Goal: Transaction & Acquisition: Purchase product/service

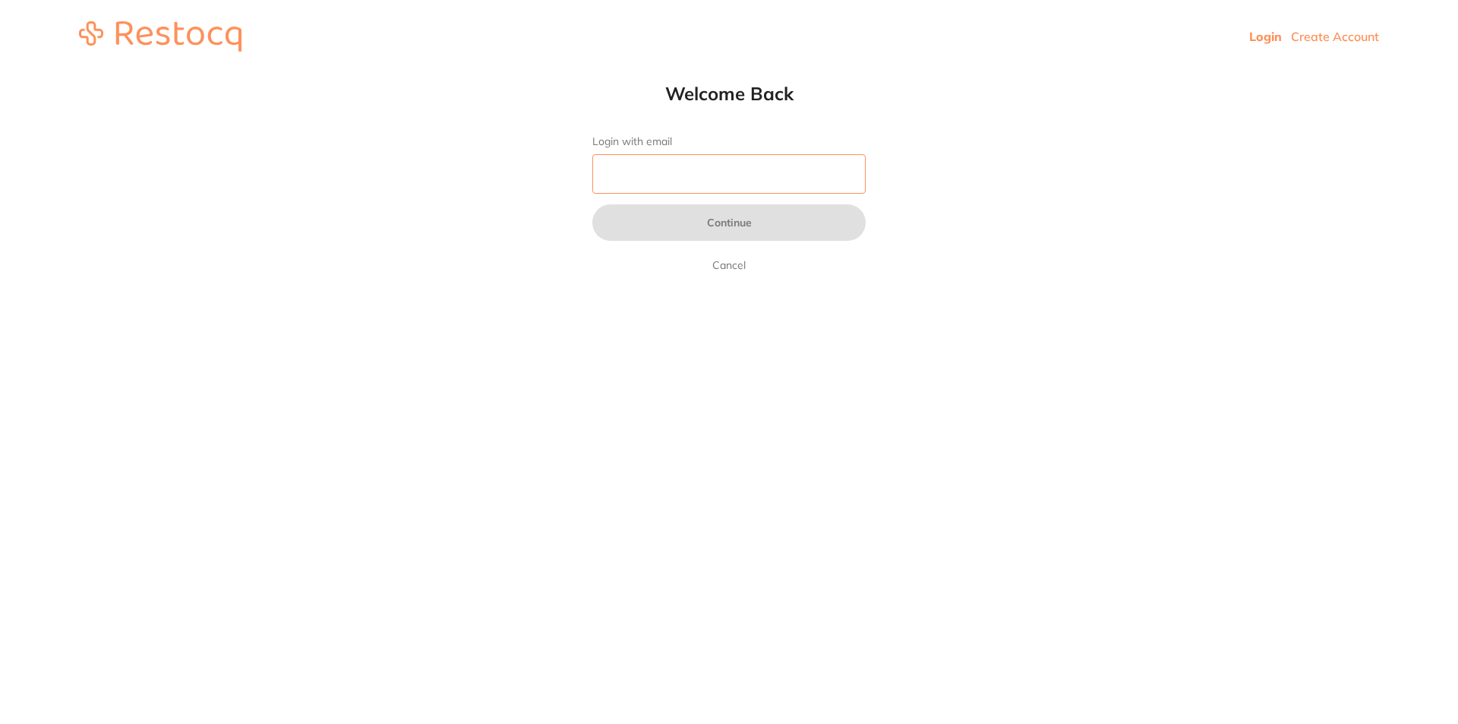
drag, startPoint x: 686, startPoint y: 172, endPoint x: 691, endPoint y: 156, distance: 16.8
click at [688, 159] on input "Login with email" at bounding box center [728, 173] width 273 height 39
type input "[EMAIL_ADDRESS][DOMAIN_NAME]"
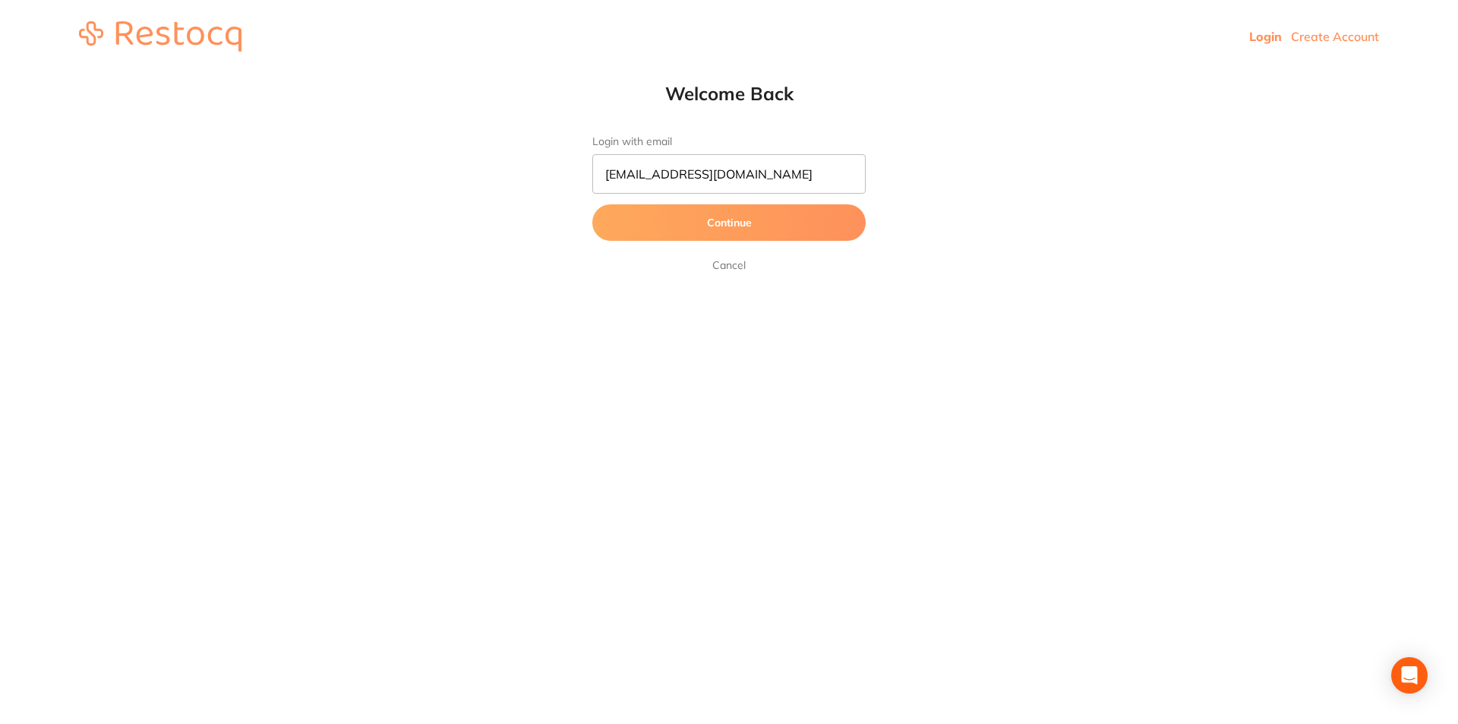
click at [738, 226] on button "Continue" at bounding box center [728, 222] width 273 height 36
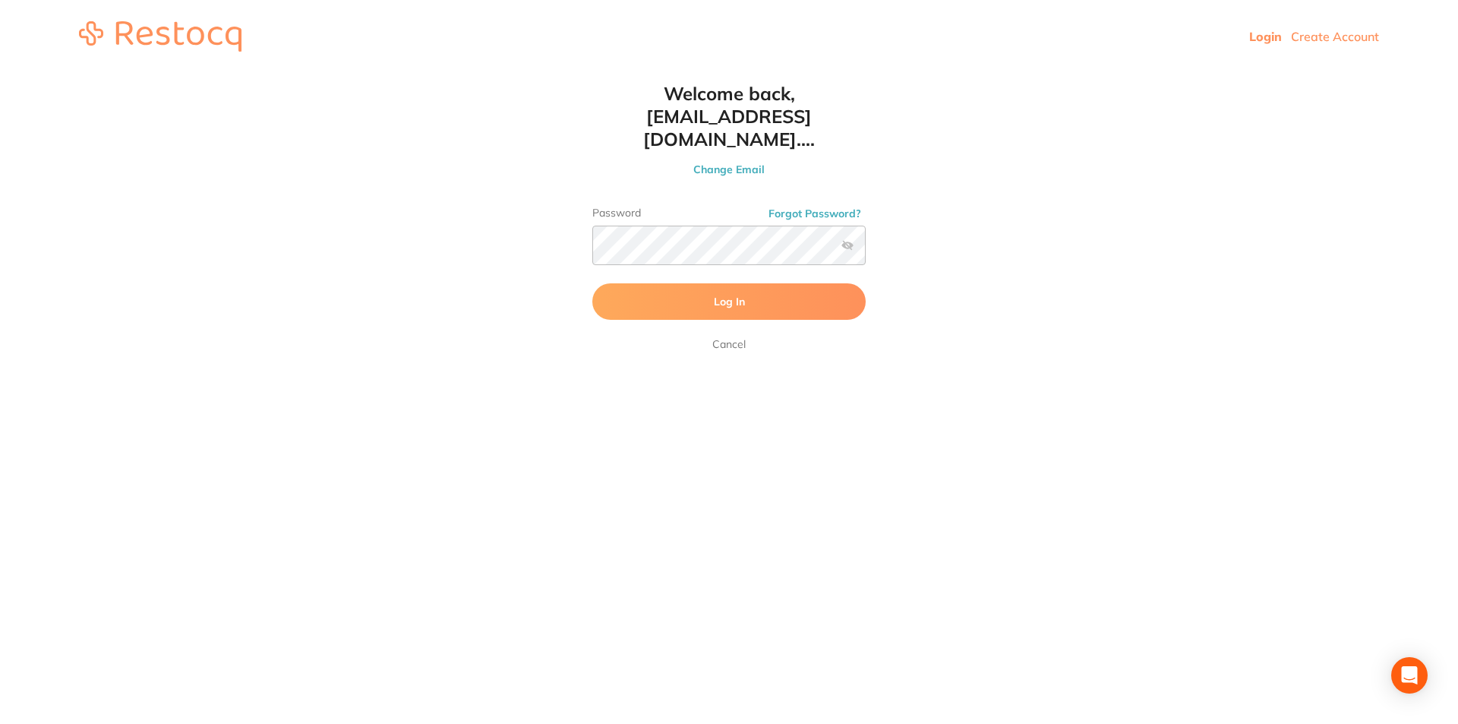
click at [741, 295] on span "Log In" at bounding box center [729, 302] width 31 height 14
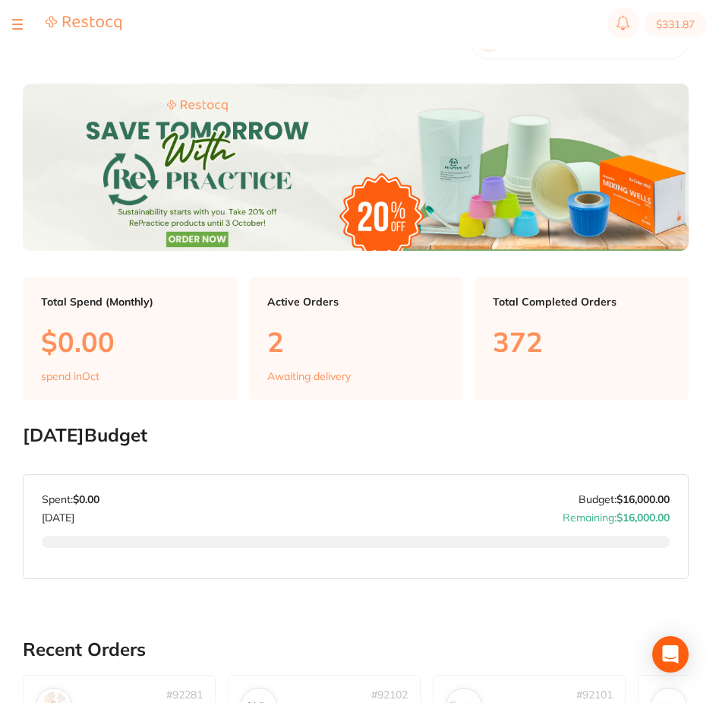
click at [20, 24] on button at bounding box center [17, 25] width 11 height 2
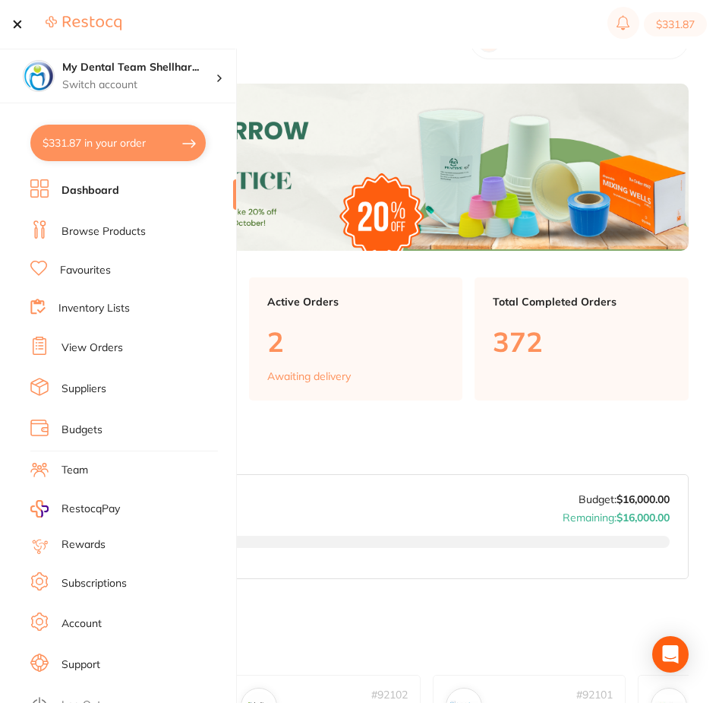
click at [20, 24] on button at bounding box center [17, 25] width 11 height 2
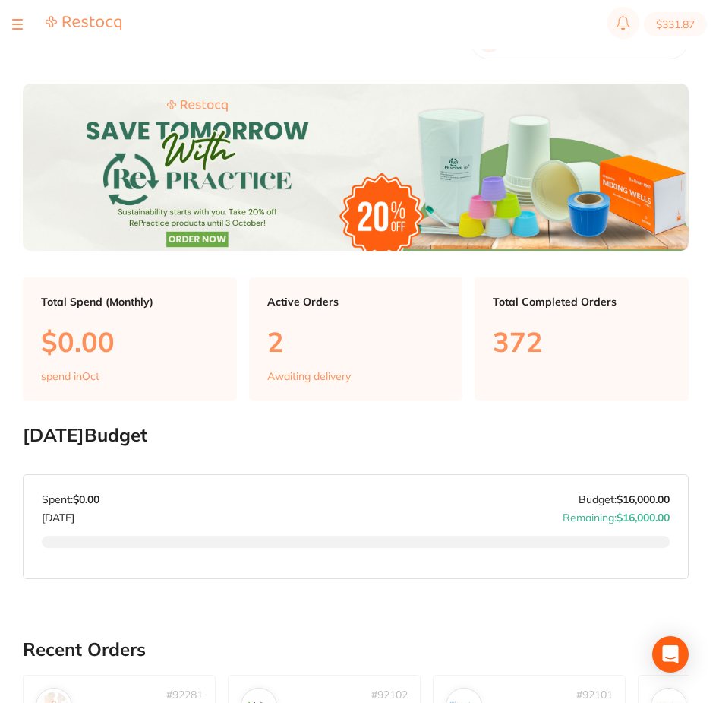
click at [20, 24] on button at bounding box center [17, 25] width 11 height 2
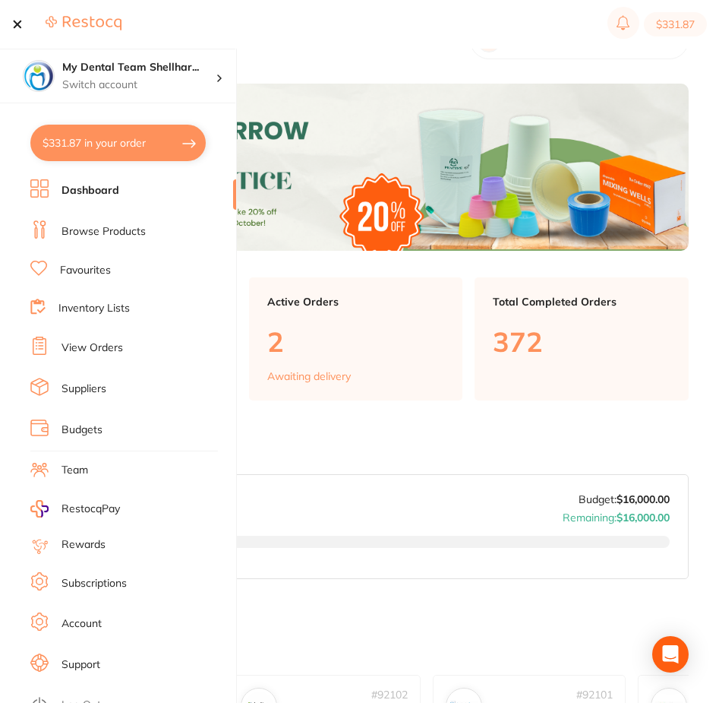
click at [90, 147] on button "$331.87 in your order" at bounding box center [117, 143] width 175 height 36
checkbox input "true"
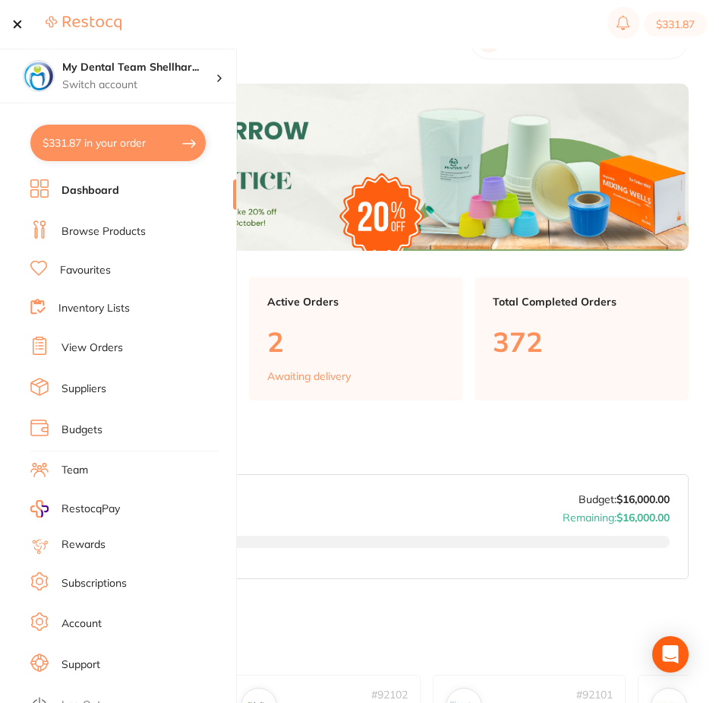
checkbox input "true"
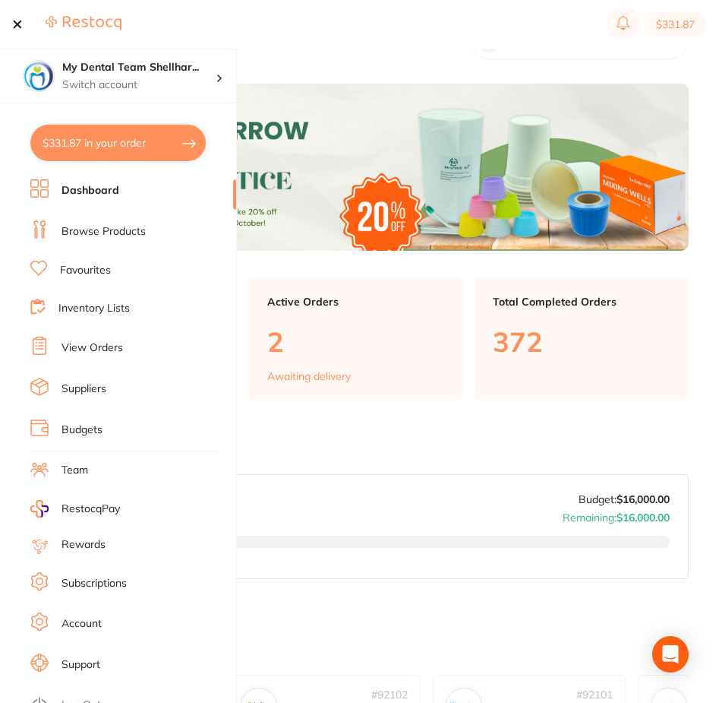
checkbox input "true"
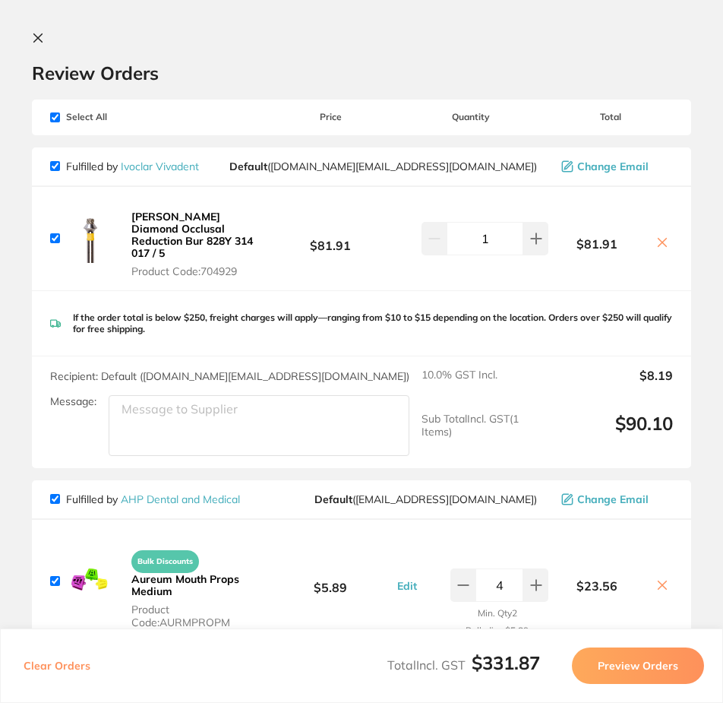
click at [43, 33] on icon at bounding box center [38, 38] width 12 height 12
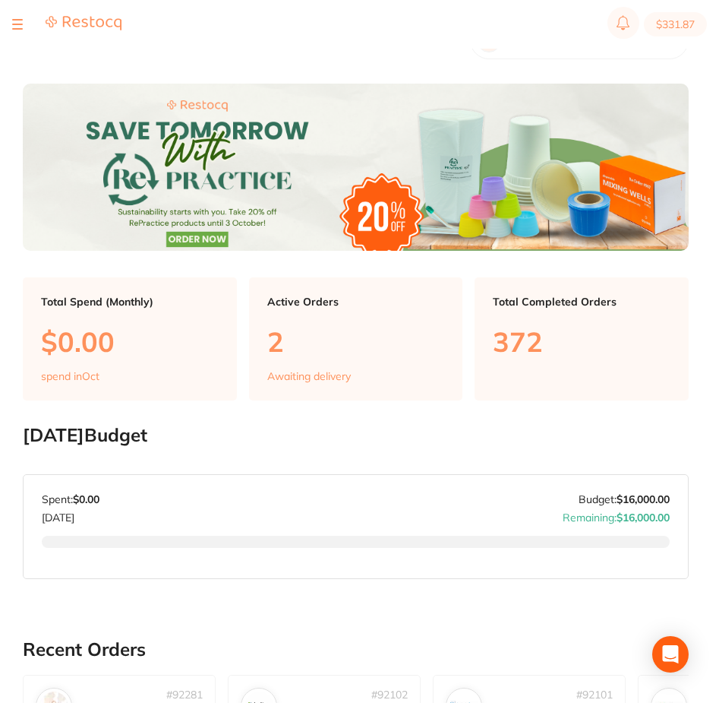
click at [299, 45] on section "$331.87" at bounding box center [359, 24] width 719 height 49
drag, startPoint x: 233, startPoint y: 12, endPoint x: 196, endPoint y: 43, distance: 48.0
click at [231, 13] on section "$331.87" at bounding box center [359, 24] width 719 height 49
click at [193, 45] on section "$331.87" at bounding box center [359, 24] width 719 height 49
click at [57, 63] on main "Dashboard Welcome back, Dr Dinesh Sanmuganathan My Dental Team Shellharbour Tot…" at bounding box center [371, 653] width 697 height 1307
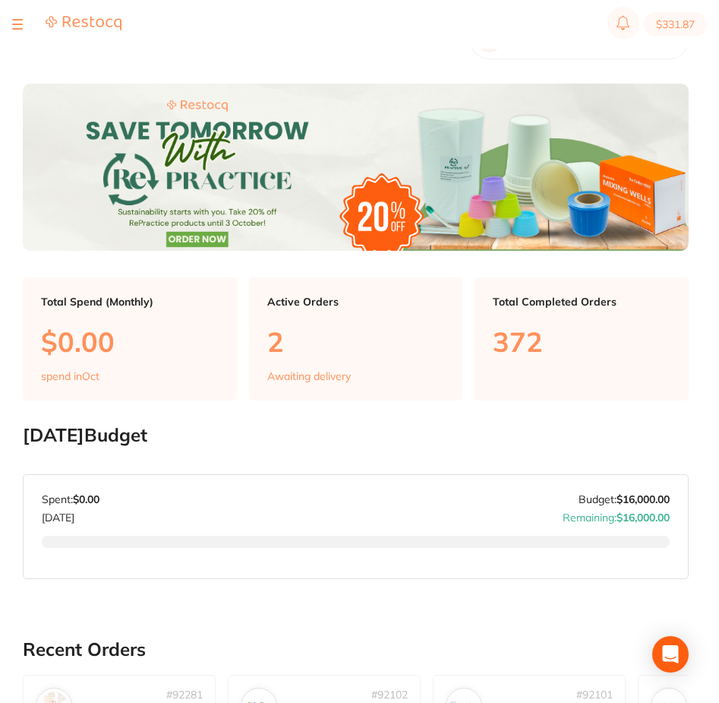
click at [528, 47] on section "$331.87" at bounding box center [359, 24] width 719 height 49
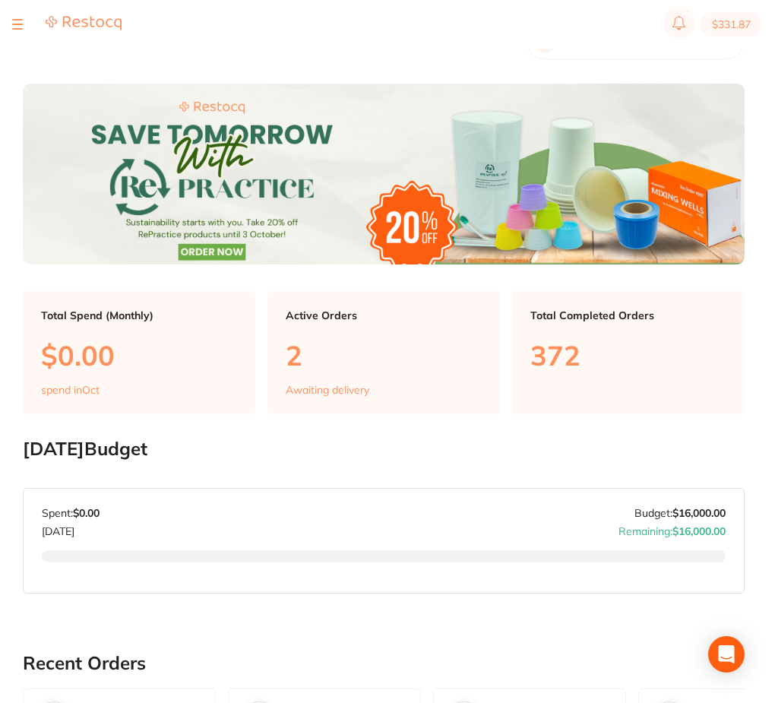
click at [21, 24] on button at bounding box center [17, 25] width 11 height 2
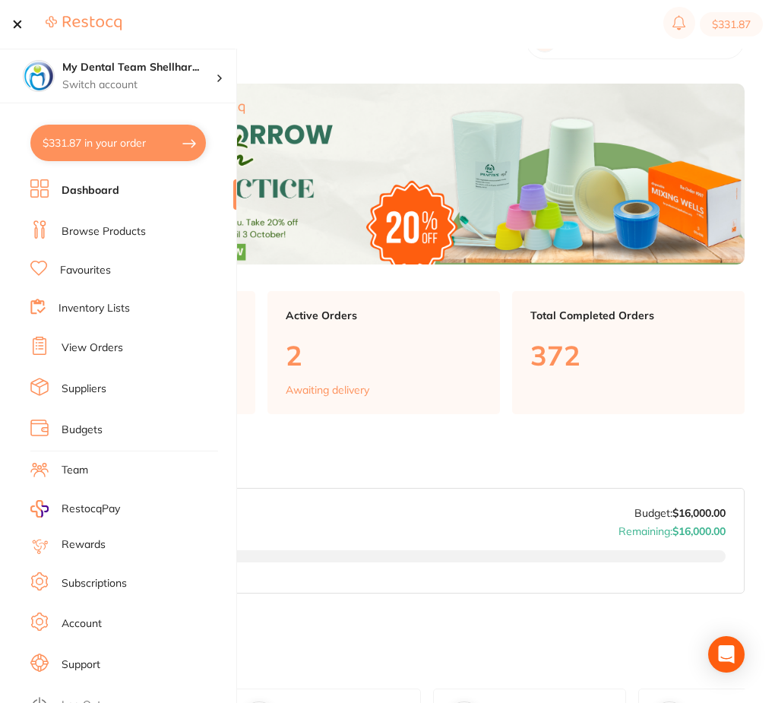
click at [131, 232] on link "Browse Products" at bounding box center [104, 231] width 84 height 15
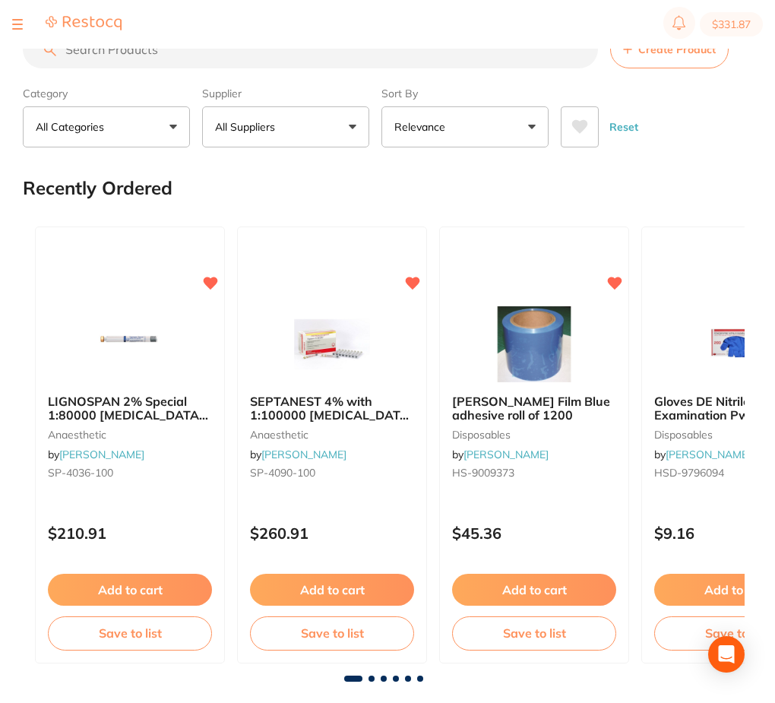
click at [404, 64] on input "search" at bounding box center [310, 49] width 575 height 38
paste input "AIPP"
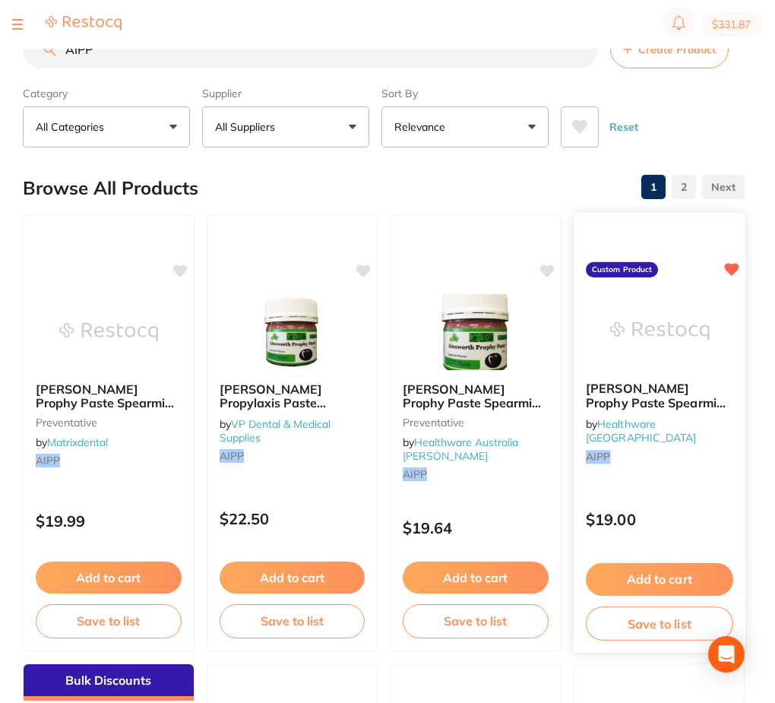
type input "AIPP"
click at [675, 337] on img at bounding box center [659, 330] width 100 height 77
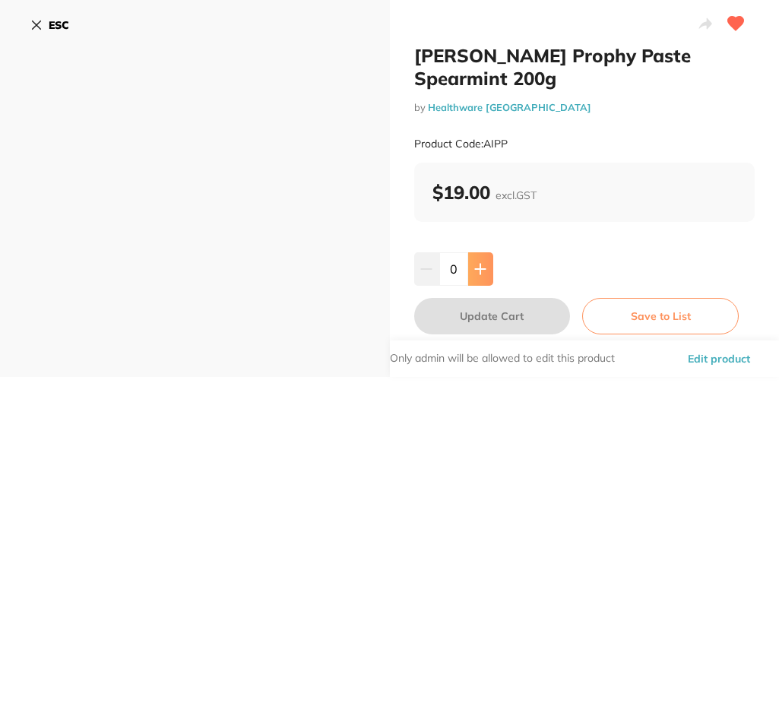
click at [478, 270] on icon at bounding box center [480, 269] width 10 height 10
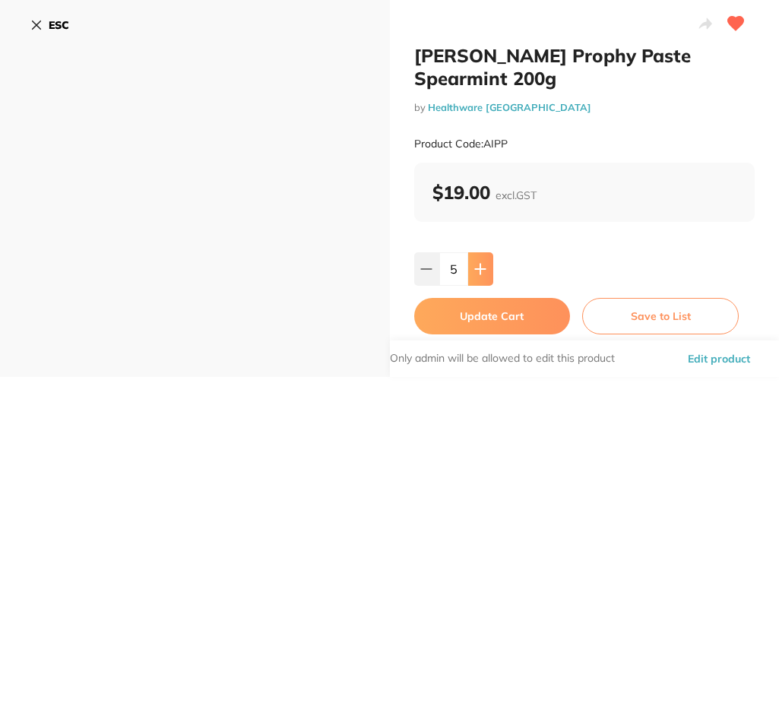
click at [478, 270] on icon at bounding box center [480, 269] width 10 height 10
type input "6"
click at [485, 317] on button "Update Cart" at bounding box center [492, 316] width 156 height 36
checkbox input "false"
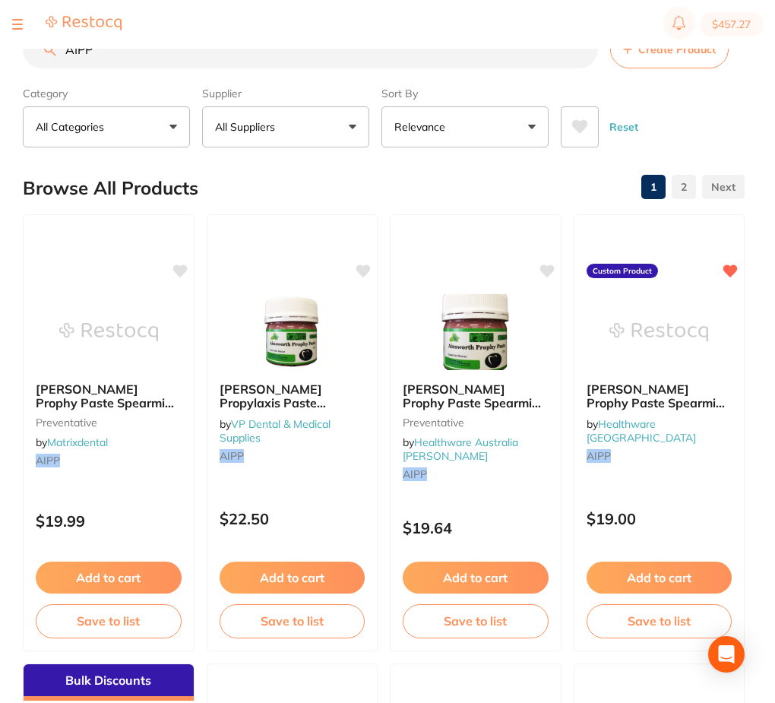
click at [191, 51] on input "AIPP" at bounding box center [310, 49] width 575 height 38
paste input "DMPC4R"
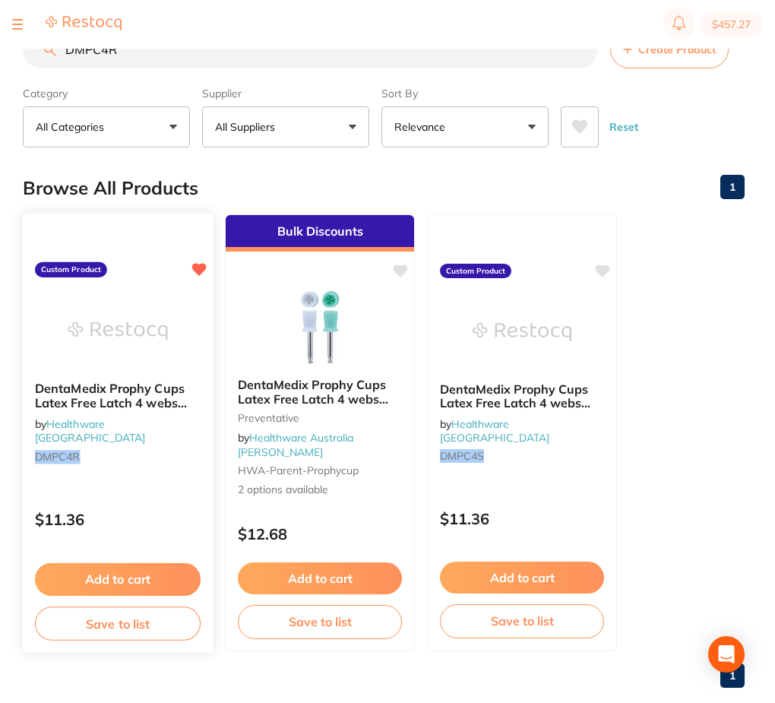
type input "DMPC4R"
click at [139, 309] on img at bounding box center [118, 330] width 100 height 77
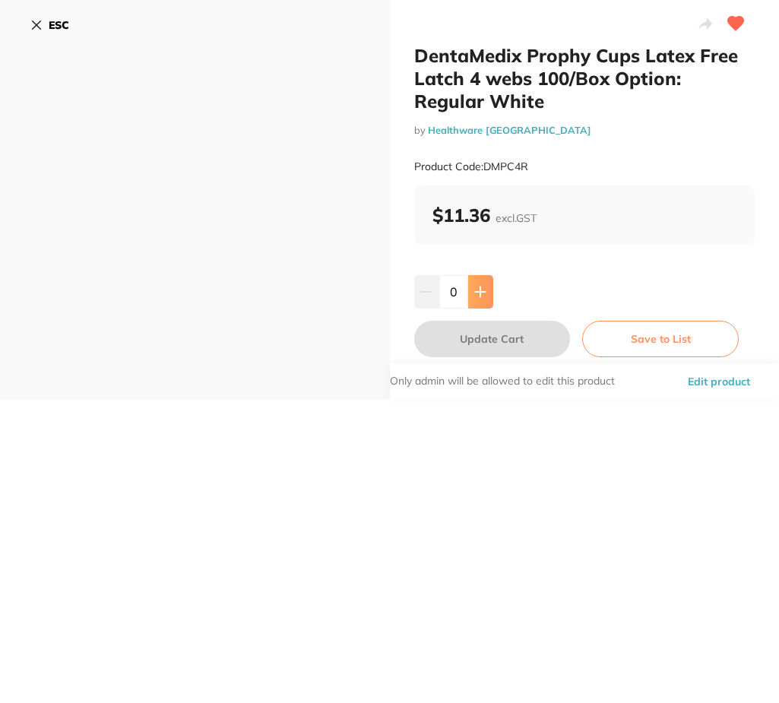
click at [481, 291] on icon at bounding box center [480, 291] width 10 height 10
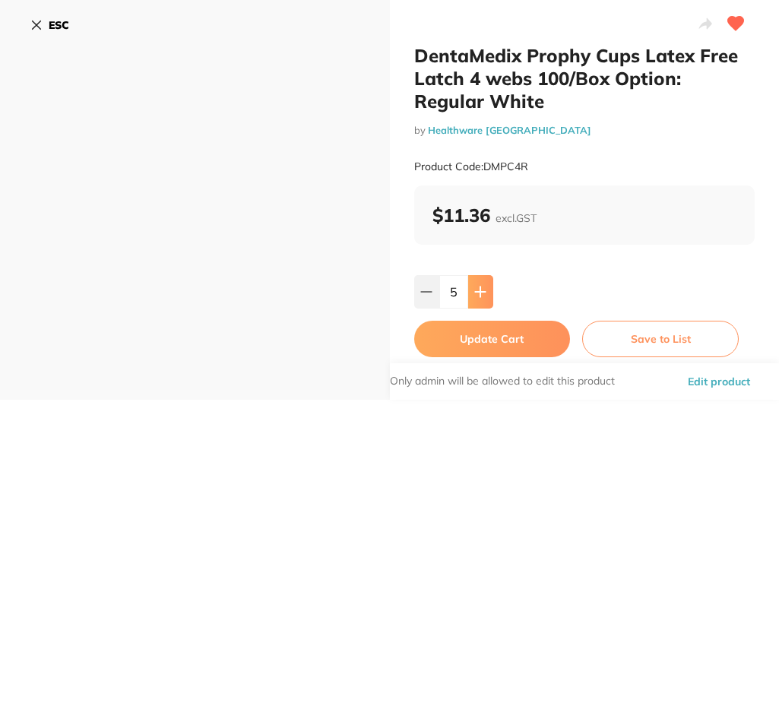
click at [481, 291] on icon at bounding box center [480, 291] width 10 height 10
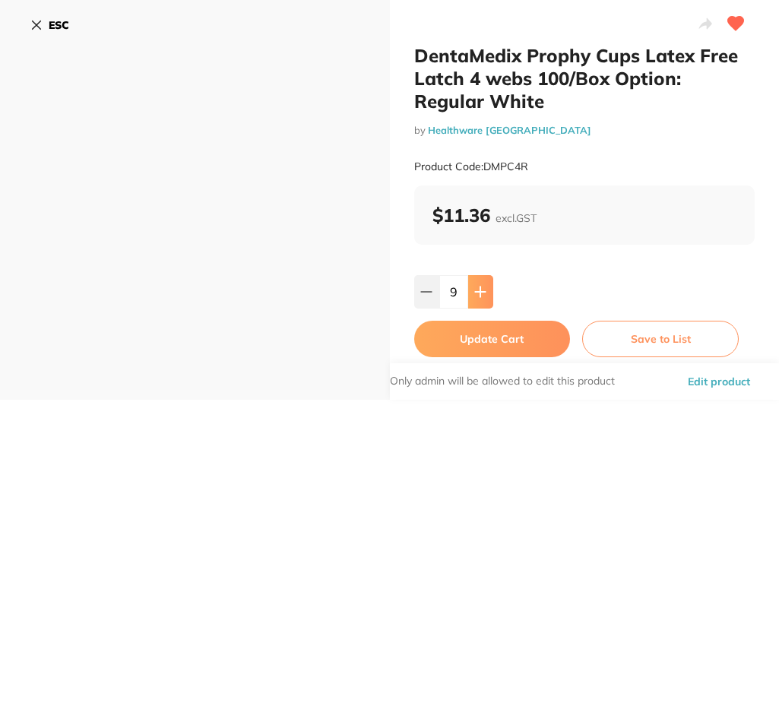
type input "10"
click at [486, 343] on button "Update Cart" at bounding box center [492, 339] width 156 height 36
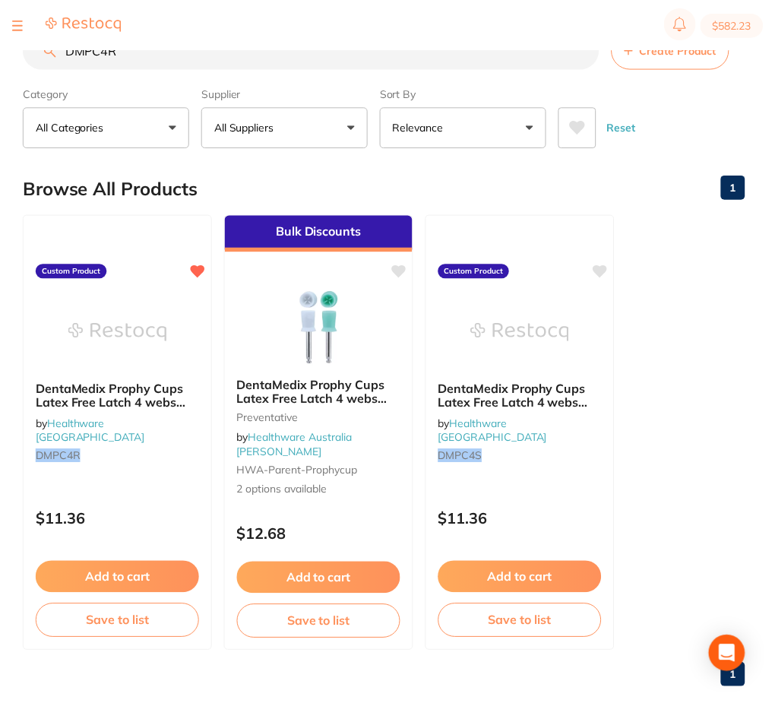
scroll to position [1, 0]
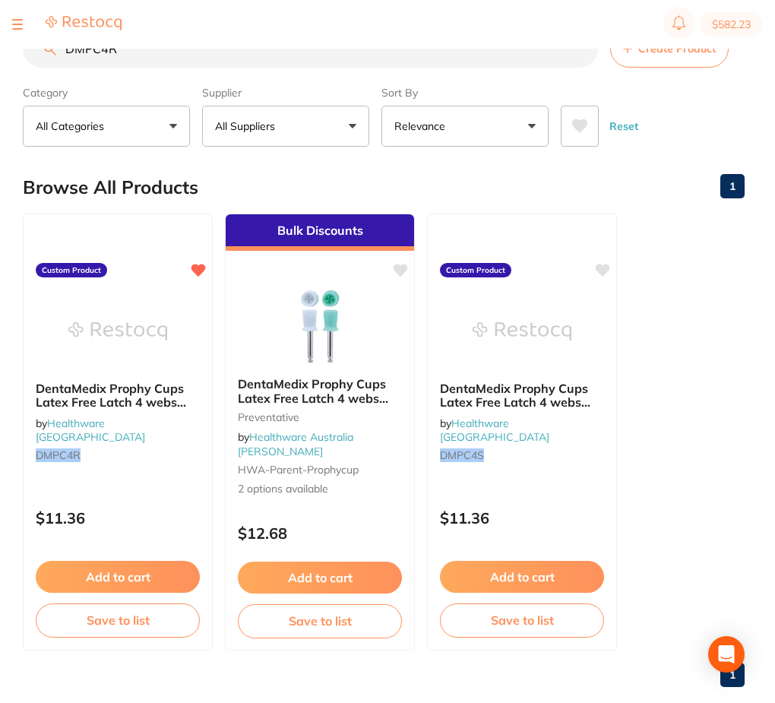
click at [294, 58] on input "DMPC4R" at bounding box center [310, 49] width 575 height 38
paste input "G-220411"
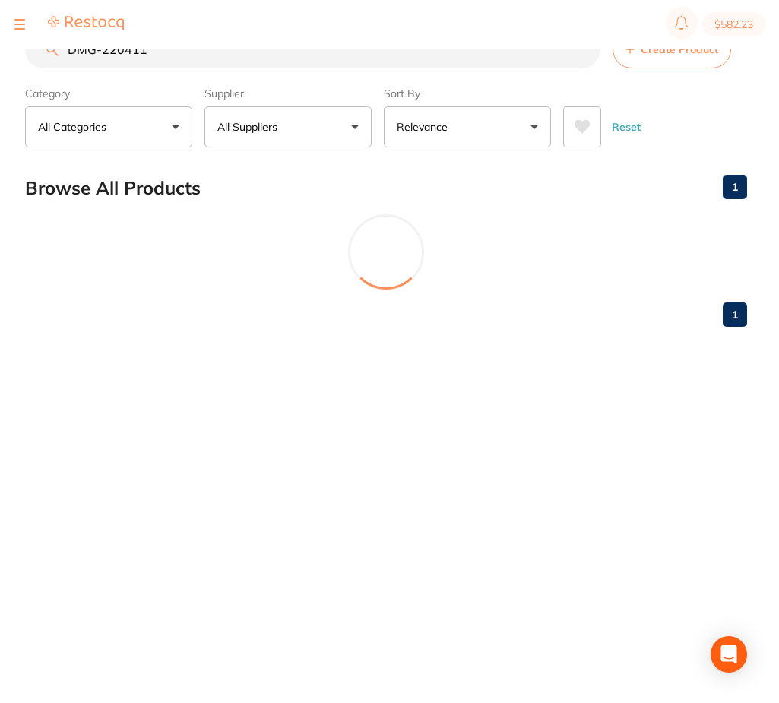
scroll to position [0, 0]
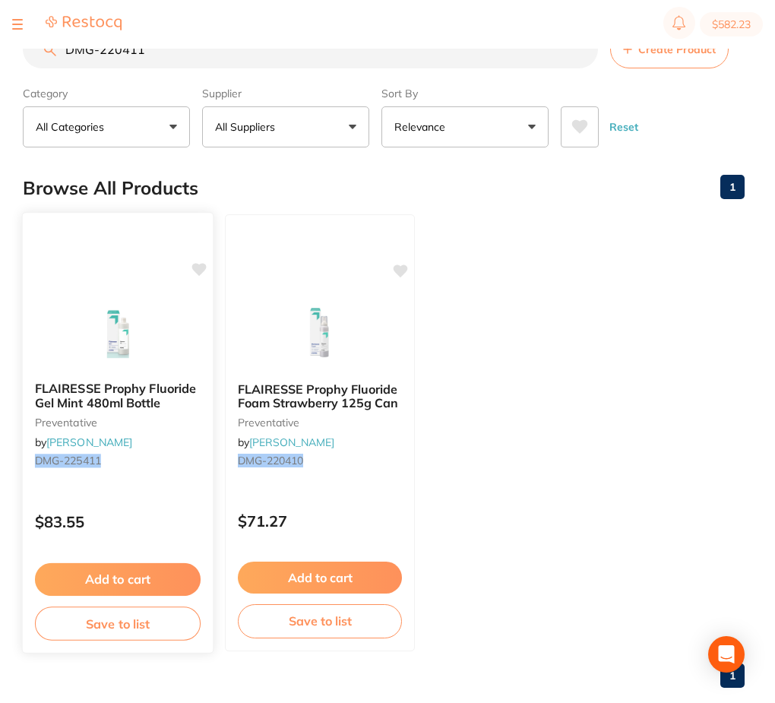
type input "DMG-220411"
click at [118, 329] on img at bounding box center [118, 330] width 100 height 77
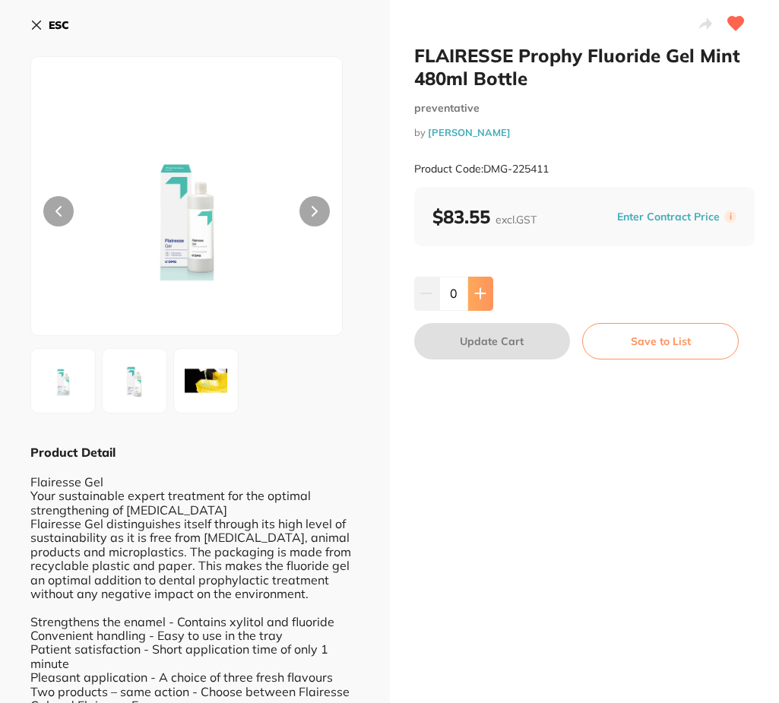
click at [482, 294] on icon at bounding box center [480, 294] width 10 height 10
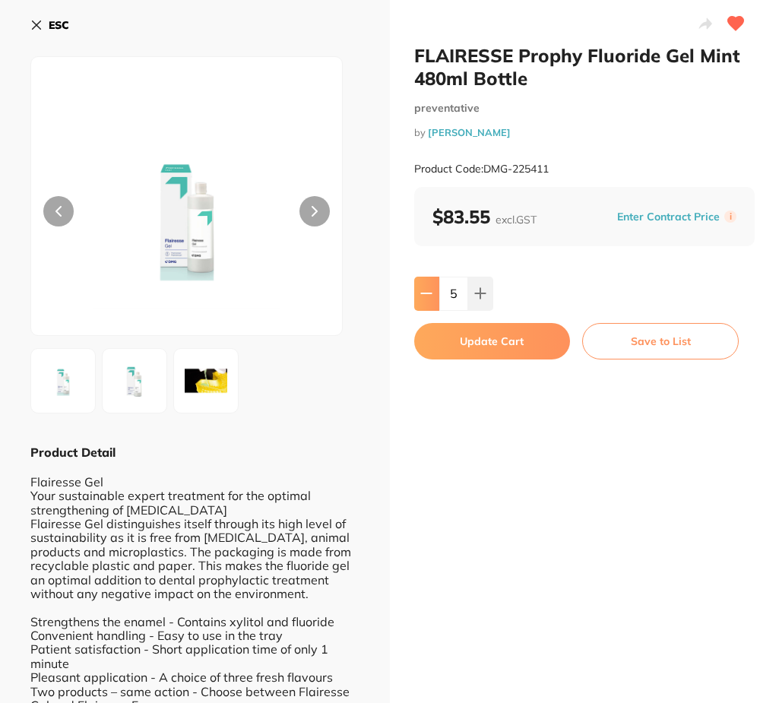
click at [416, 301] on button at bounding box center [426, 292] width 25 height 33
type input "4"
click at [482, 331] on button "Update Cart" at bounding box center [492, 341] width 156 height 36
checkbox input "false"
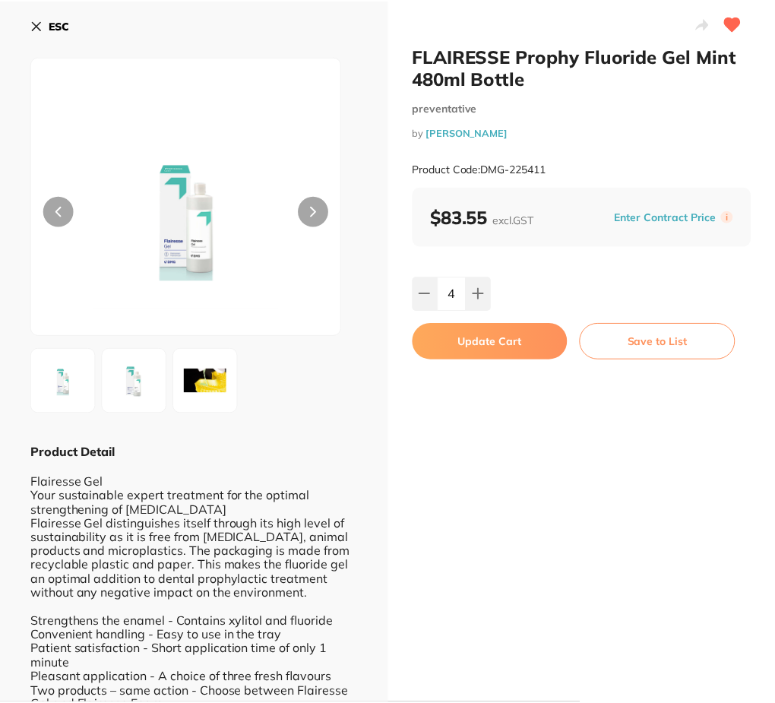
scroll to position [1, 0]
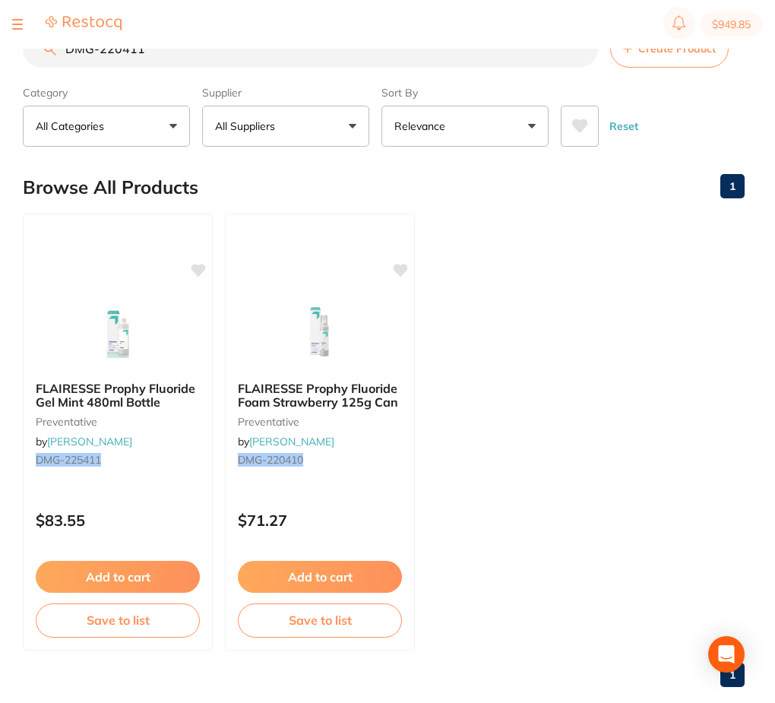
click at [310, 52] on input "DMG-220411" at bounding box center [310, 49] width 575 height 38
paste input "CTA3"
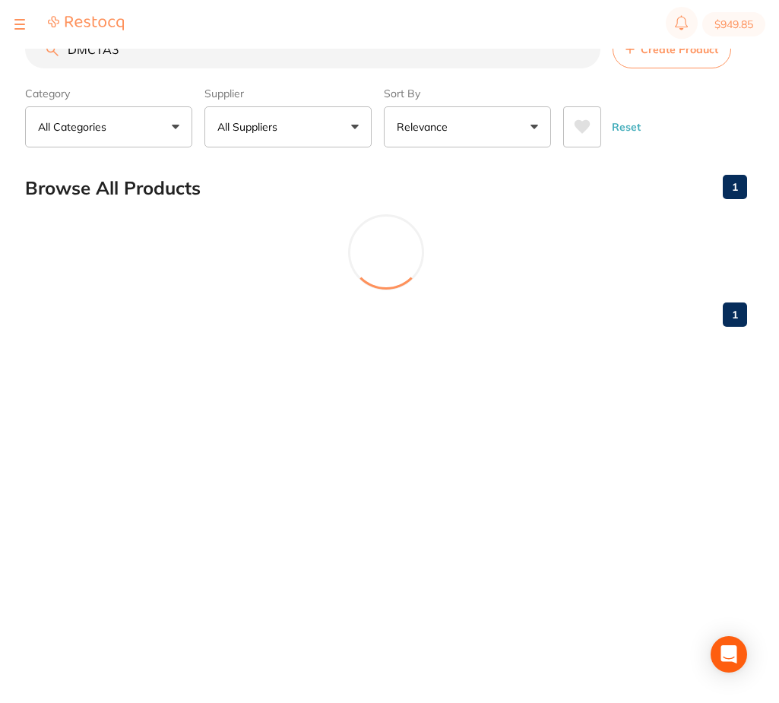
scroll to position [0, 0]
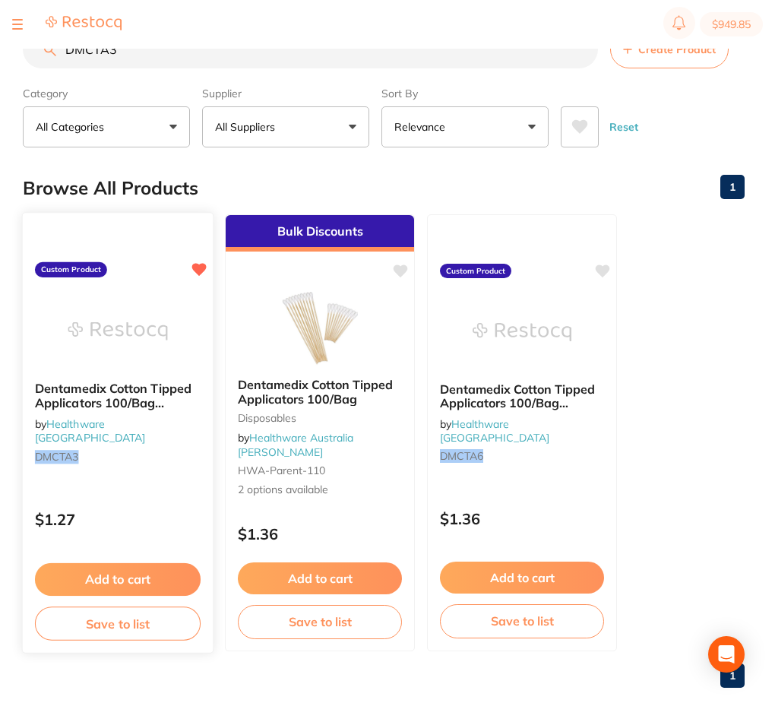
type input "DMCTA3"
click at [173, 327] on div at bounding box center [118, 330] width 190 height 77
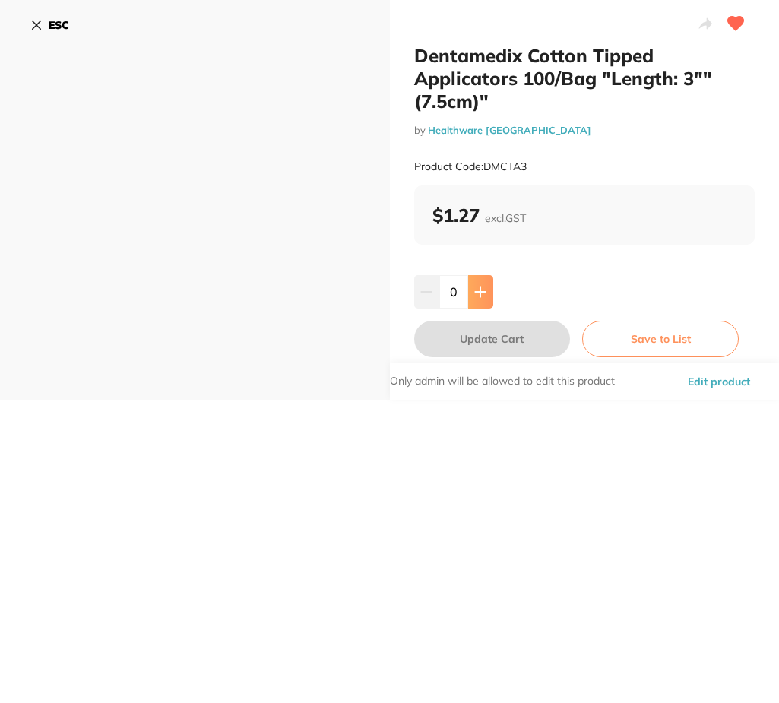
click at [481, 298] on button at bounding box center [480, 291] width 25 height 33
drag, startPoint x: 481, startPoint y: 298, endPoint x: 479, endPoint y: 289, distance: 8.5
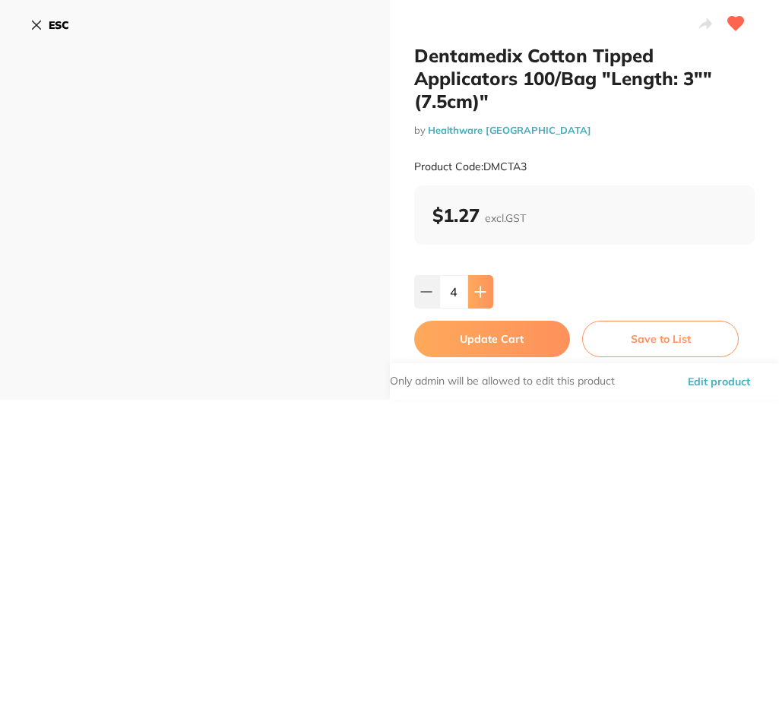
click at [479, 298] on button at bounding box center [480, 291] width 25 height 33
click at [479, 289] on icon at bounding box center [480, 292] width 12 height 12
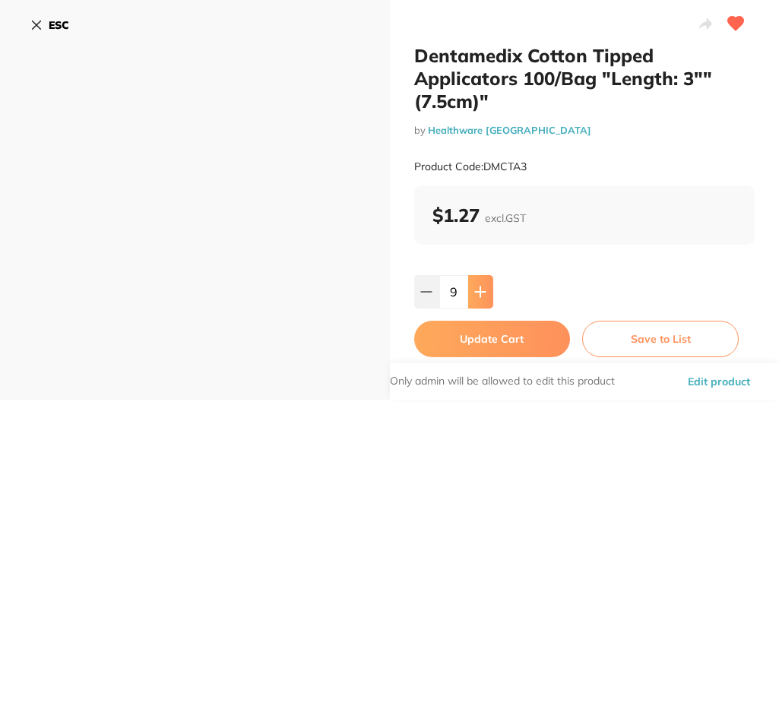
click at [479, 289] on icon at bounding box center [480, 292] width 12 height 12
type input "10"
click at [482, 351] on button "Update Cart" at bounding box center [492, 339] width 156 height 36
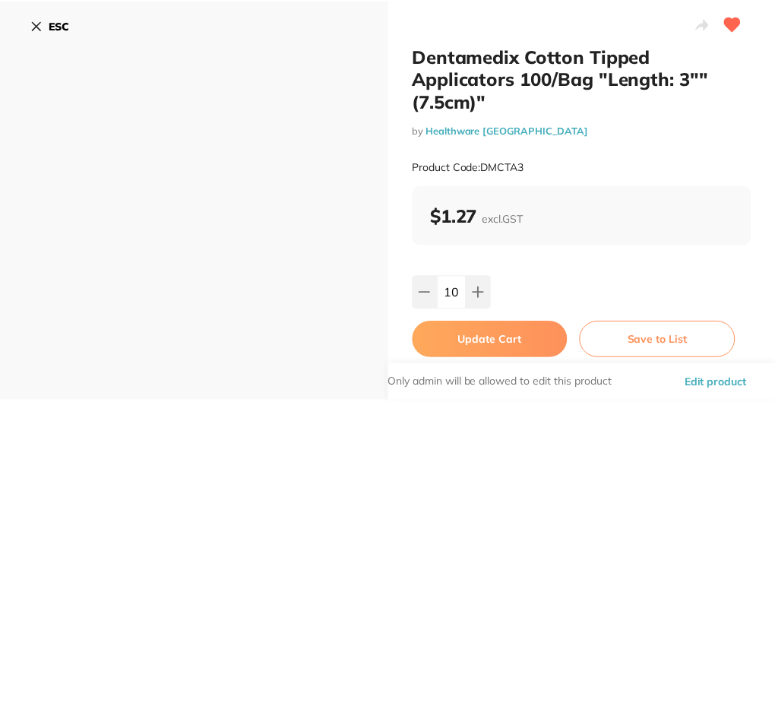
scroll to position [1, 0]
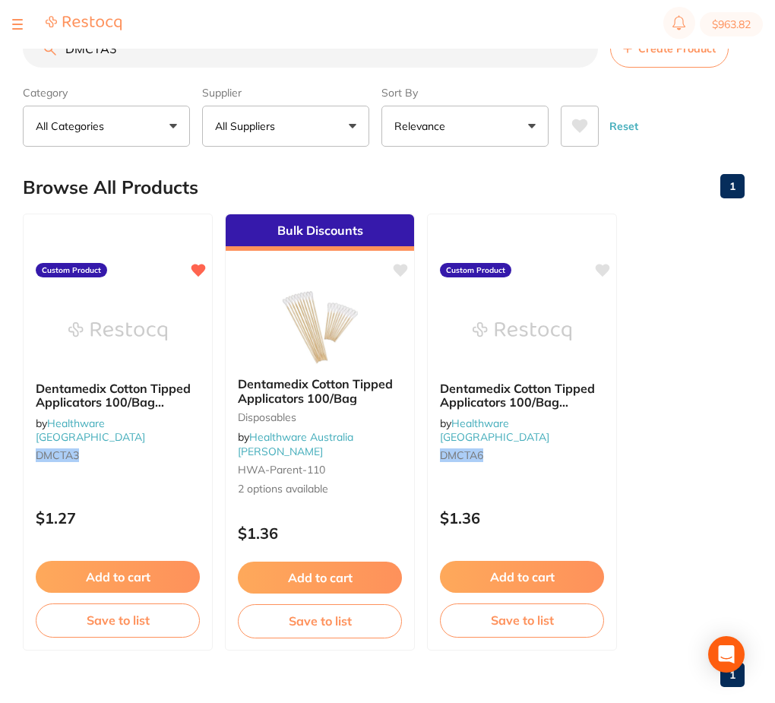
click at [238, 50] on input "DMCTA3" at bounding box center [310, 49] width 575 height 38
paste input "SG608"
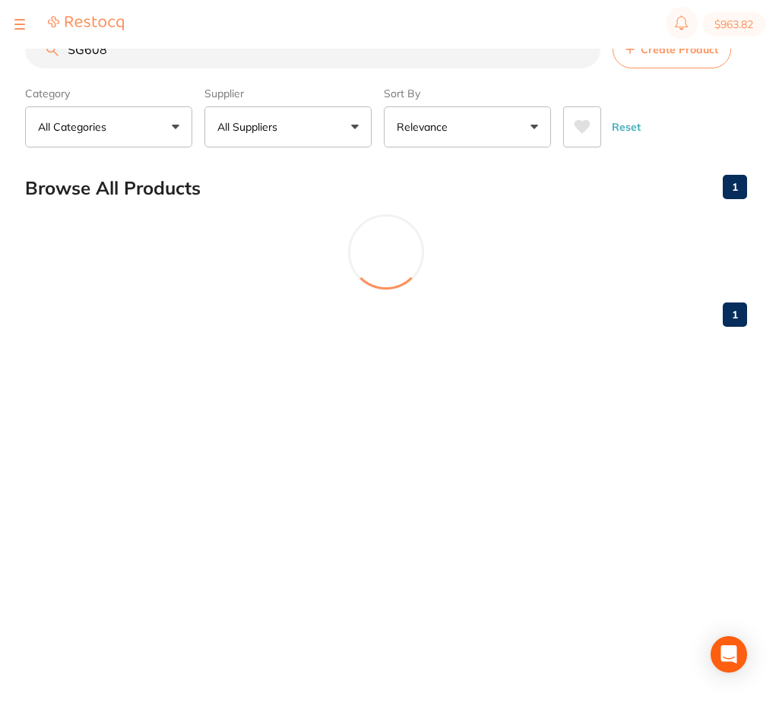
scroll to position [0, 0]
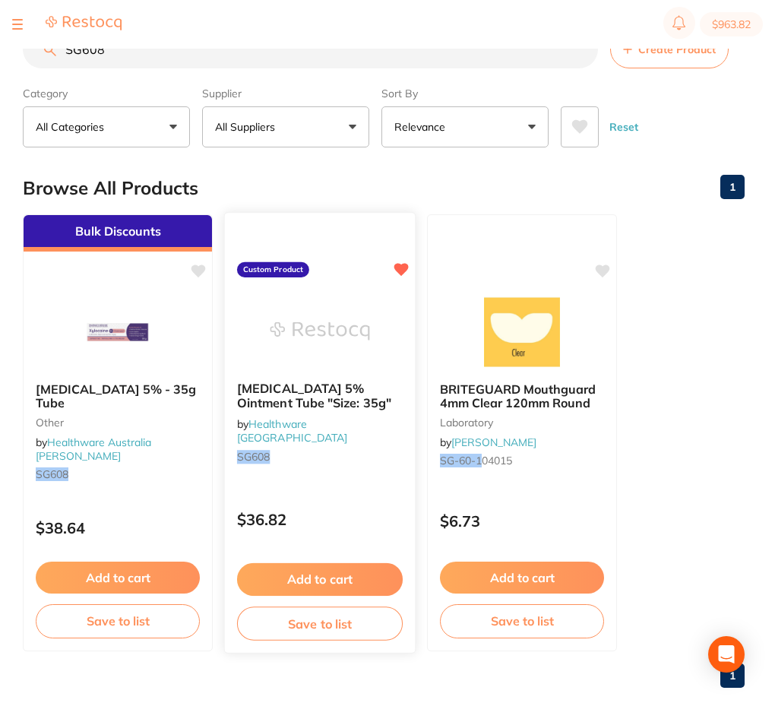
type input "SG608"
click at [360, 311] on div at bounding box center [320, 330] width 190 height 77
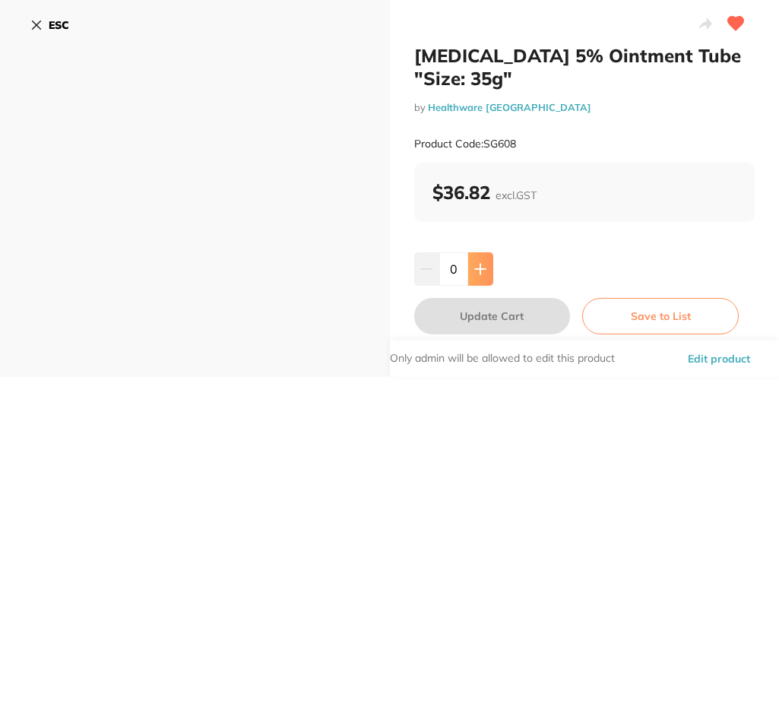
click at [476, 270] on icon at bounding box center [480, 269] width 12 height 12
type input "3"
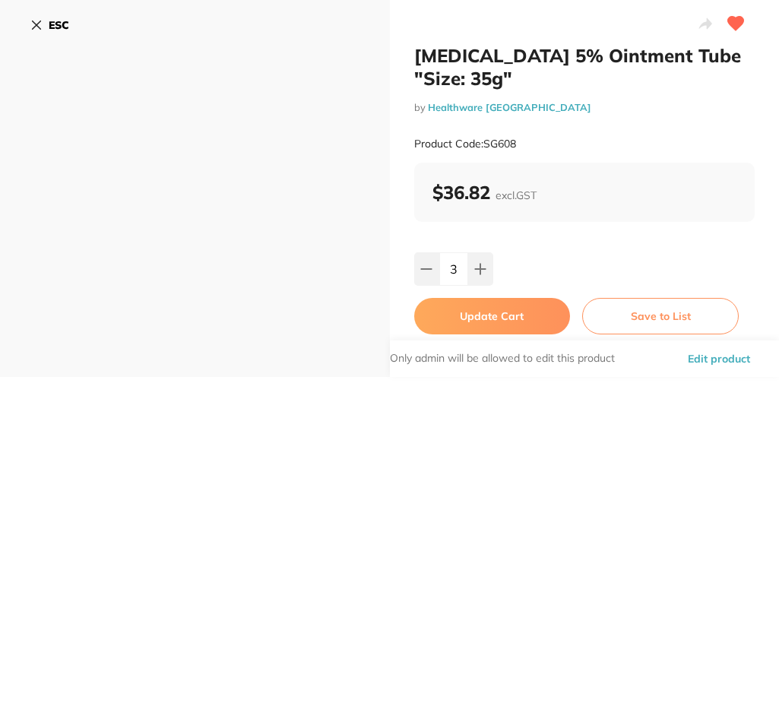
click at [473, 315] on button "Update Cart" at bounding box center [492, 316] width 156 height 36
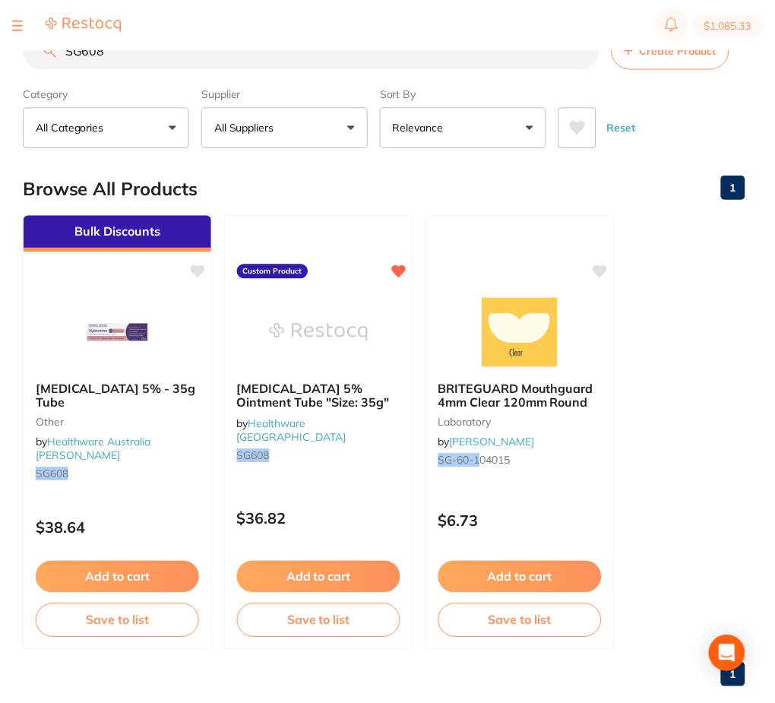
scroll to position [1, 0]
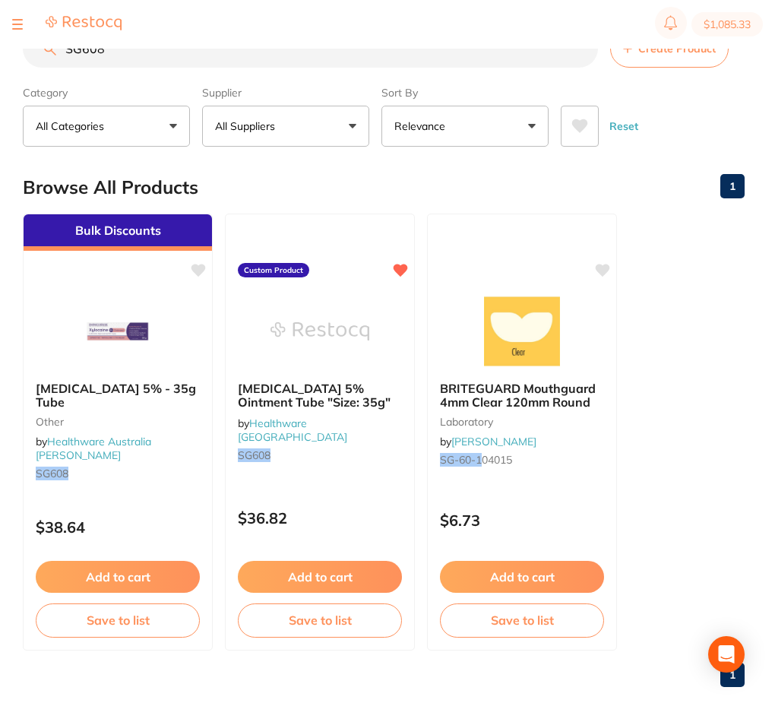
click at [130, 58] on input "SG608" at bounding box center [310, 49] width 575 height 38
paste input "P-4090-100"
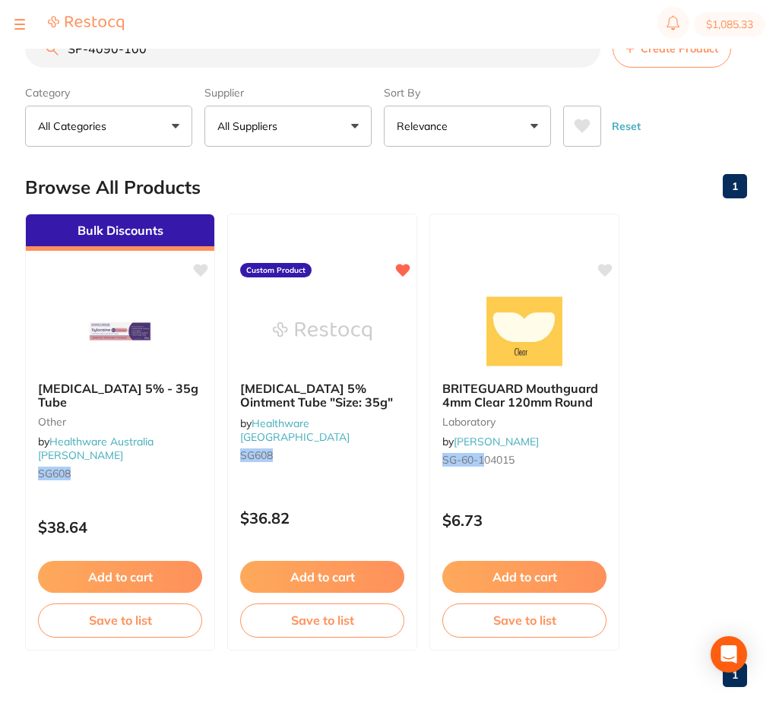
scroll to position [0, 0]
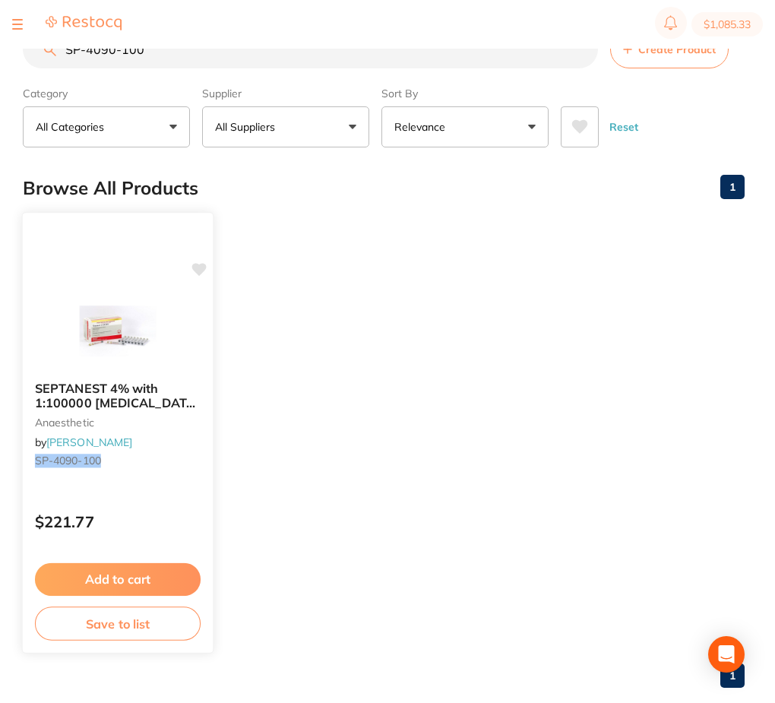
type input "SP-4090-100"
click at [100, 337] on img at bounding box center [117, 332] width 99 height 76
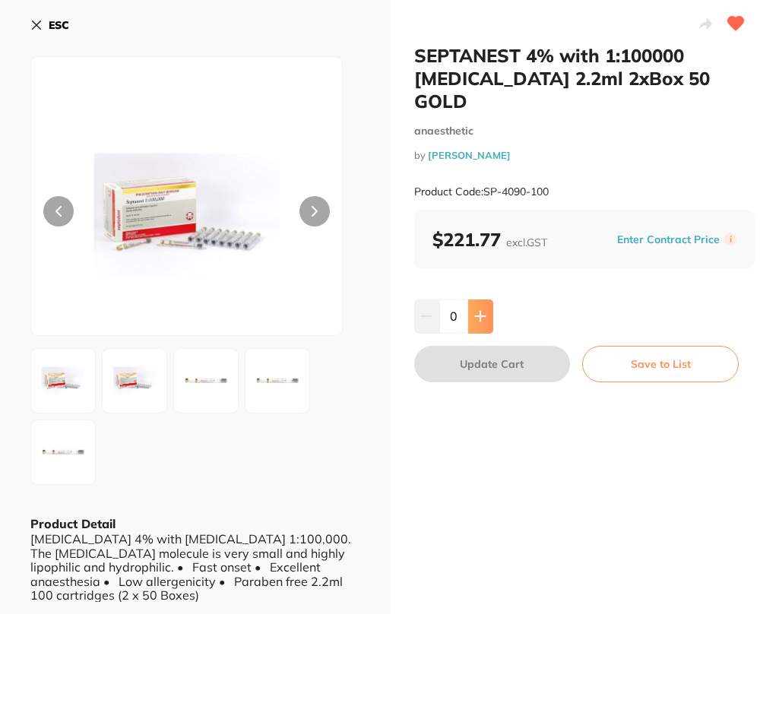
click at [485, 299] on button at bounding box center [480, 315] width 25 height 33
type input "2"
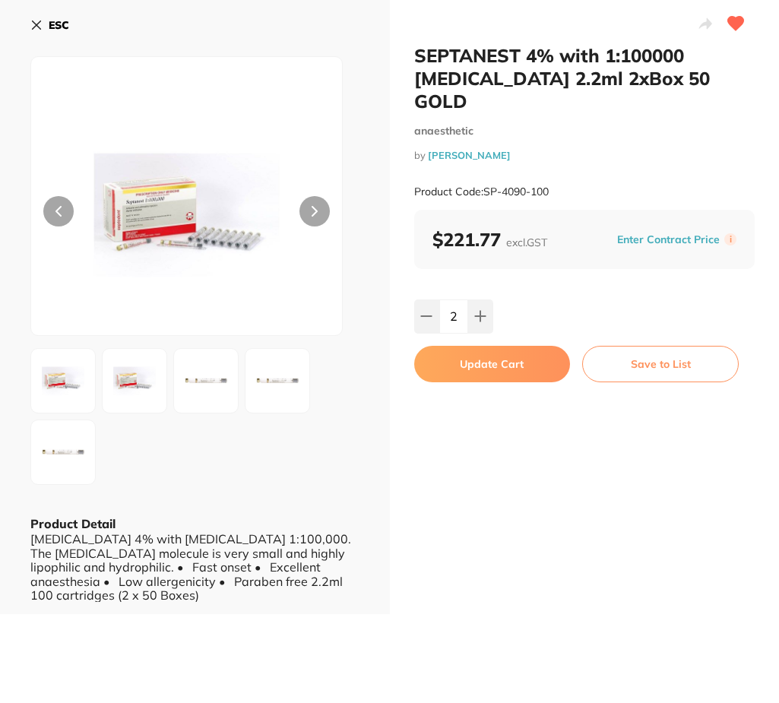
click at [518, 353] on button "Update Cart" at bounding box center [492, 364] width 156 height 36
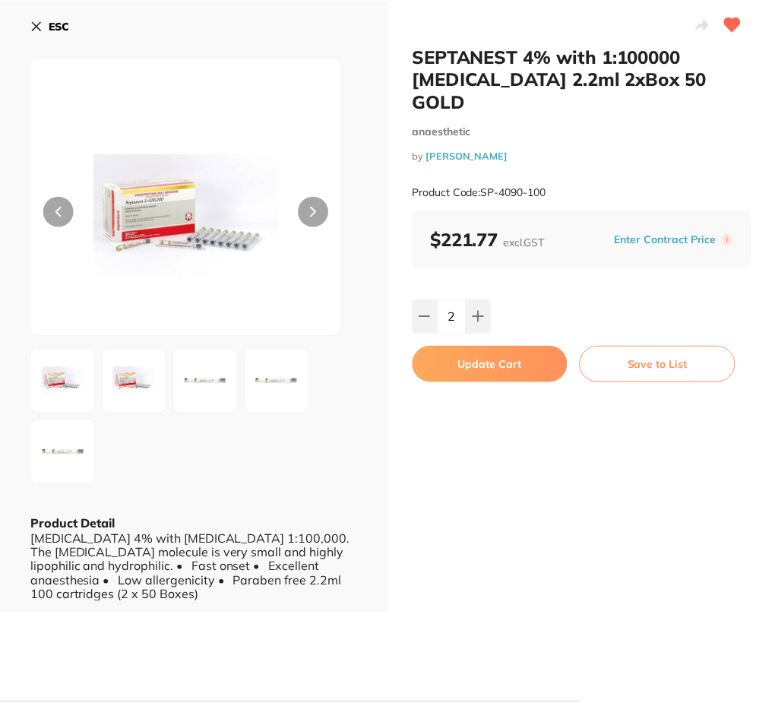
scroll to position [1, 0]
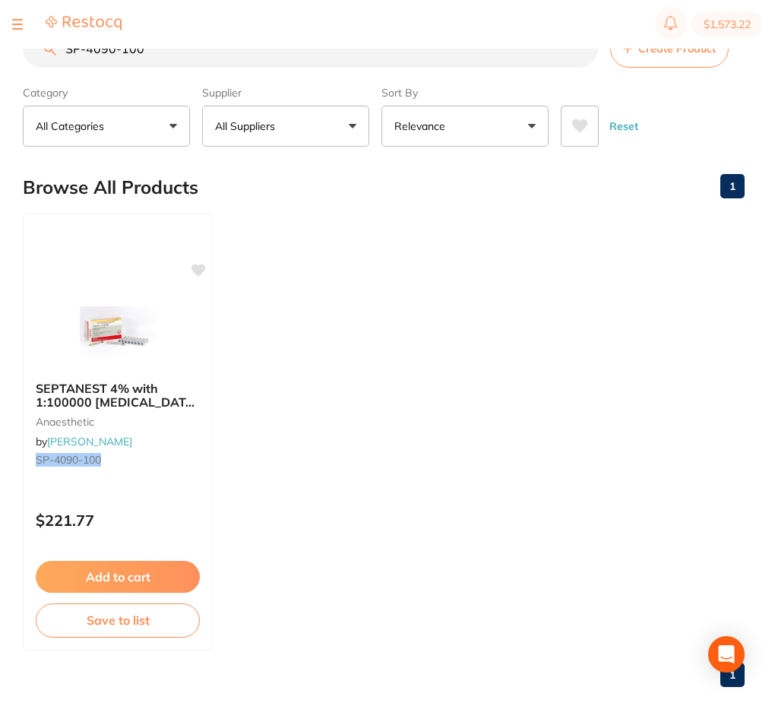
click at [273, 53] on input "SP-4090-100" at bounding box center [310, 49] width 575 height 38
paste input "11616N"
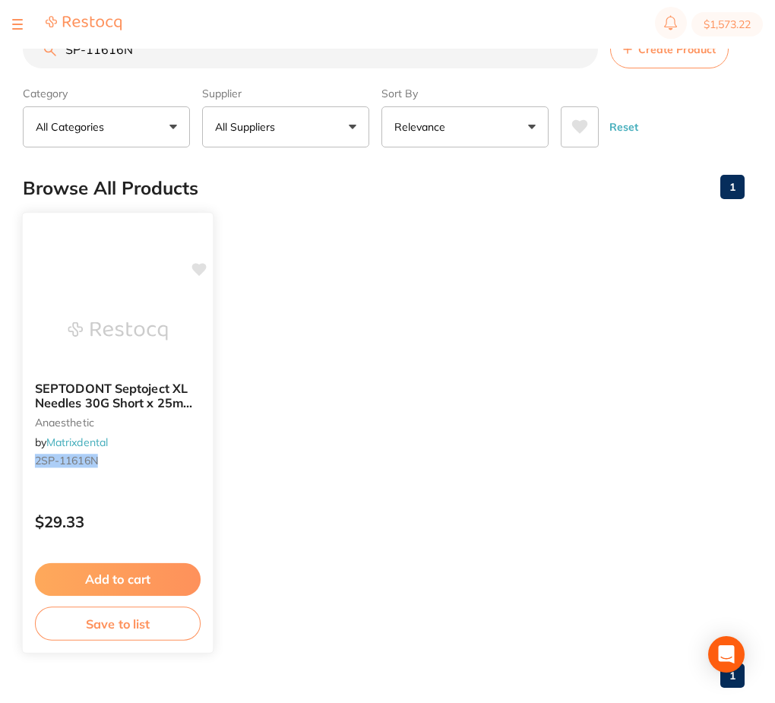
type input "SP-11616N"
click at [169, 299] on div at bounding box center [118, 330] width 190 height 77
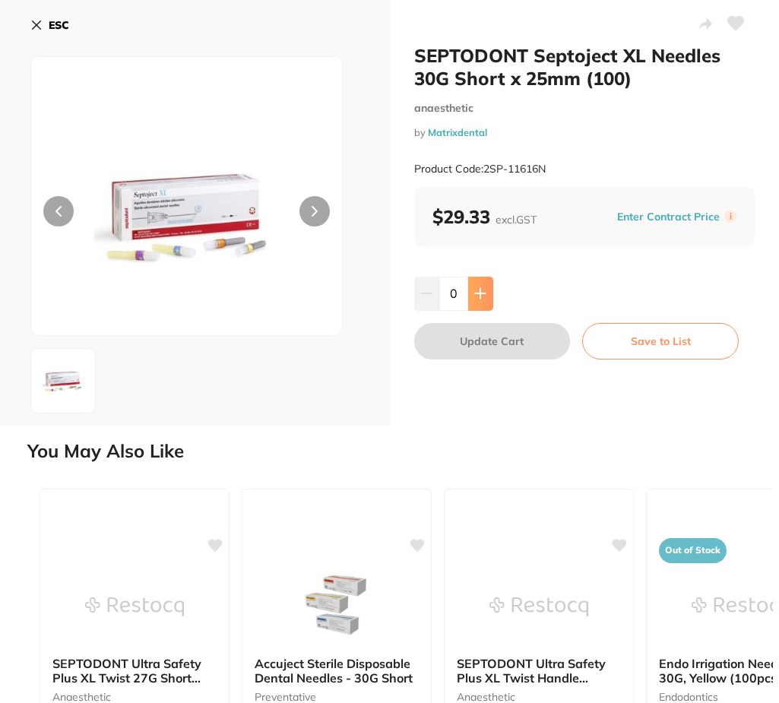
click at [479, 289] on icon at bounding box center [480, 294] width 10 height 10
type input "2"
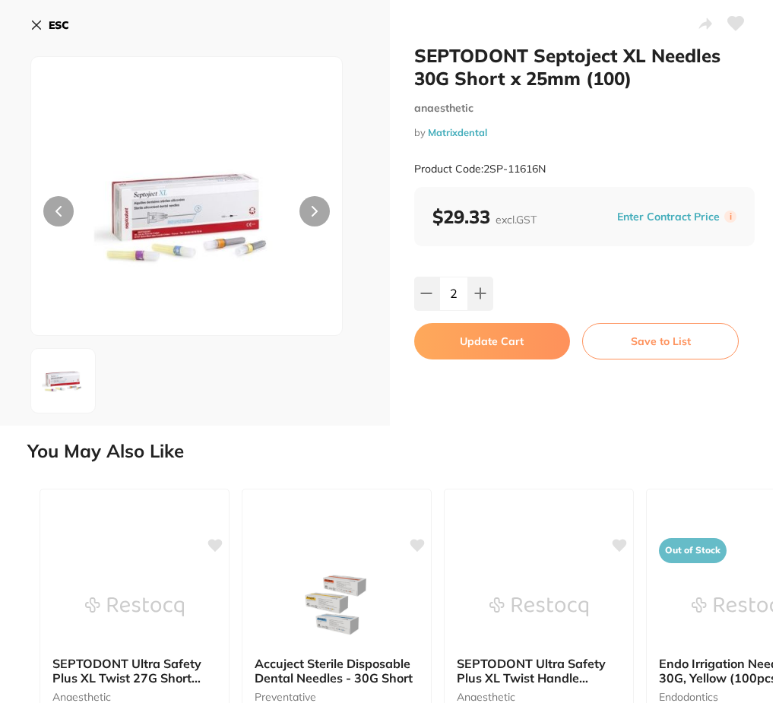
click at [475, 336] on button "Update Cart" at bounding box center [492, 341] width 156 height 36
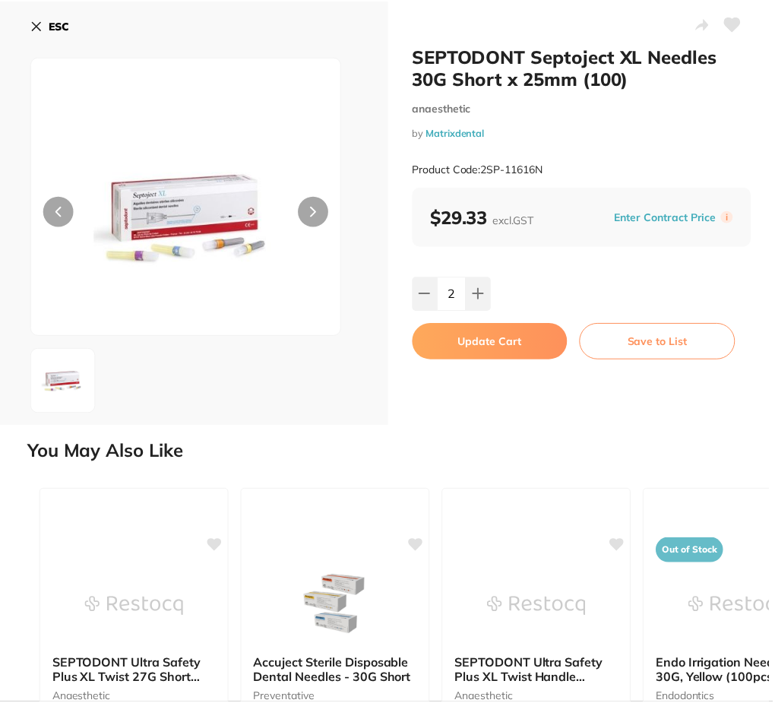
scroll to position [1, 0]
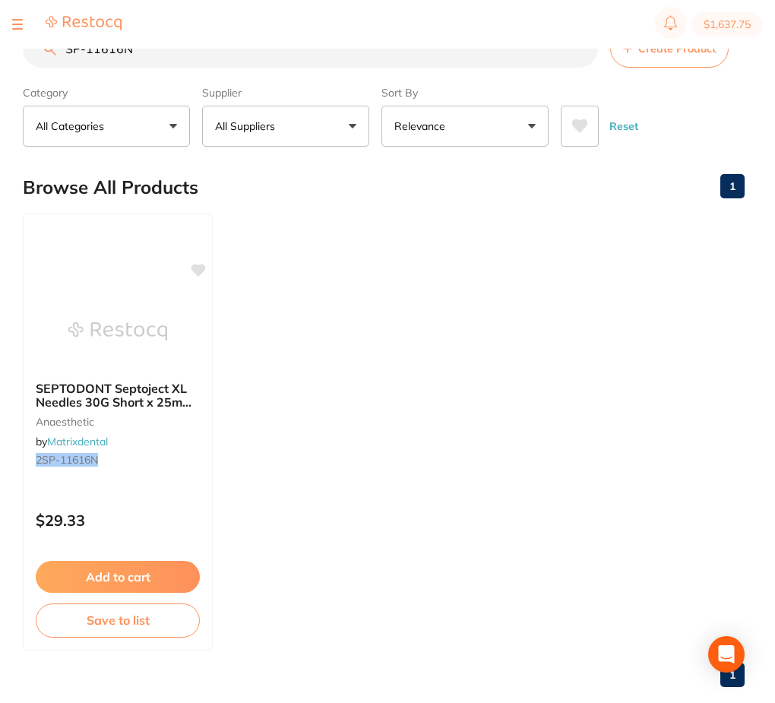
click at [300, 58] on input "SP-11616N" at bounding box center [310, 49] width 575 height 38
paste input "JJMS0005"
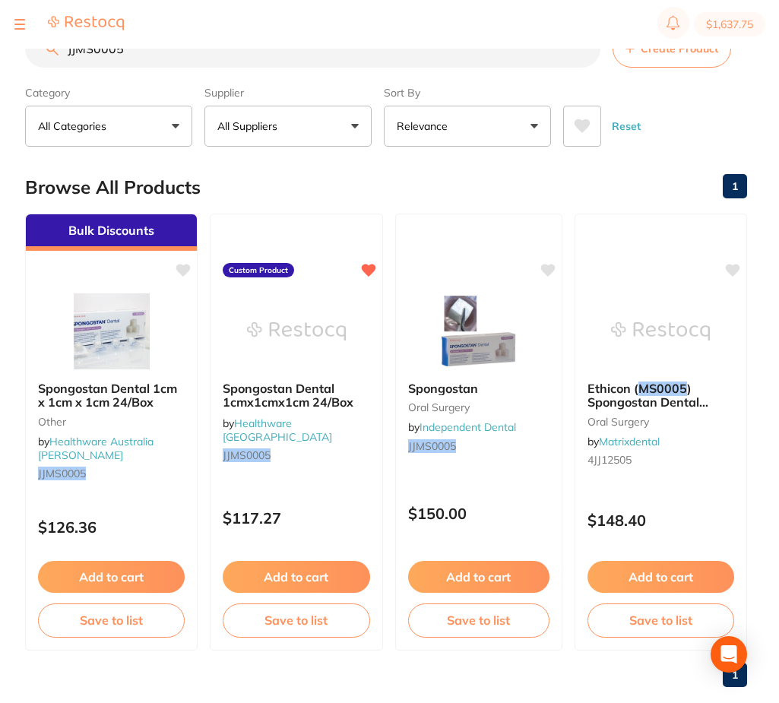
scroll to position [0, 0]
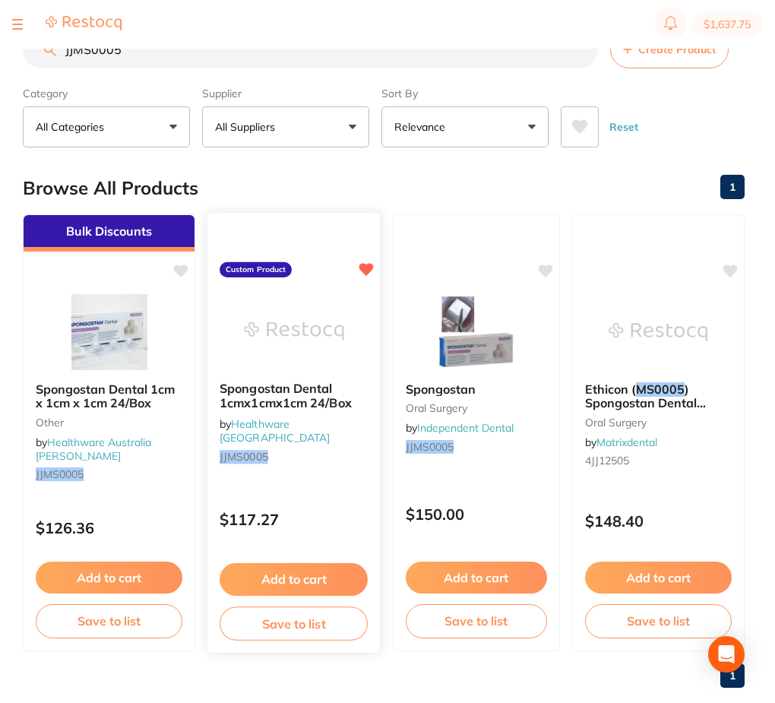
type input "JJMS0005"
click at [307, 343] on img at bounding box center [294, 330] width 100 height 77
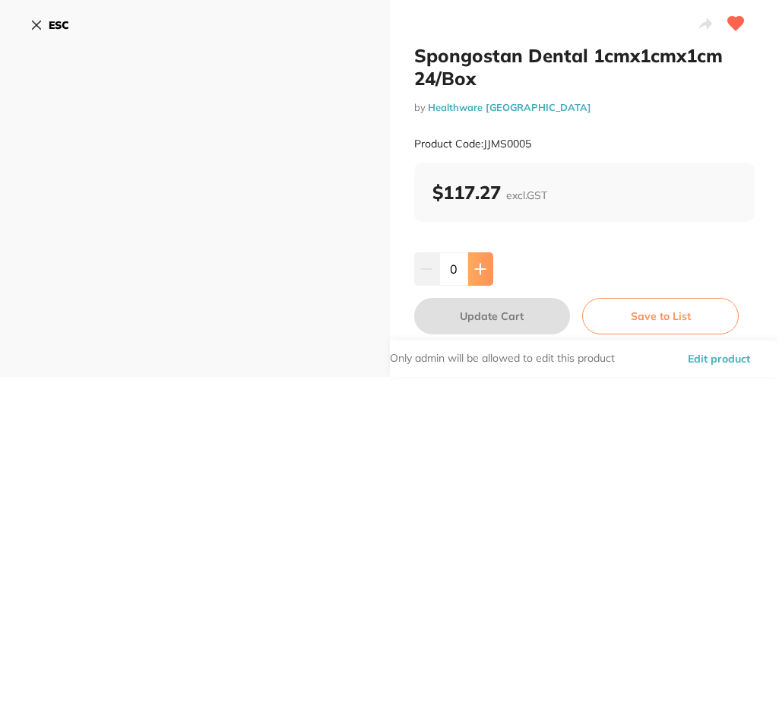
click at [474, 266] on icon at bounding box center [480, 269] width 12 height 12
type input "1"
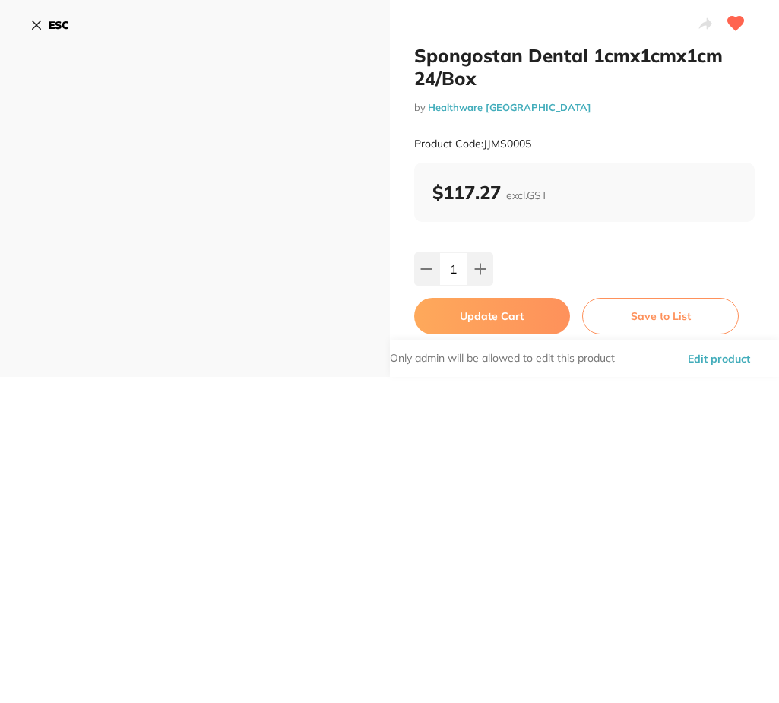
click at [504, 311] on button "Update Cart" at bounding box center [492, 316] width 156 height 36
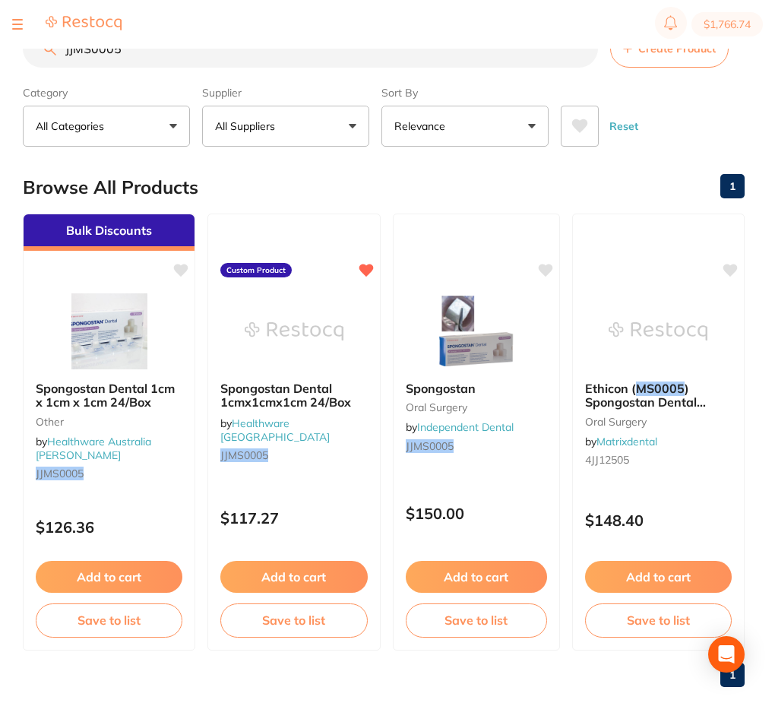
drag, startPoint x: 289, startPoint y: 318, endPoint x: 290, endPoint y: 309, distance: 9.2
click at [289, 318] on img at bounding box center [294, 331] width 99 height 76
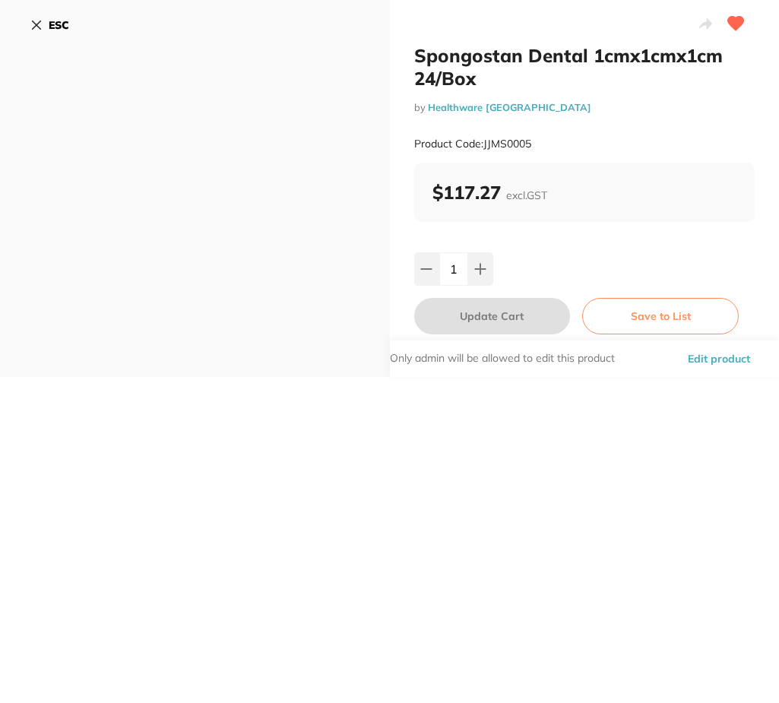
click at [36, 23] on icon at bounding box center [36, 25] width 12 height 12
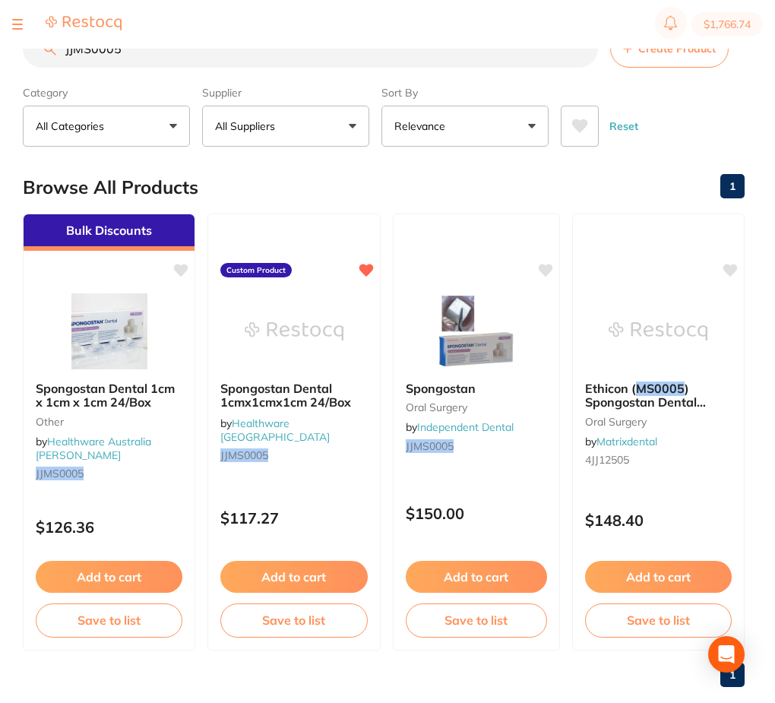
click at [231, 51] on input "JJMS0005" at bounding box center [310, 49] width 575 height 38
paste input "DMCR2"
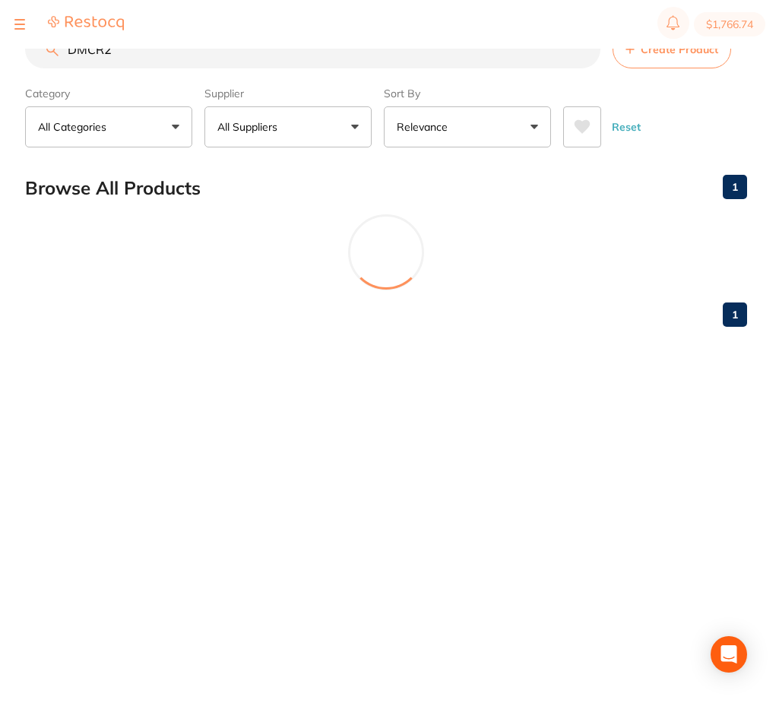
scroll to position [0, 0]
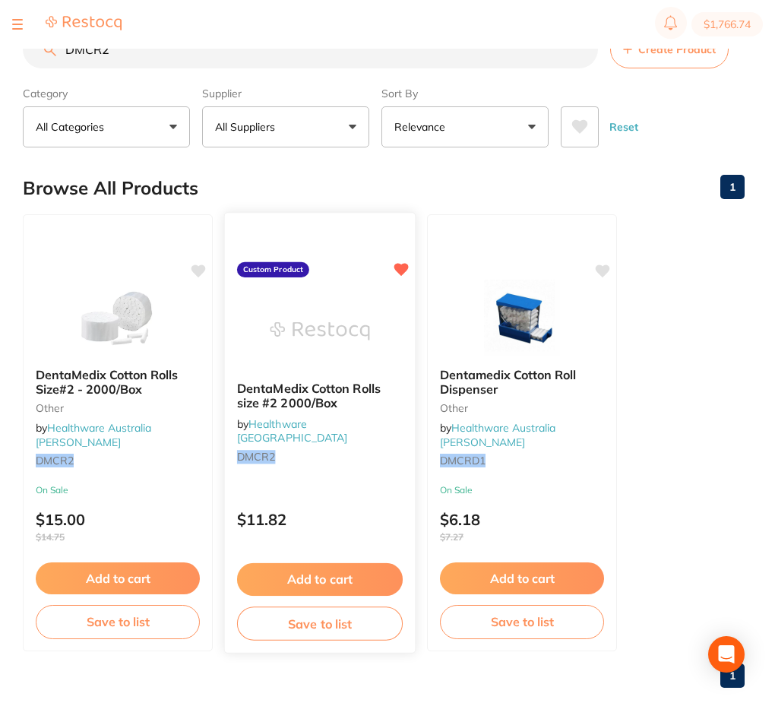
type input "DMCR2"
click at [345, 321] on img at bounding box center [320, 330] width 100 height 77
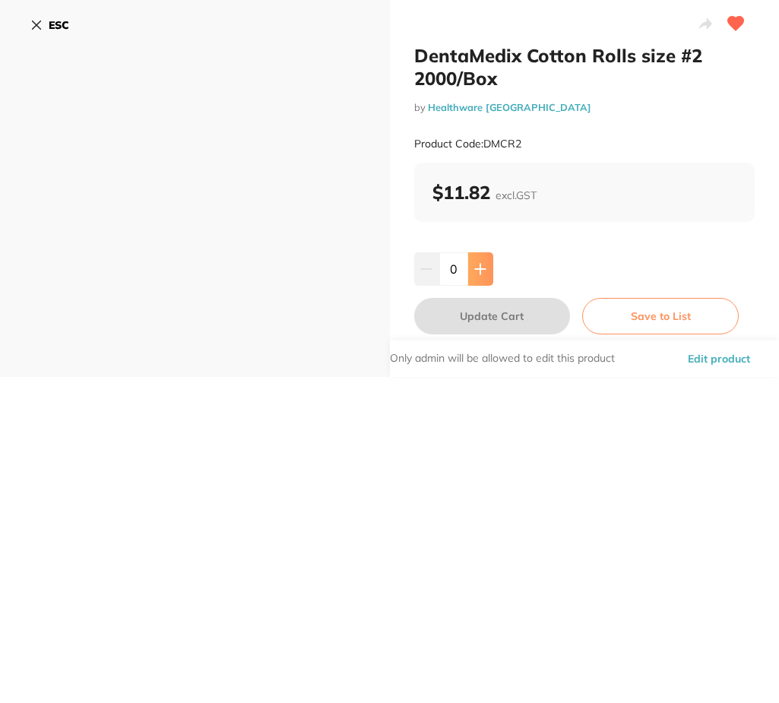
click at [468, 263] on button at bounding box center [480, 268] width 25 height 33
type input "1"
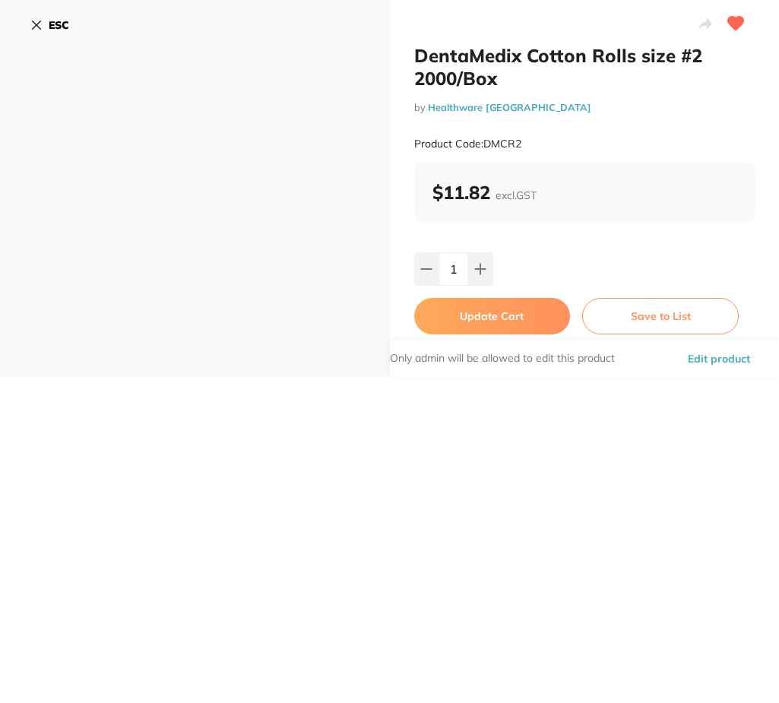
click at [487, 303] on button "Update Cart" at bounding box center [492, 316] width 156 height 36
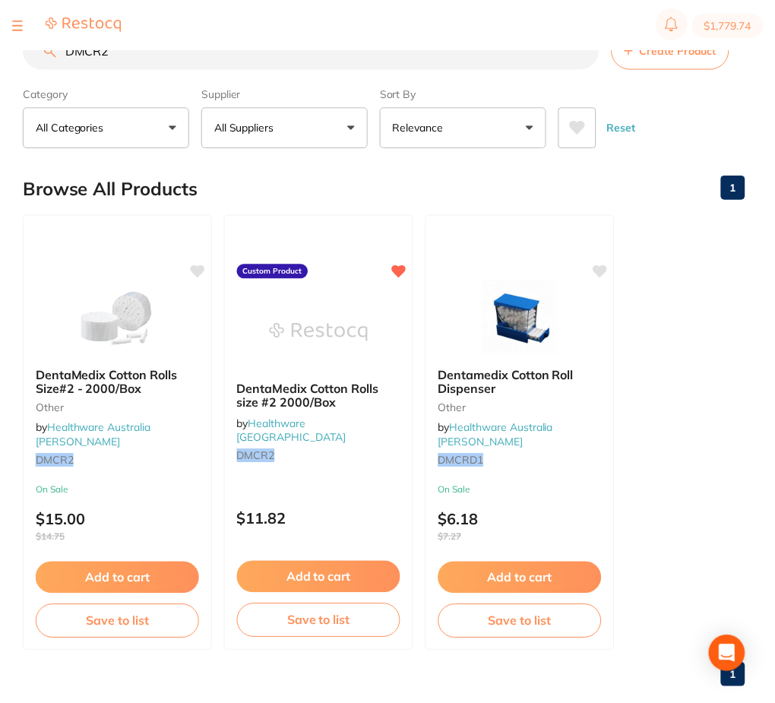
scroll to position [1, 0]
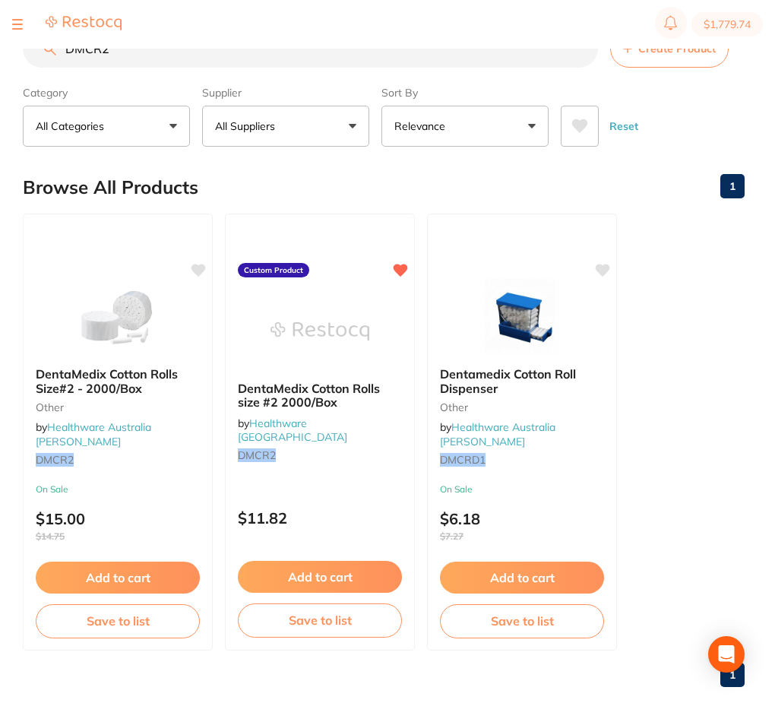
click at [219, 56] on input "DMCR2" at bounding box center [310, 49] width 575 height 38
paste input "MCDYS"
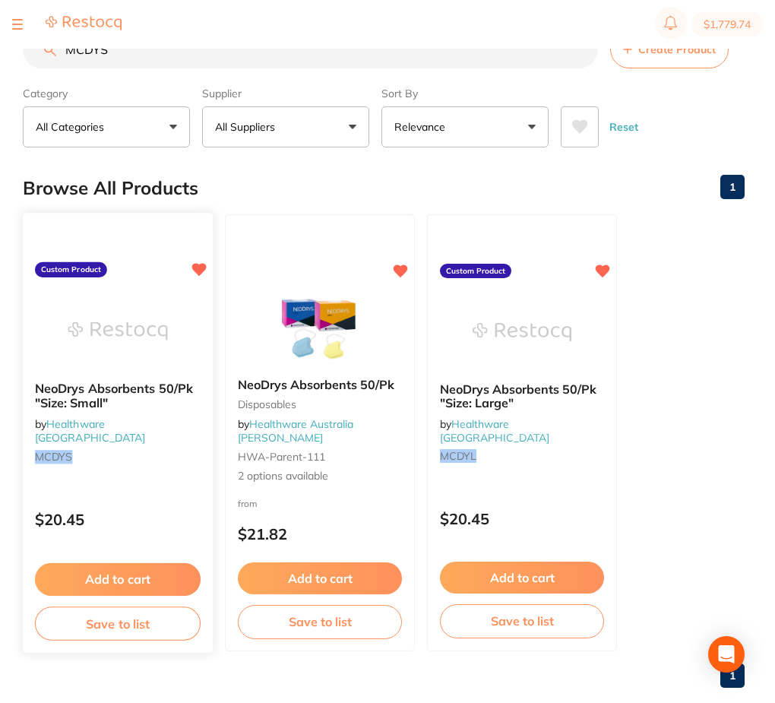
type input "MCDYS"
click at [147, 311] on img at bounding box center [118, 330] width 100 height 77
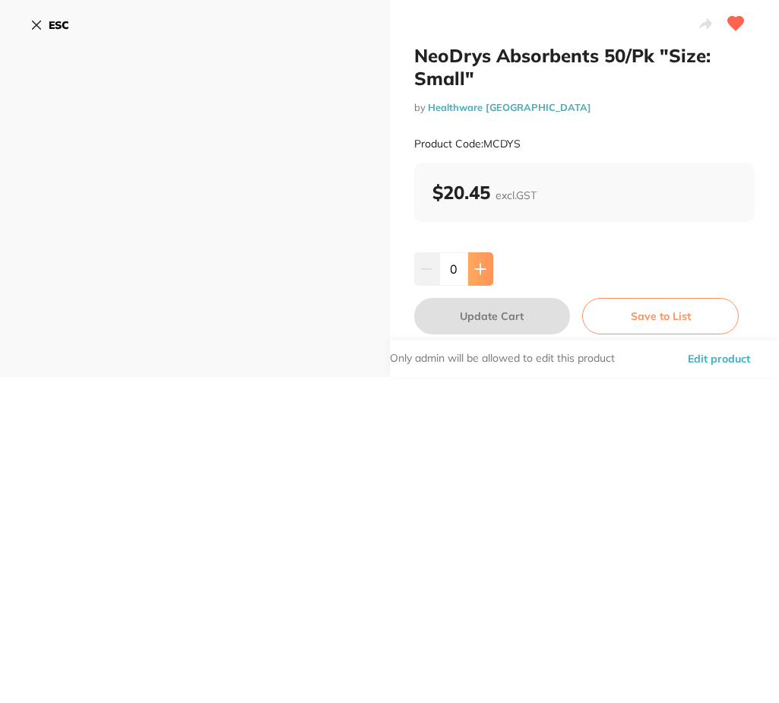
click at [482, 266] on icon at bounding box center [480, 269] width 12 height 12
type input "4"
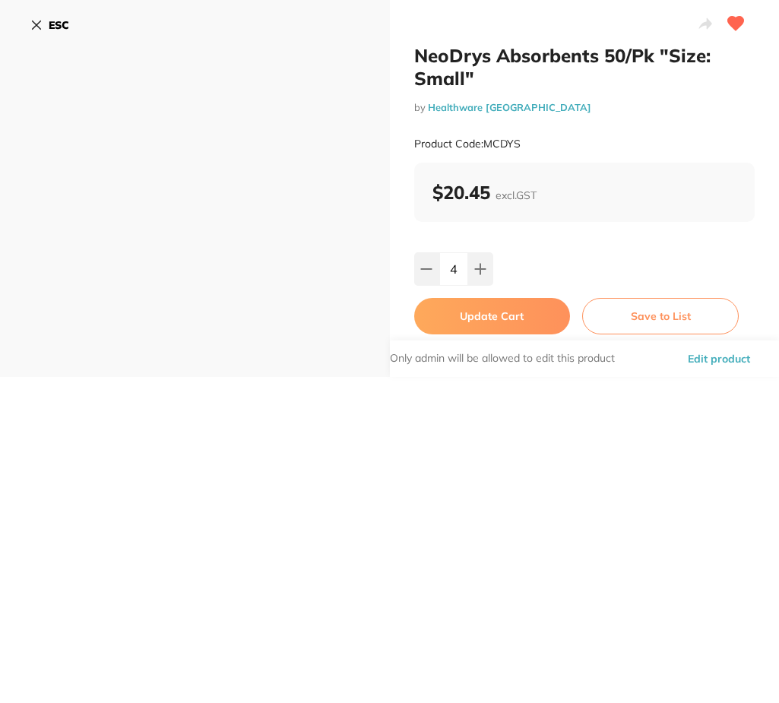
click at [485, 322] on button "Update Cart" at bounding box center [492, 316] width 156 height 36
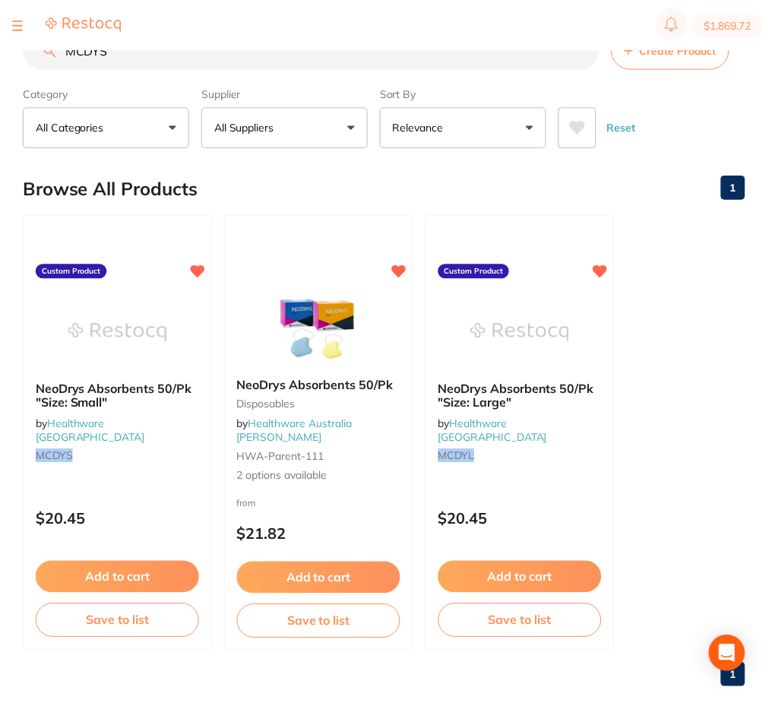
scroll to position [1, 0]
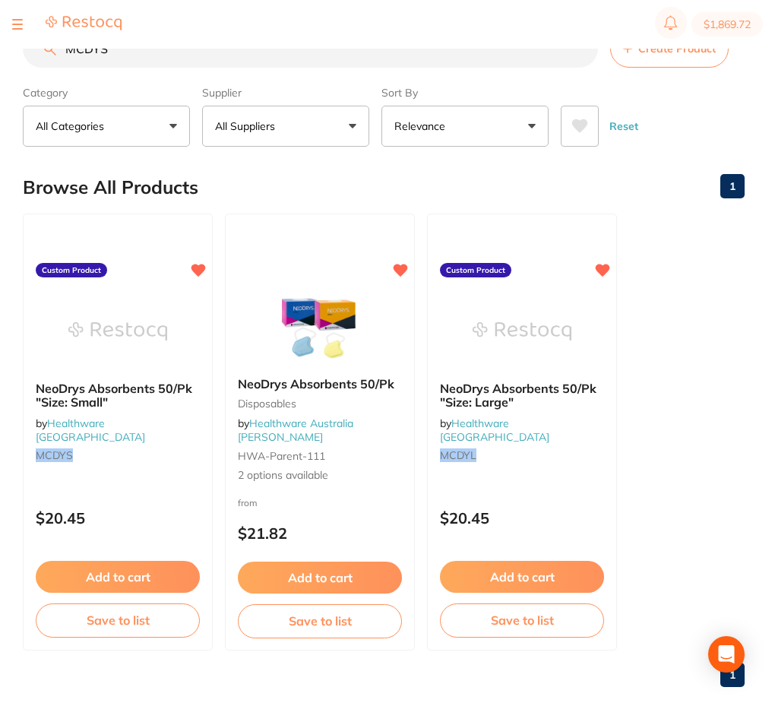
click at [151, 55] on input "MCDYS" at bounding box center [310, 49] width 575 height 38
paste input "L"
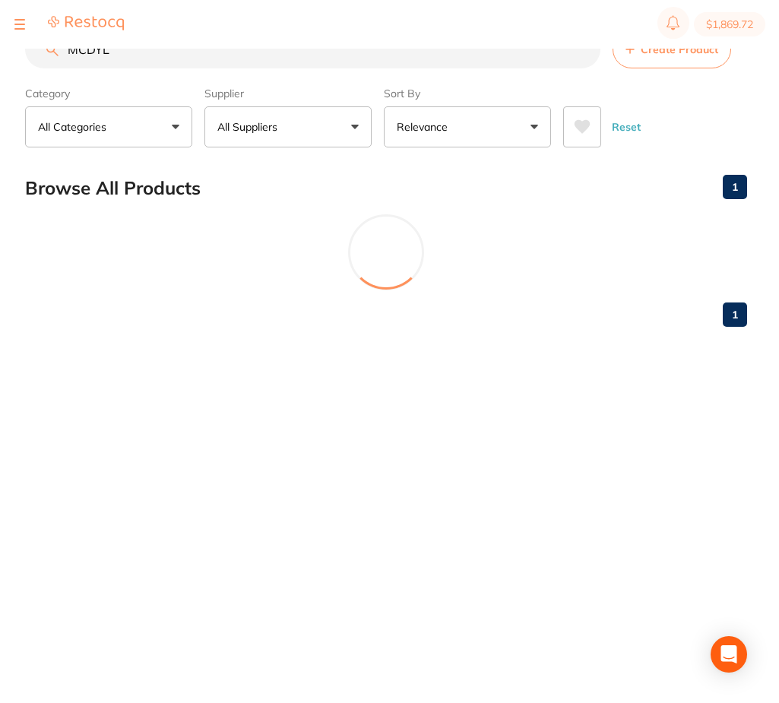
scroll to position [0, 0]
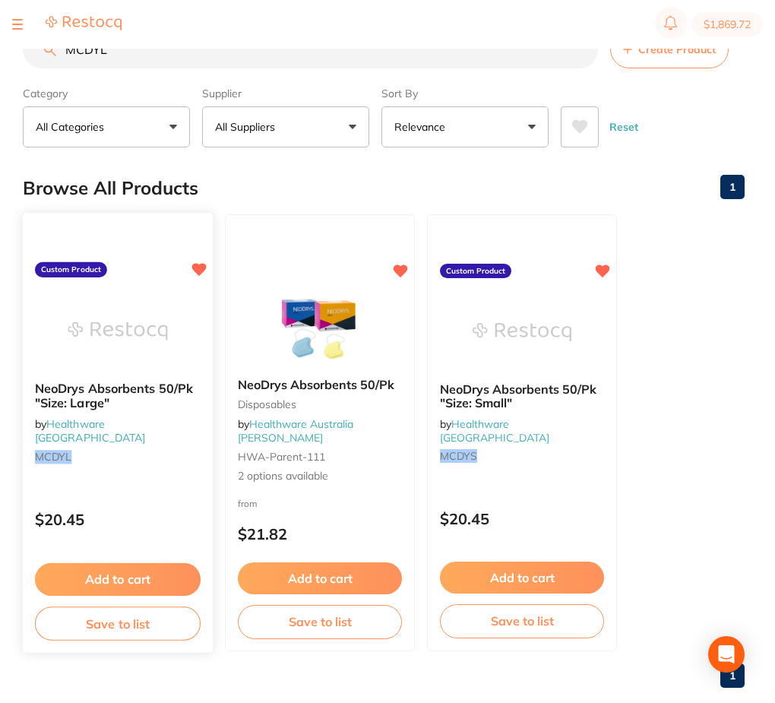
type input "MCDYL"
click at [128, 322] on img at bounding box center [118, 330] width 100 height 77
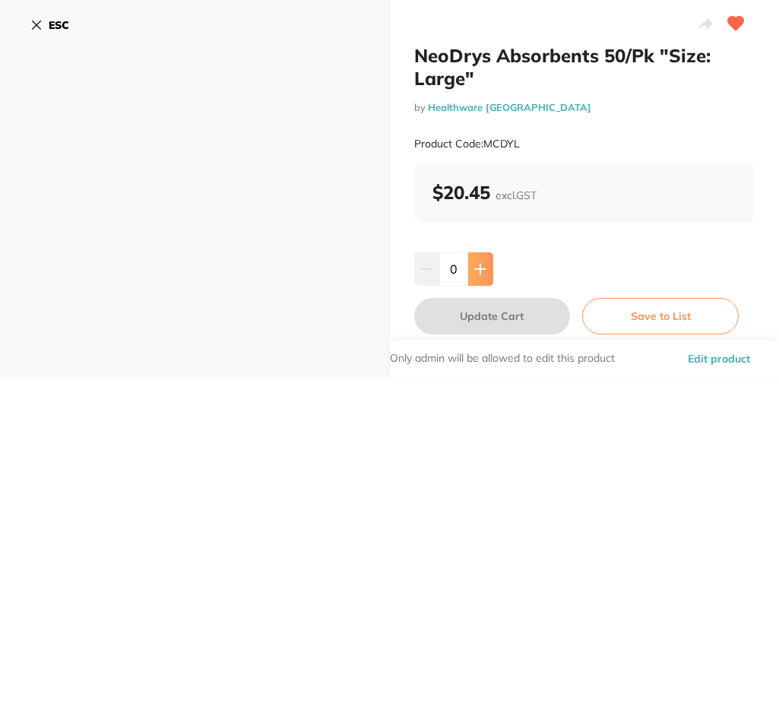
click at [481, 269] on icon at bounding box center [480, 269] width 10 height 10
type input "4"
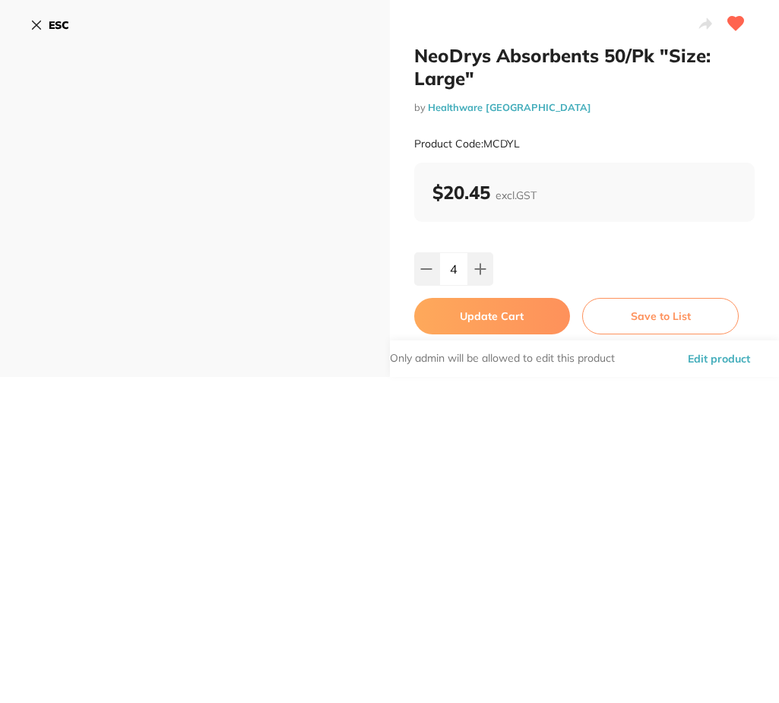
click at [493, 303] on button "Update Cart" at bounding box center [492, 316] width 156 height 36
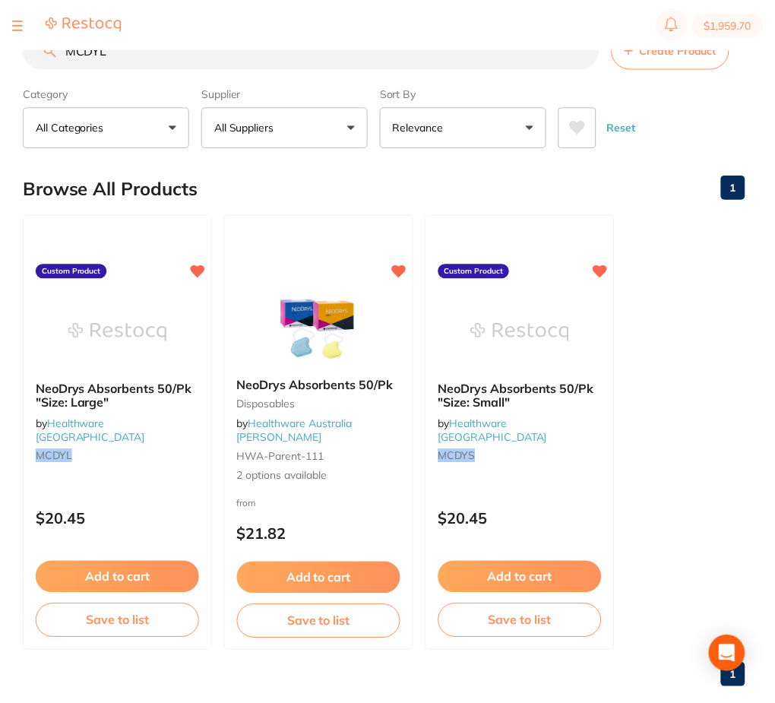
scroll to position [1, 0]
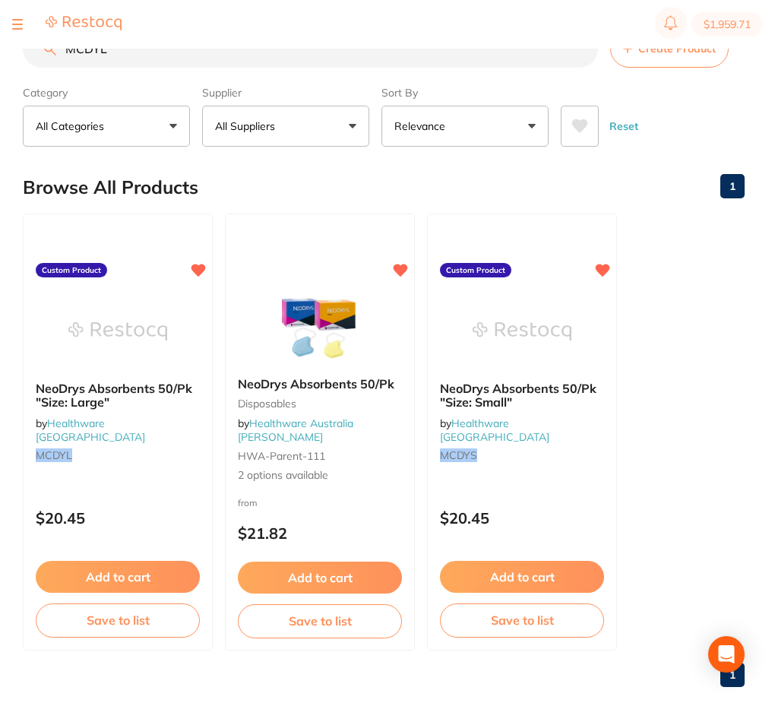
click at [362, 58] on input "MCDYL" at bounding box center [310, 49] width 575 height 38
click at [362, 57] on input "MCDYL" at bounding box center [310, 49] width 575 height 38
paste input "GC-014415"
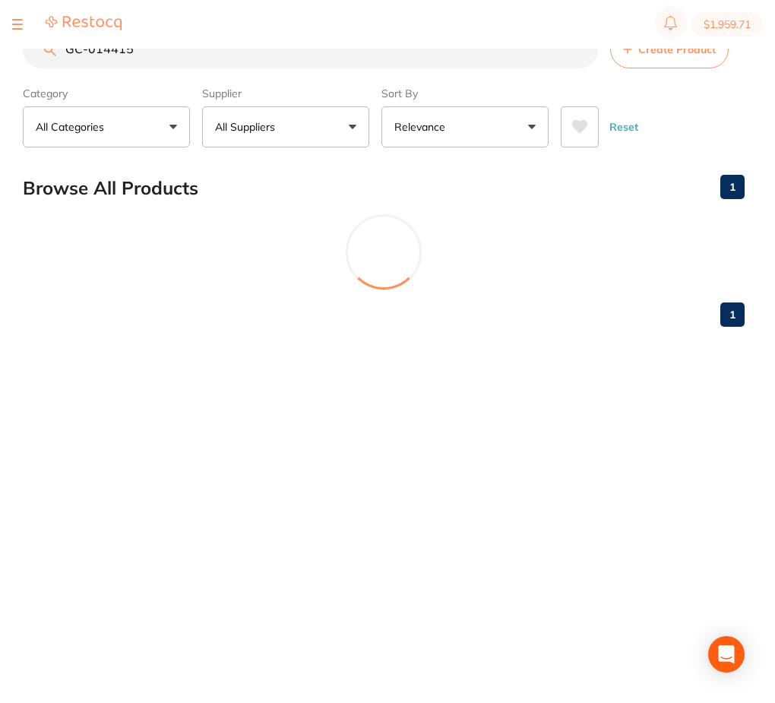
scroll to position [0, 0]
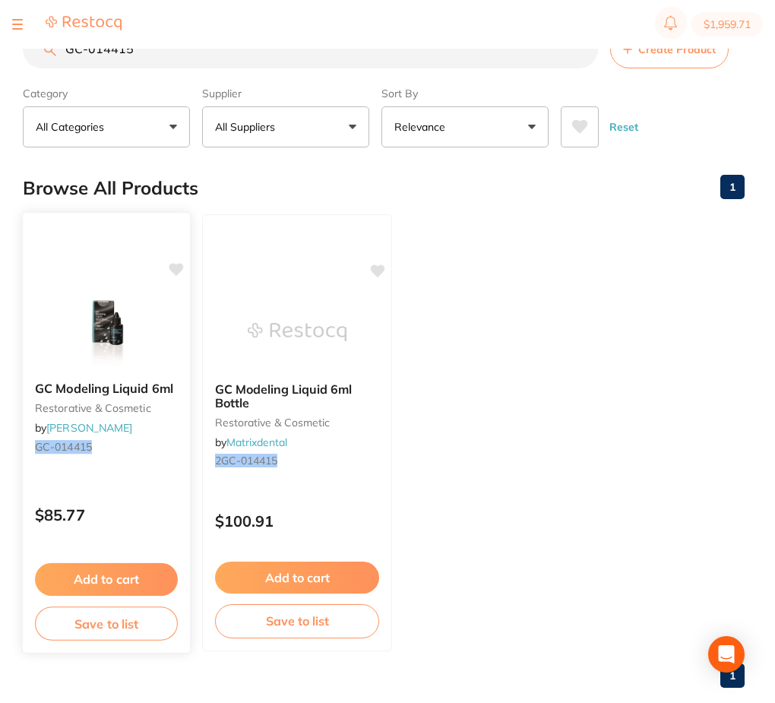
type input "GC-014415"
click at [138, 303] on img at bounding box center [106, 330] width 100 height 77
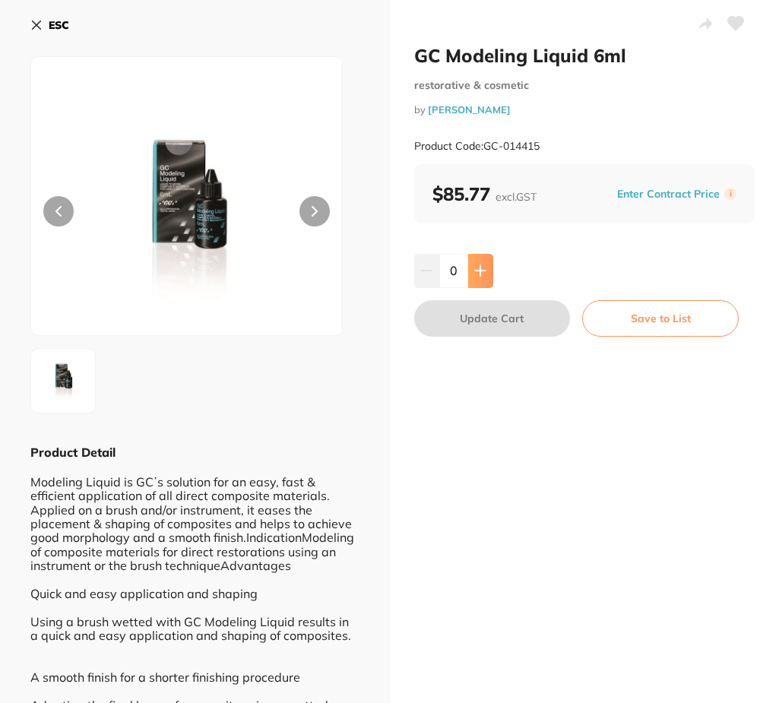
click at [475, 271] on icon at bounding box center [480, 271] width 10 height 10
type input "2"
click at [491, 330] on button "Update Cart" at bounding box center [492, 318] width 156 height 36
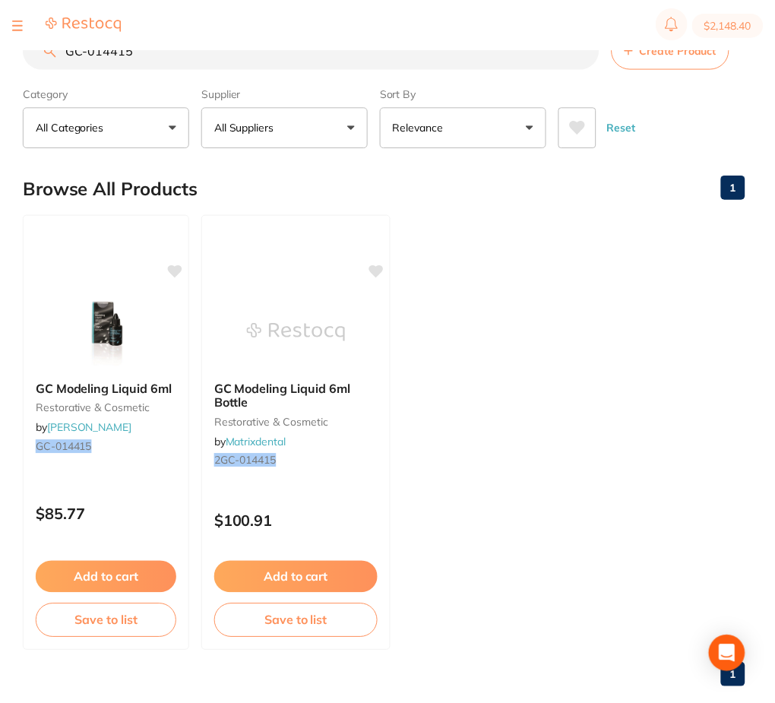
scroll to position [1, 0]
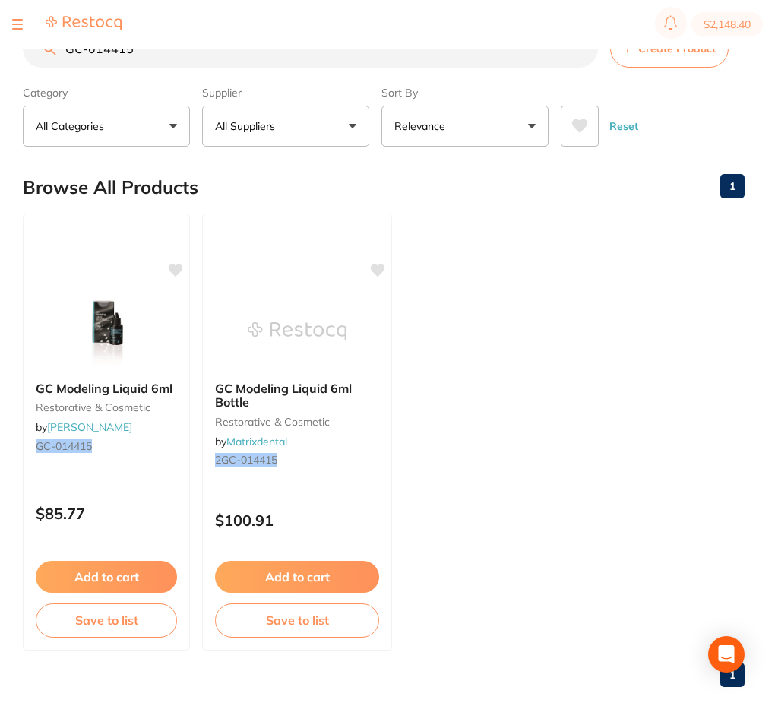
click at [244, 54] on input "GC-014415" at bounding box center [310, 49] width 575 height 38
paste input "KY-282281"
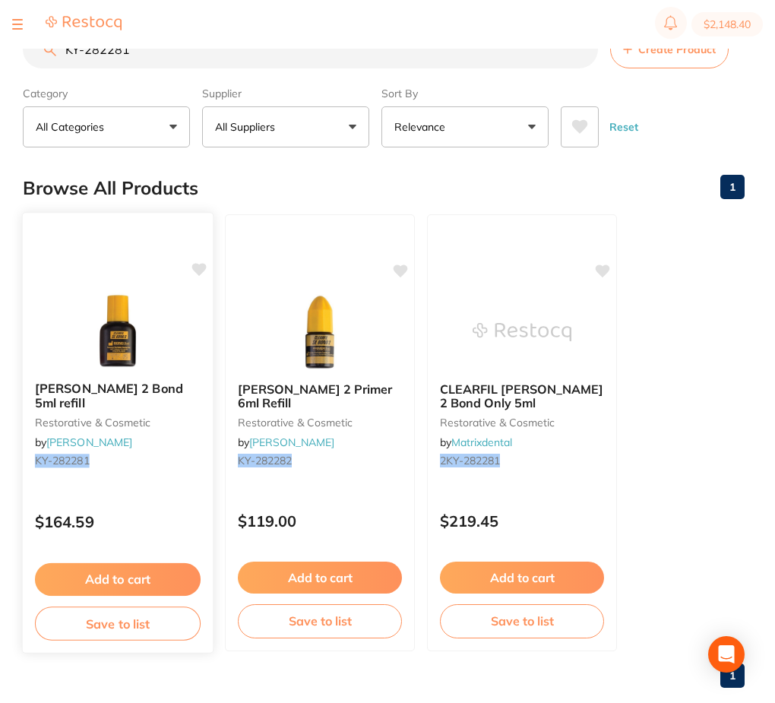
type input "KY-282281"
click at [119, 345] on img at bounding box center [118, 330] width 100 height 77
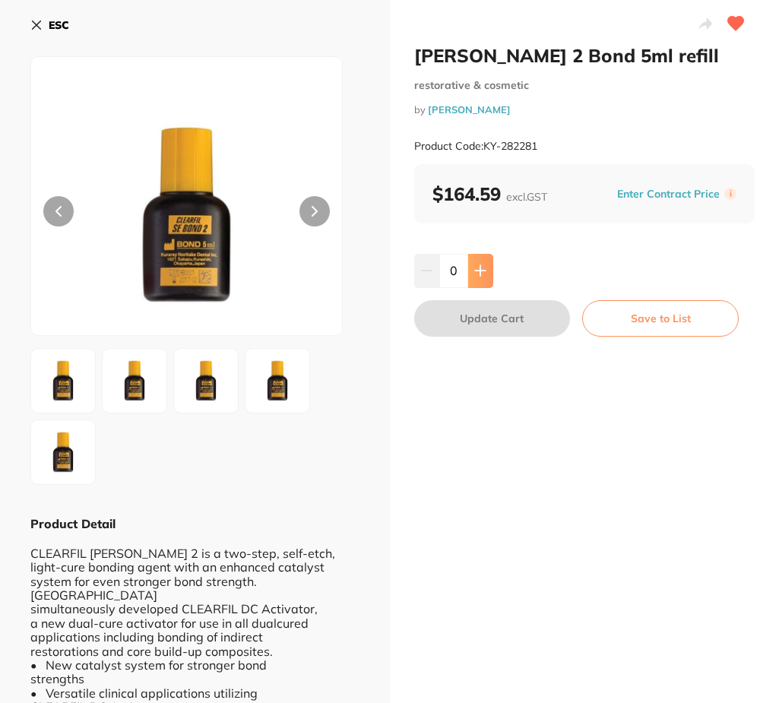
click at [472, 283] on button at bounding box center [480, 270] width 25 height 33
type input "2"
click at [481, 314] on button "Update Cart" at bounding box center [492, 318] width 156 height 36
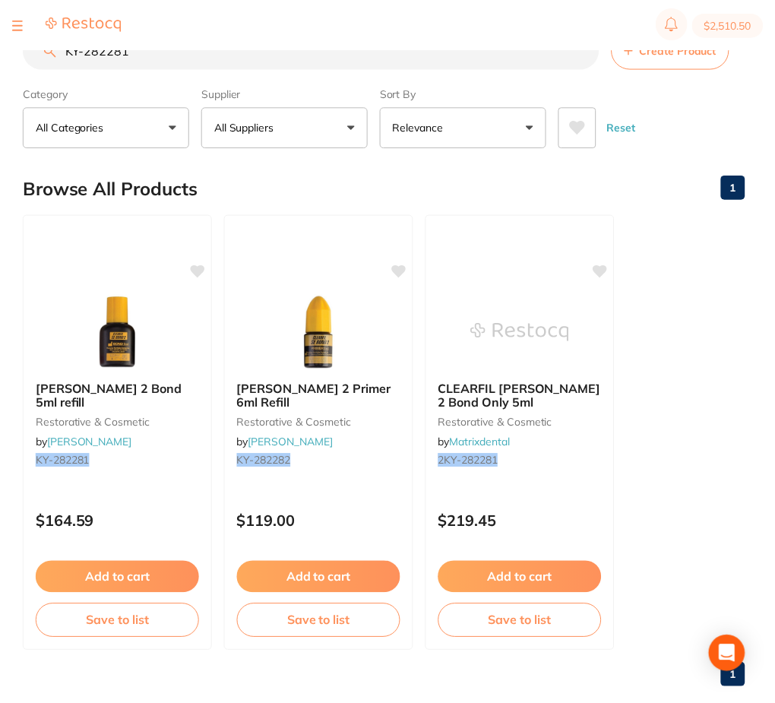
scroll to position [1, 0]
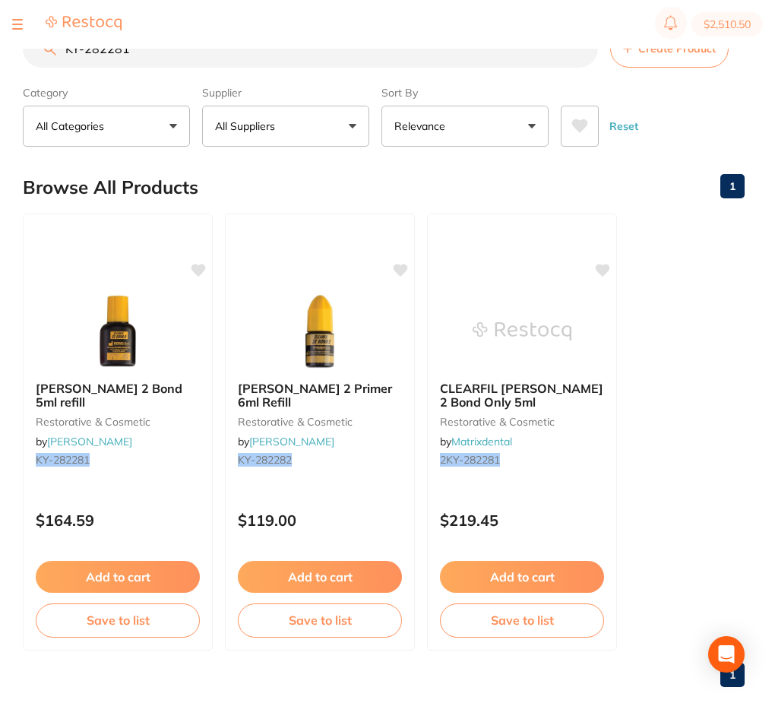
click at [141, 50] on input "KY-282281" at bounding box center [310, 49] width 575 height 38
paste input "TM-12647"
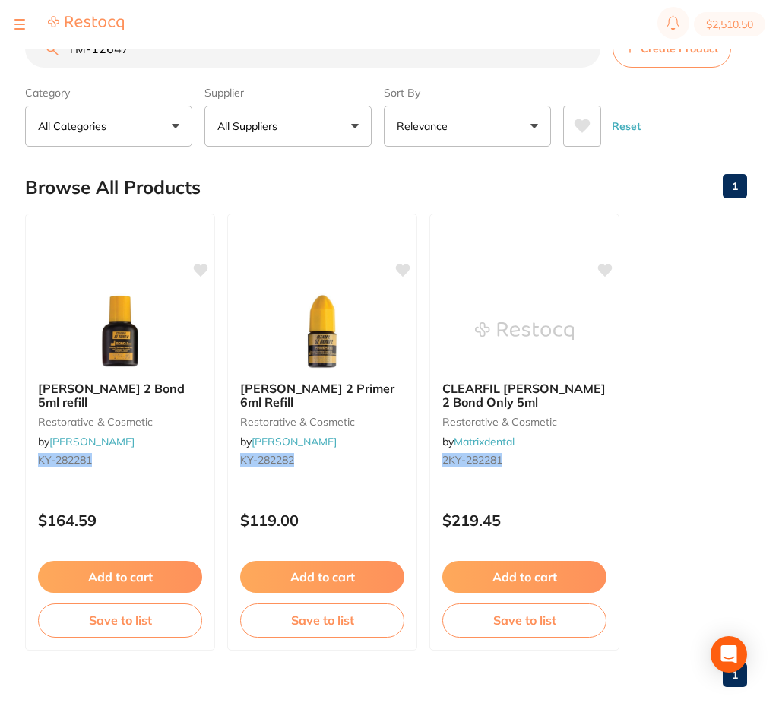
scroll to position [0, 0]
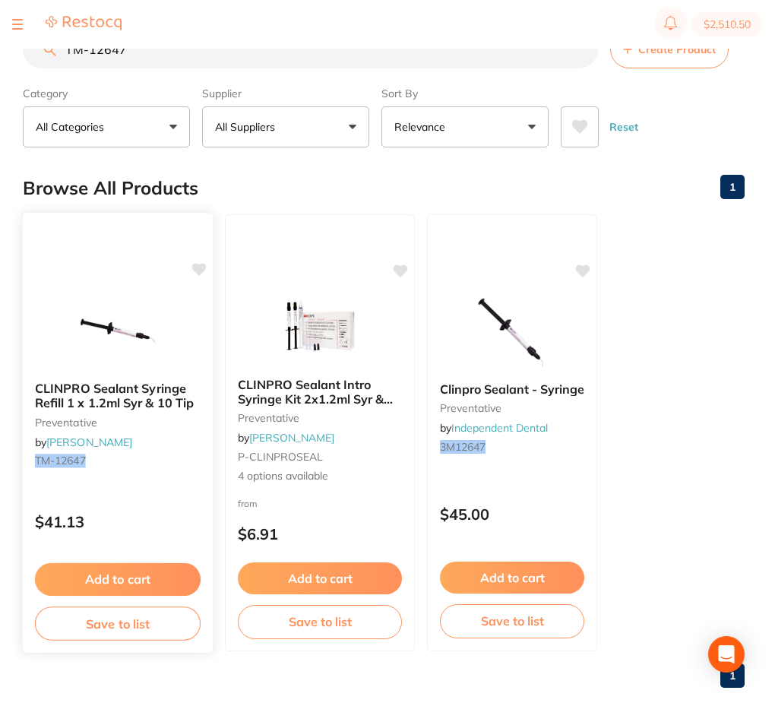
type input "TM-12647"
click at [129, 319] on img at bounding box center [118, 330] width 100 height 77
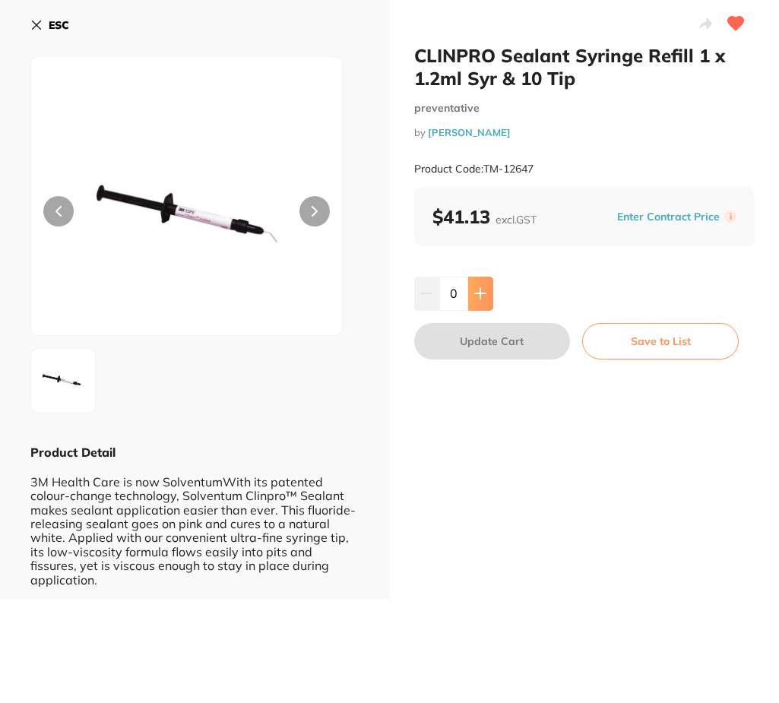
click at [482, 289] on icon at bounding box center [480, 293] width 12 height 12
type input "1"
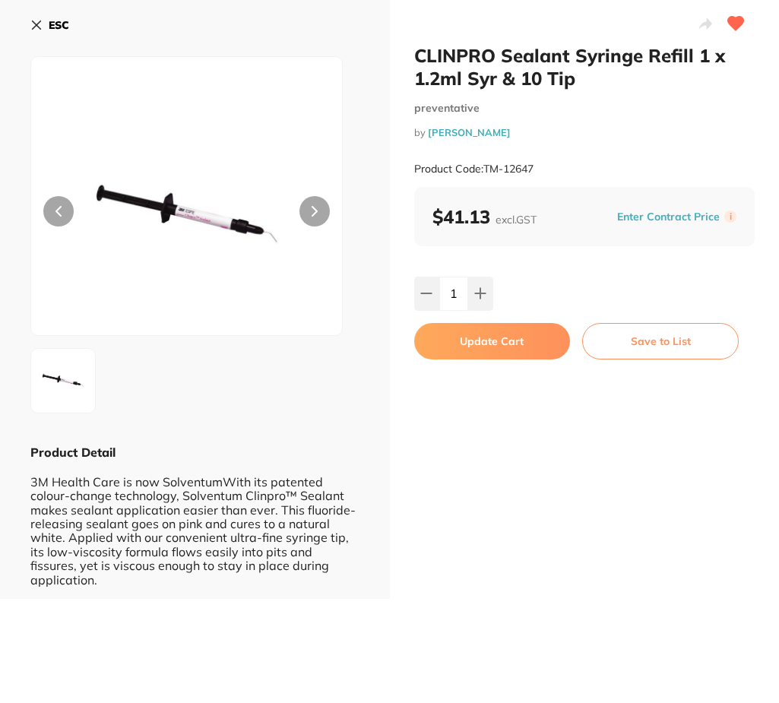
click at [504, 342] on button "Update Cart" at bounding box center [492, 341] width 156 height 36
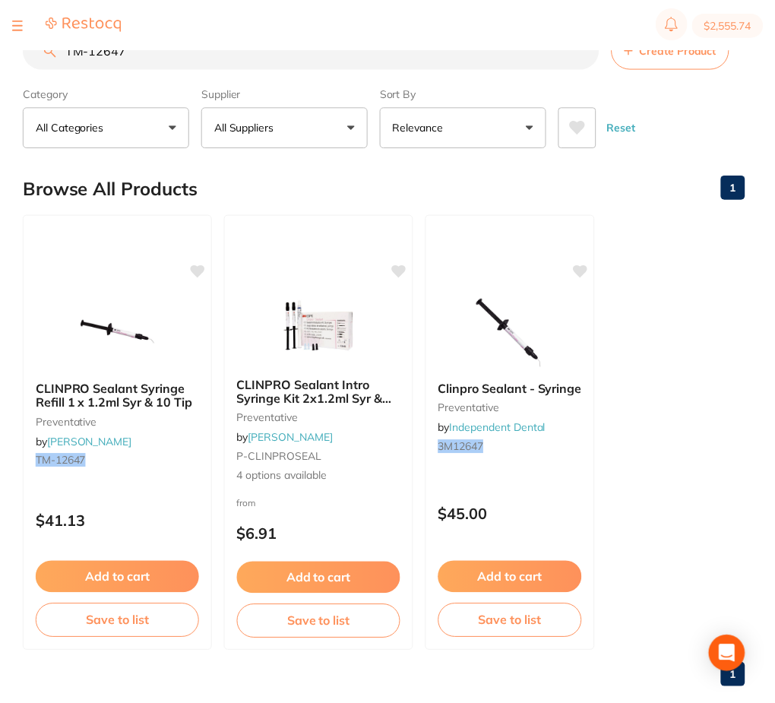
scroll to position [1, 0]
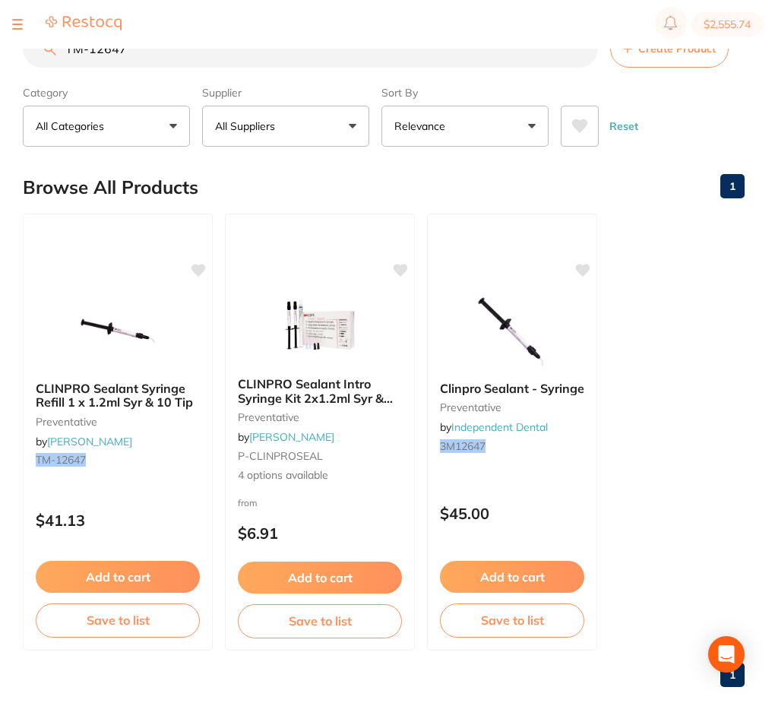
click at [238, 47] on section "$2,555.74" at bounding box center [387, 24] width 775 height 49
click at [236, 49] on input "TM-12647" at bounding box center [310, 49] width 575 height 38
paste input "GC-013148"
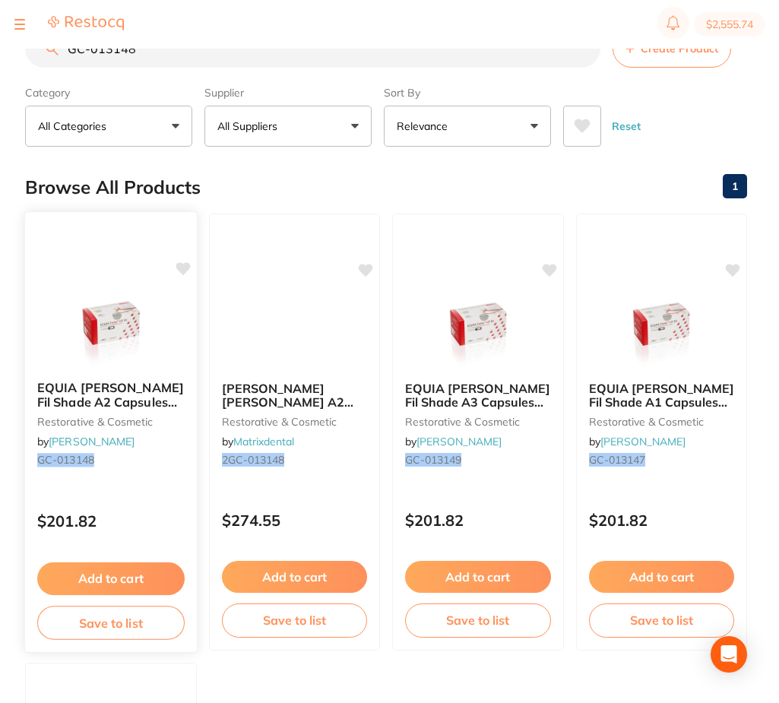
scroll to position [0, 0]
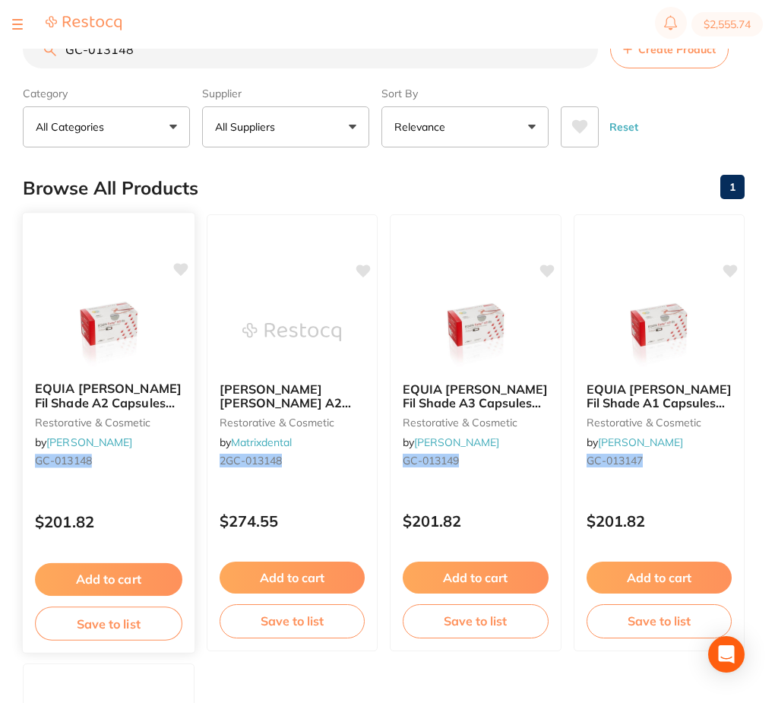
type input "GC-013148"
click at [123, 312] on img at bounding box center [108, 330] width 100 height 77
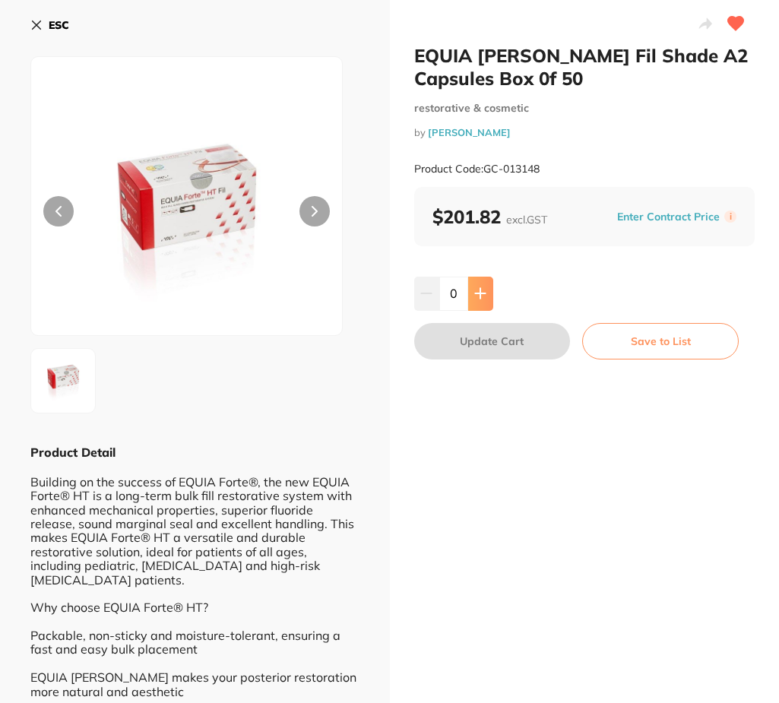
click at [479, 294] on icon at bounding box center [480, 294] width 10 height 10
type input "1"
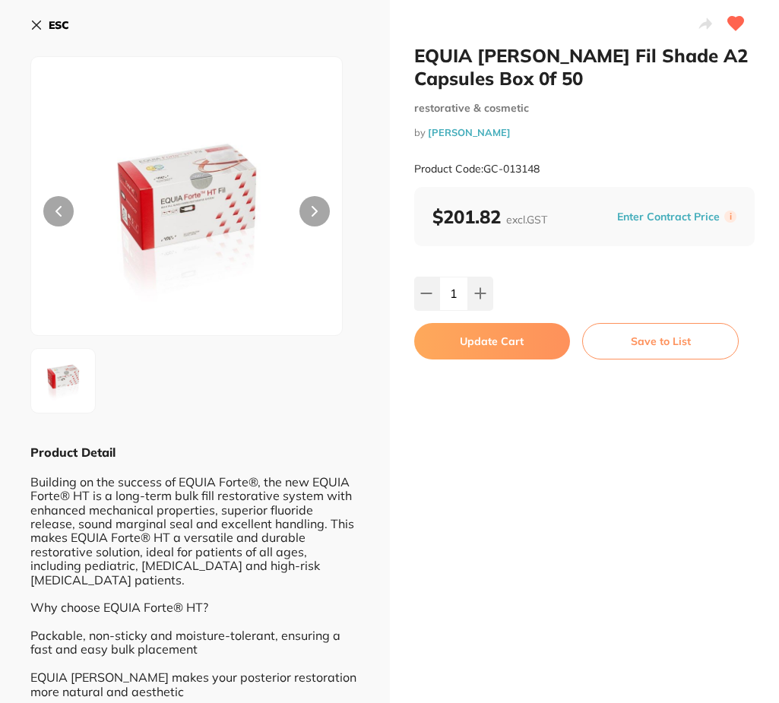
click at [472, 351] on button "Update Cart" at bounding box center [492, 341] width 156 height 36
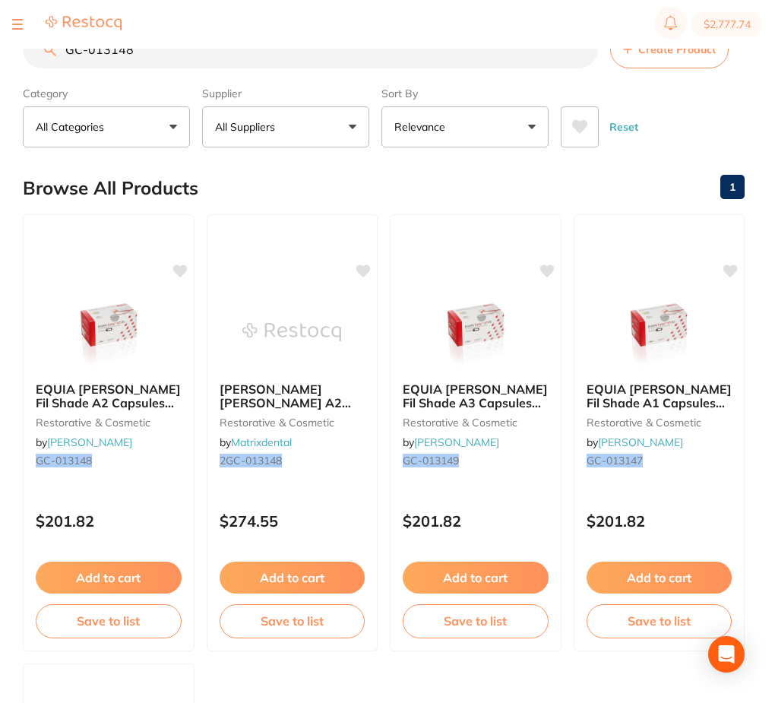
click at [256, 57] on input "GC-013148" at bounding box center [310, 49] width 575 height 38
paste input "TM-5914A1B"
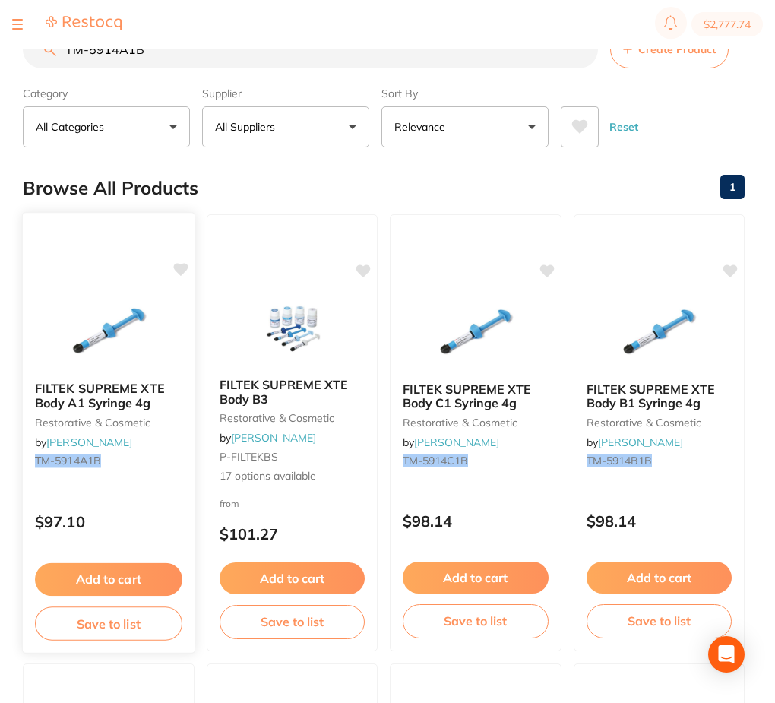
type input "TM-5914A1B"
click at [111, 309] on img at bounding box center [108, 330] width 100 height 77
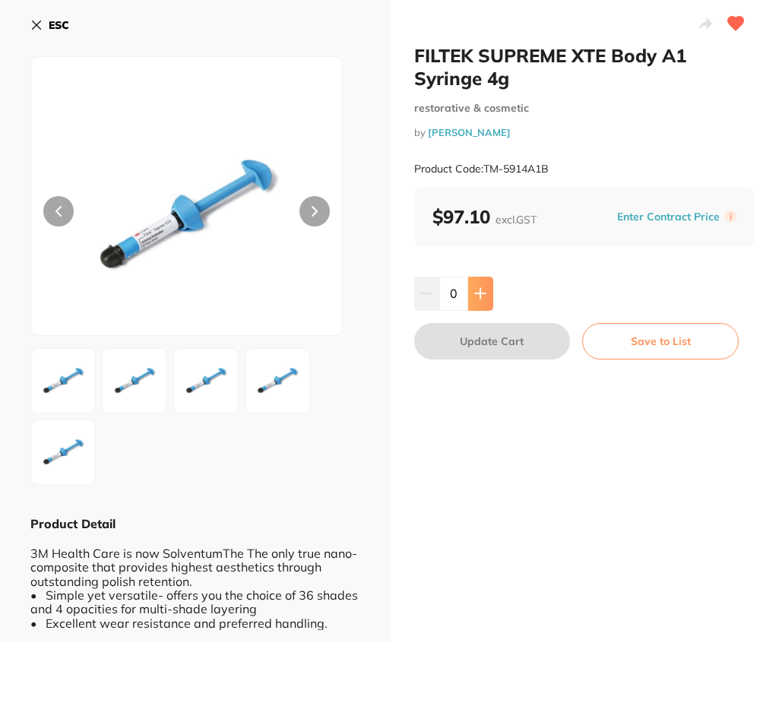
click at [474, 295] on icon at bounding box center [480, 293] width 12 height 12
type input "1"
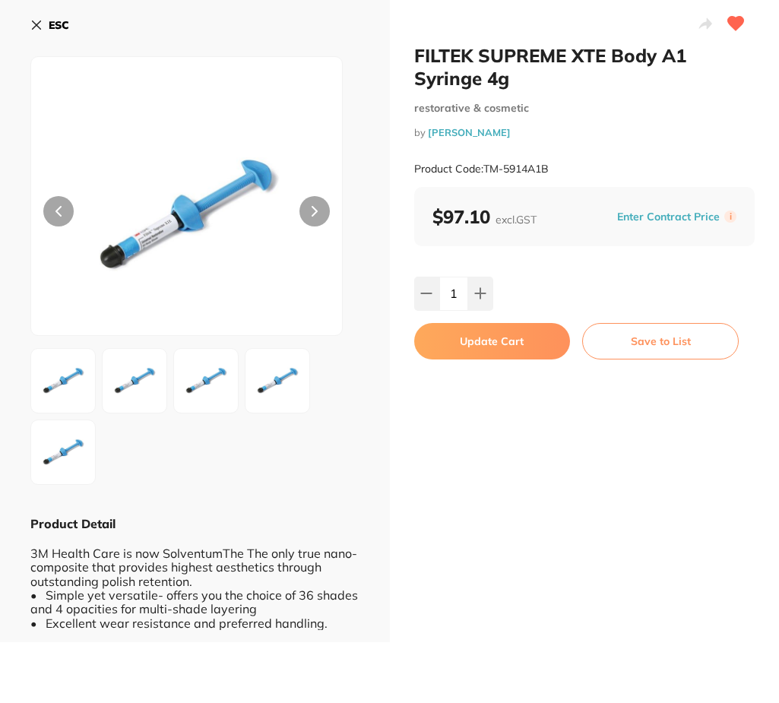
click at [475, 333] on button "Update Cart" at bounding box center [492, 341] width 156 height 36
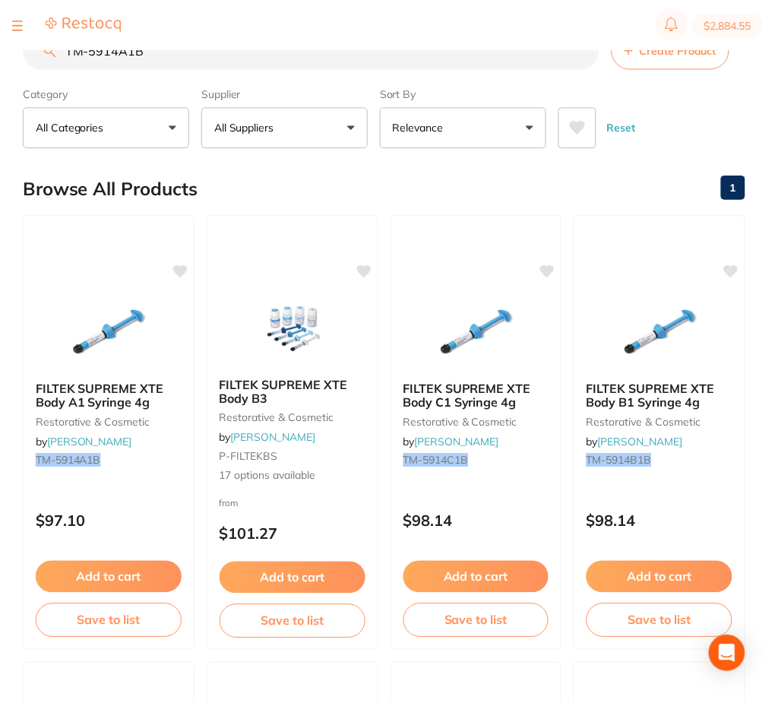
scroll to position [1, 0]
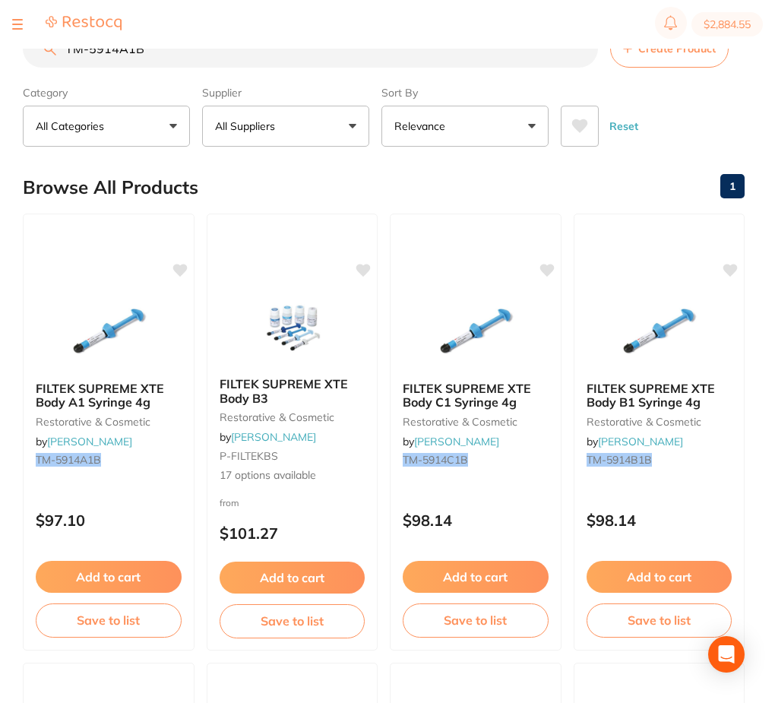
click at [162, 52] on input "TM-5914A1B" at bounding box center [310, 49] width 575 height 38
paste input "2"
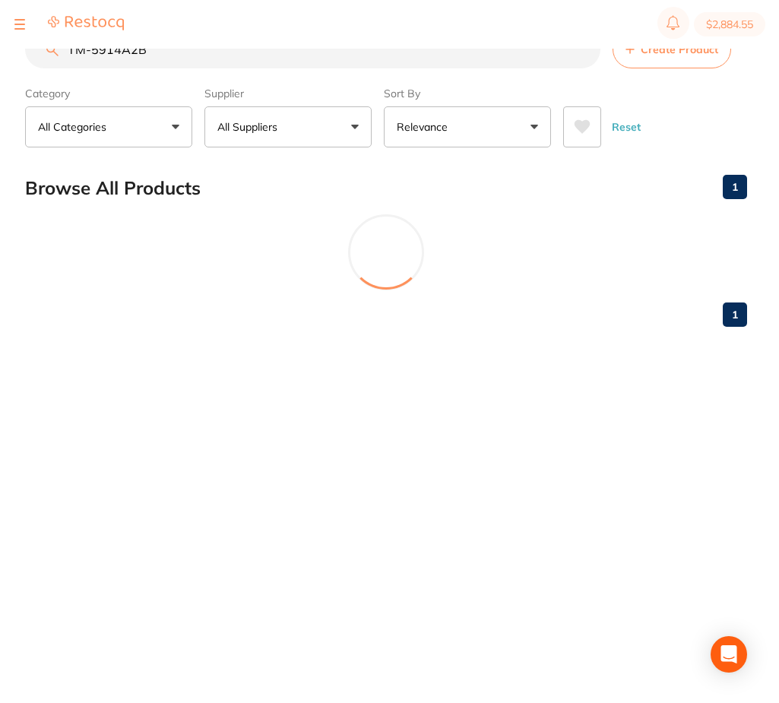
scroll to position [0, 0]
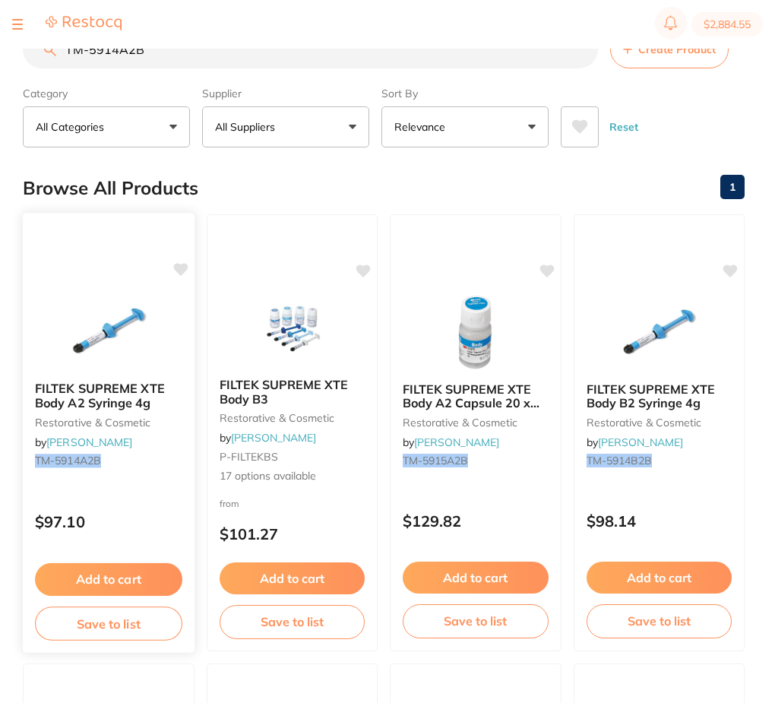
type input "TM-5914A2B"
click at [141, 311] on img at bounding box center [108, 330] width 100 height 77
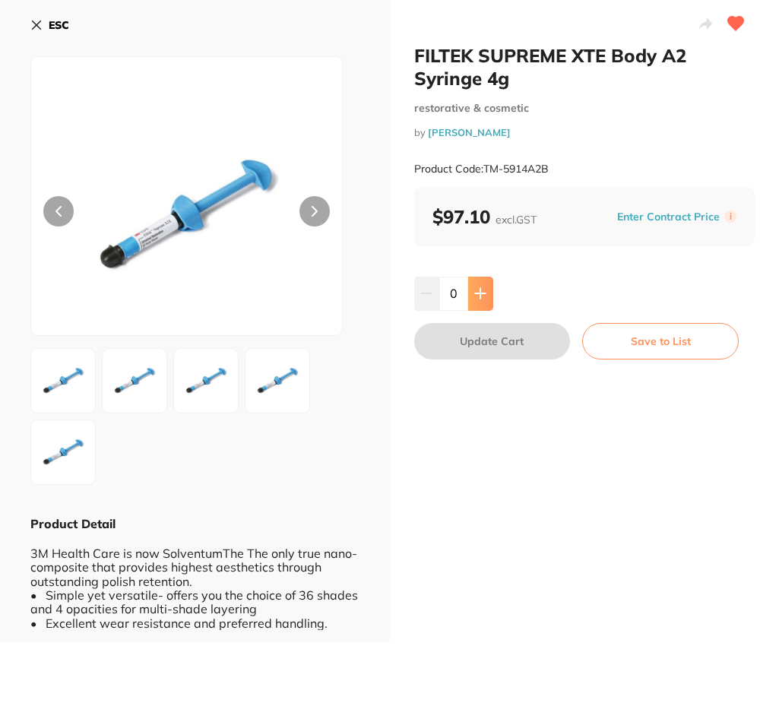
click at [469, 299] on button at bounding box center [480, 292] width 25 height 33
type input "1"
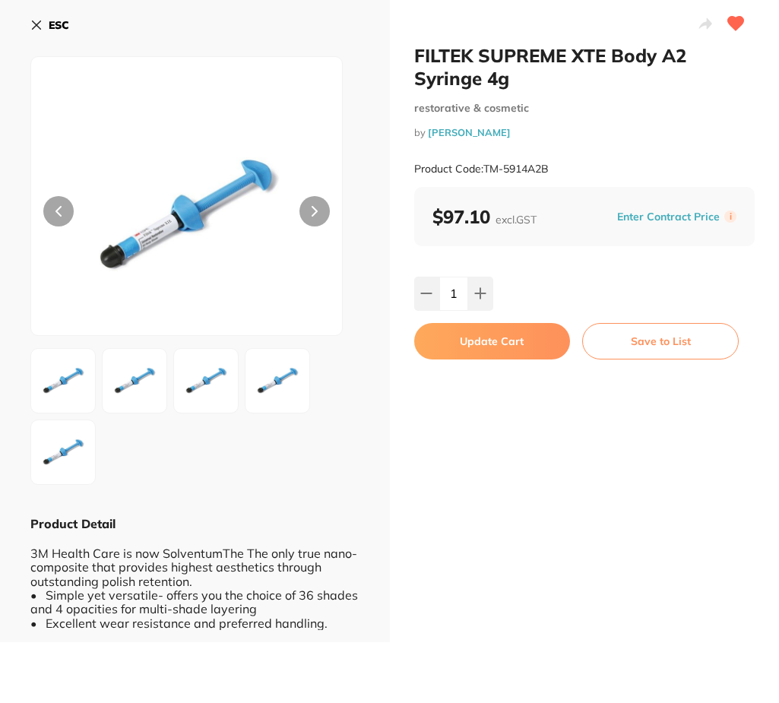
click at [491, 348] on button "Update Cart" at bounding box center [492, 341] width 156 height 36
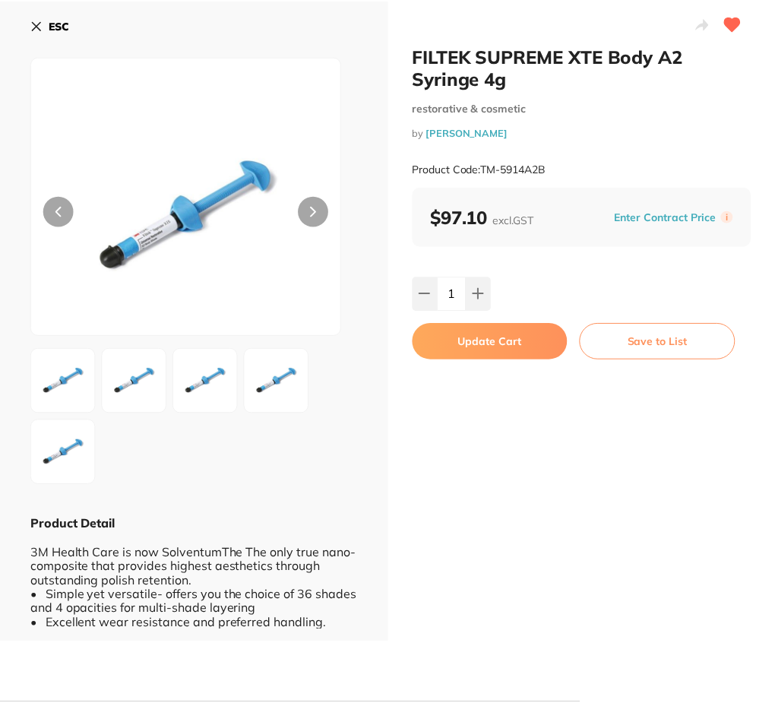
scroll to position [1, 0]
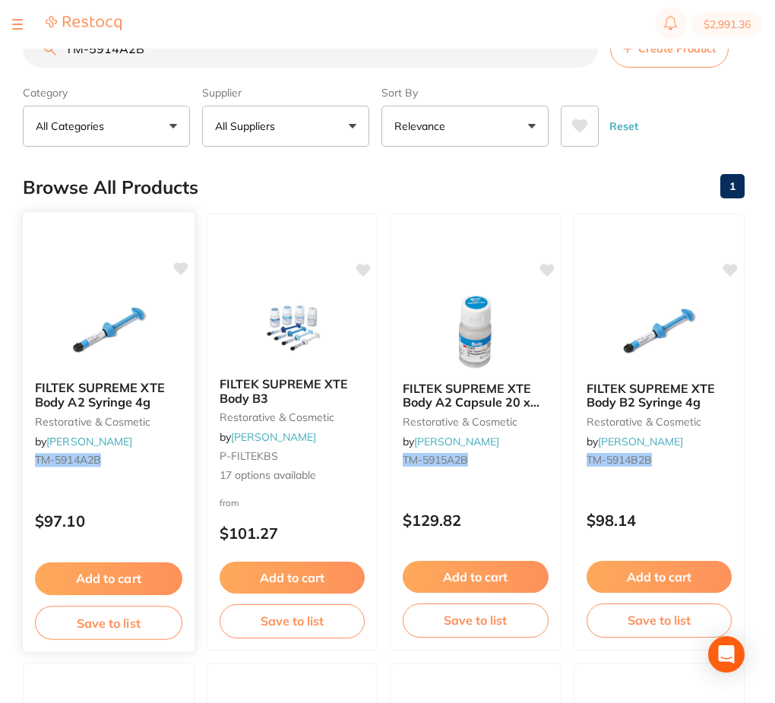
click at [69, 291] on div "FILTEK SUPREME XTE Body A2 Syringe 4g restorative & cosmetic by Henry Schein Ha…" at bounding box center [108, 431] width 173 height 441
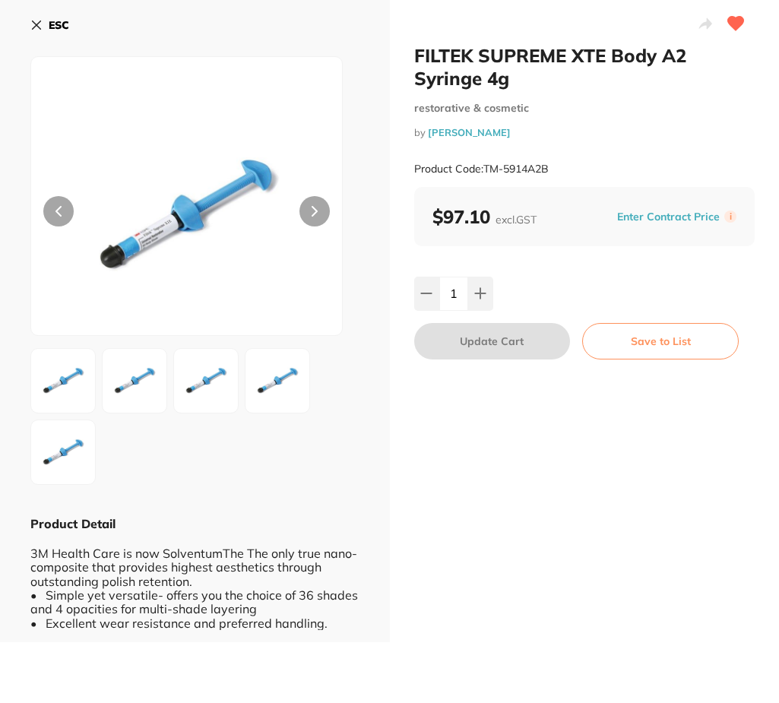
click at [35, 20] on icon at bounding box center [36, 25] width 12 height 12
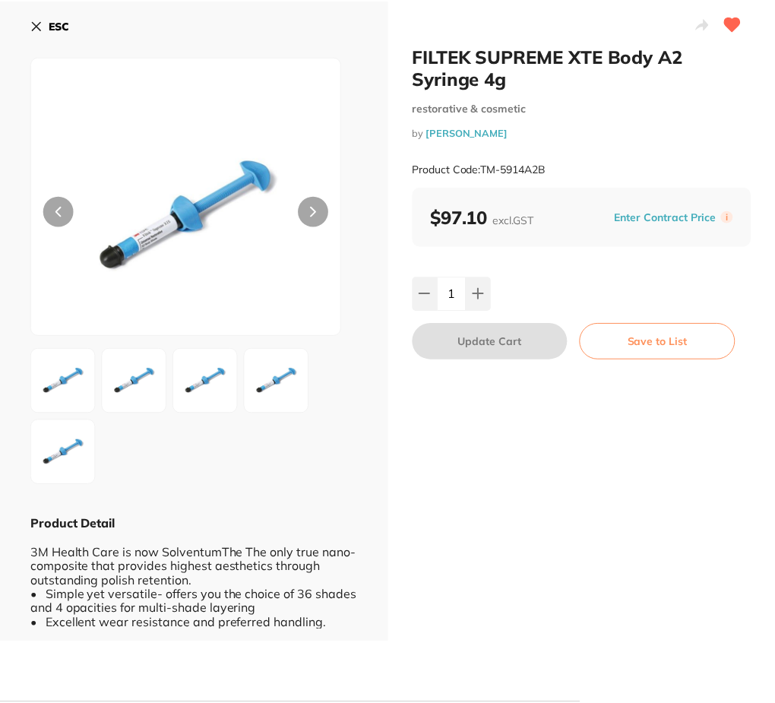
scroll to position [1, 0]
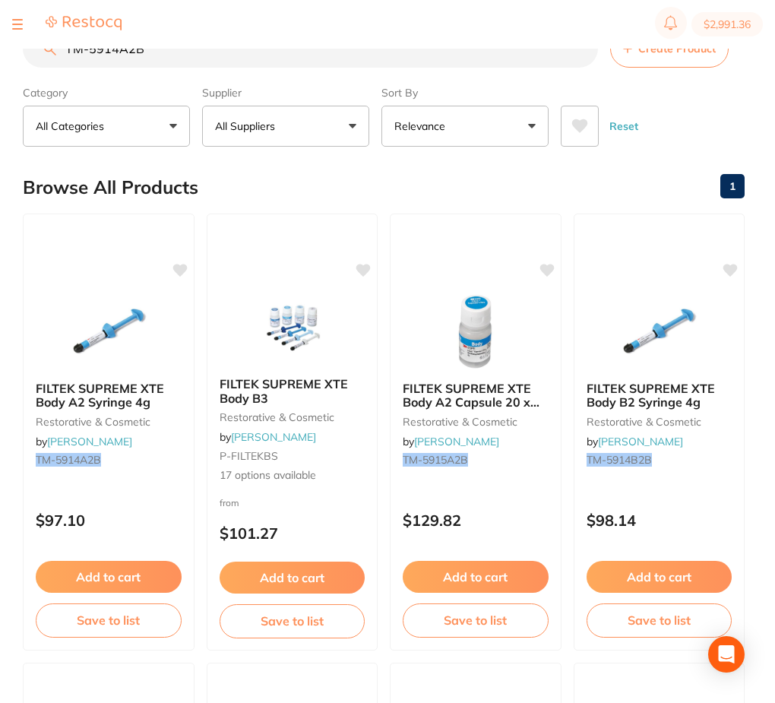
click at [261, 62] on input "TM-5914A2B" at bounding box center [310, 49] width 575 height 38
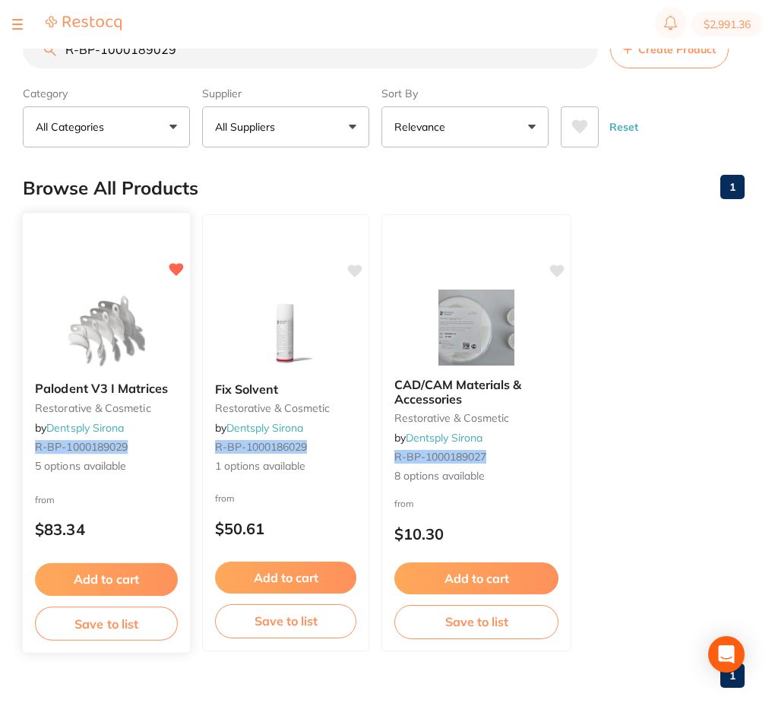
type input "R-BP-1000189029"
click at [149, 339] on img at bounding box center [106, 330] width 100 height 77
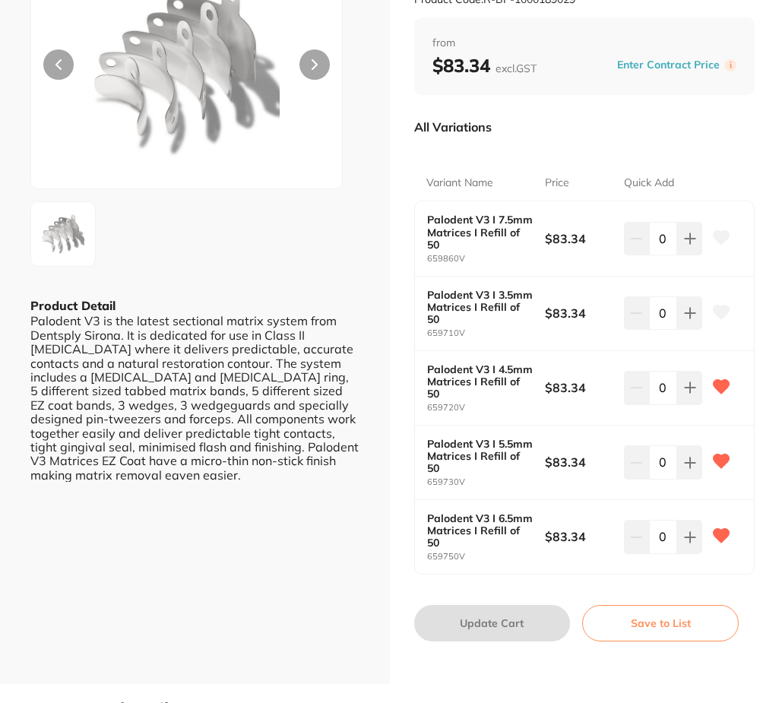
scroll to position [152, 0]
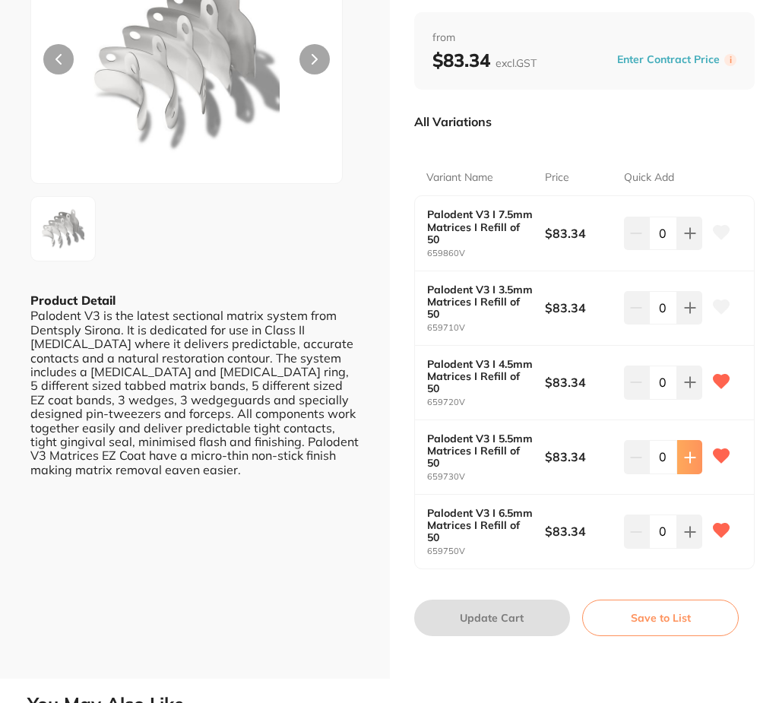
click at [684, 453] on icon at bounding box center [690, 457] width 12 height 12
type input "1"
click at [514, 612] on button "Update Cart" at bounding box center [492, 617] width 156 height 36
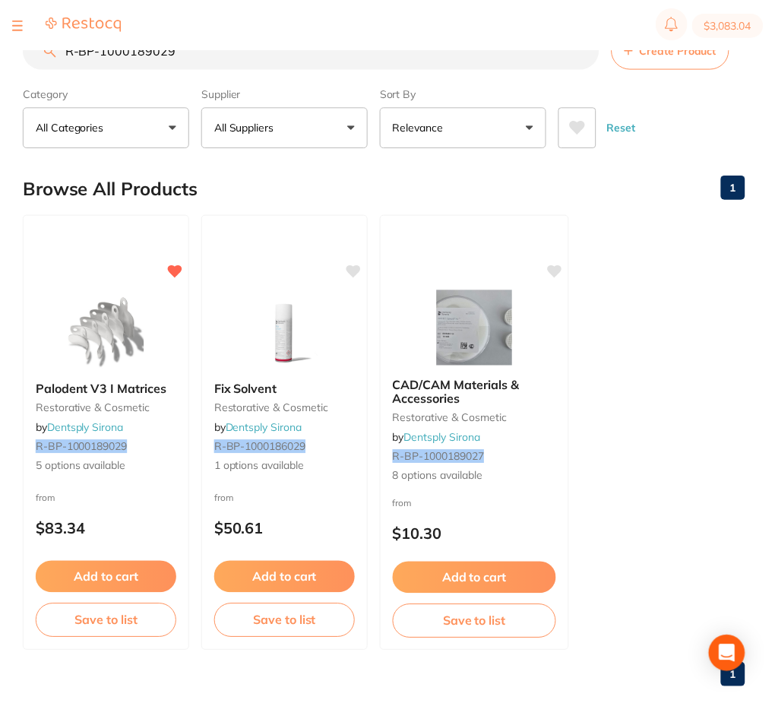
scroll to position [1, 0]
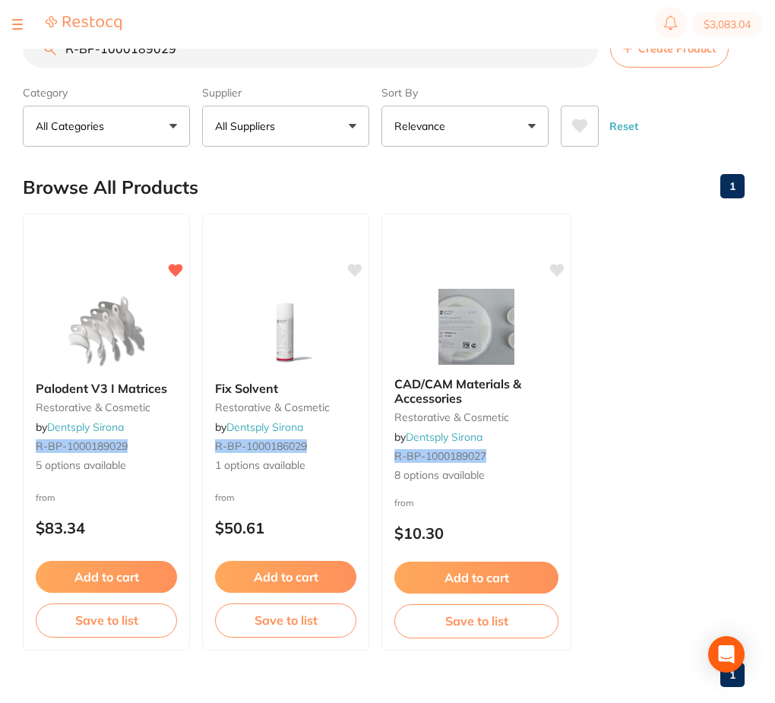
click at [259, 51] on input "R-BP-1000189029" at bounding box center [310, 49] width 575 height 38
paste input "TM-2381SF"
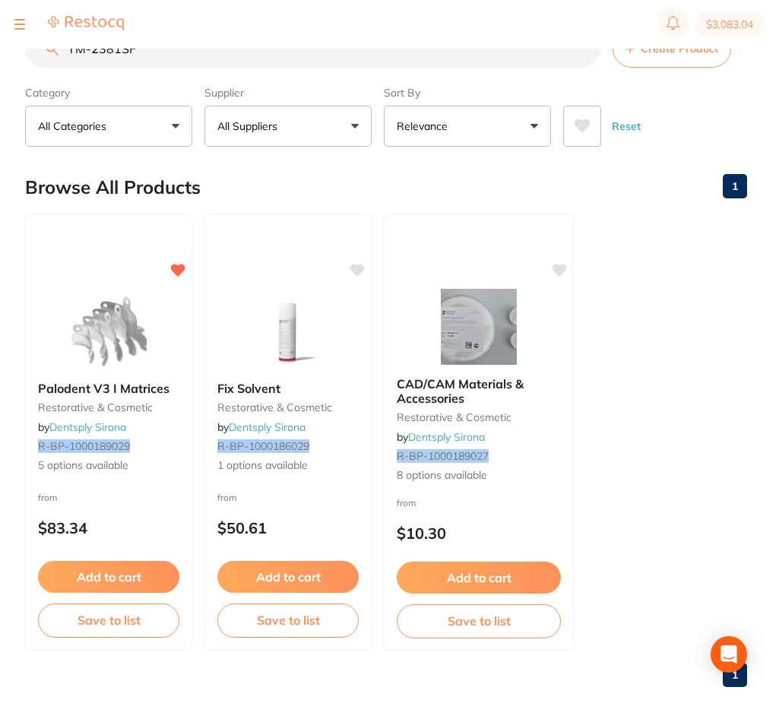
scroll to position [0, 0]
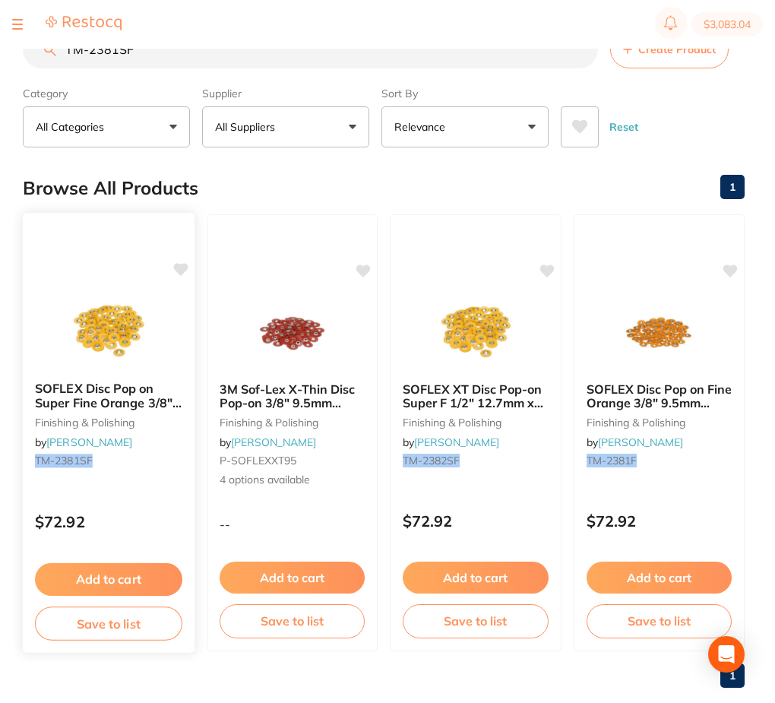
type input "TM-2381SF"
click at [80, 340] on img at bounding box center [108, 330] width 100 height 77
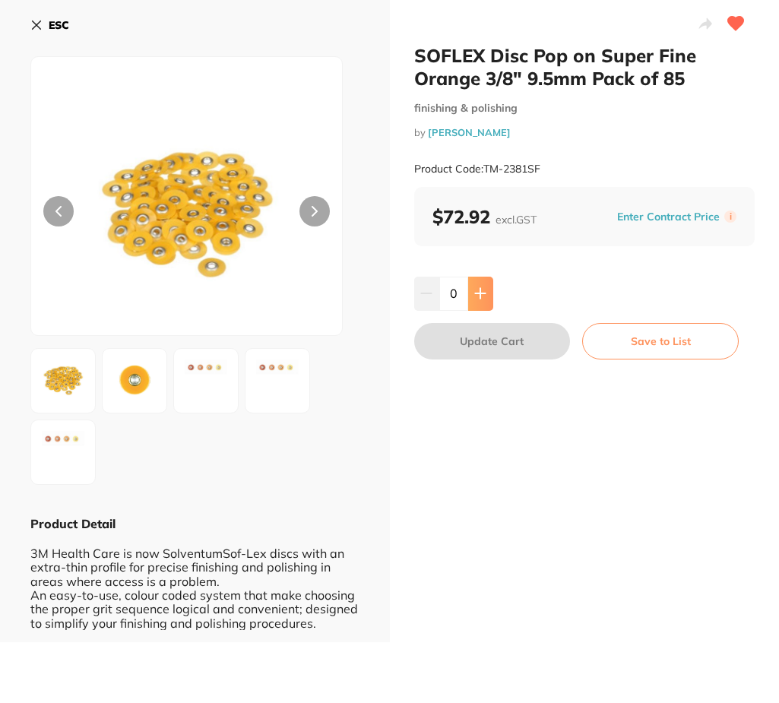
click at [471, 289] on button at bounding box center [480, 292] width 25 height 33
type input "1"
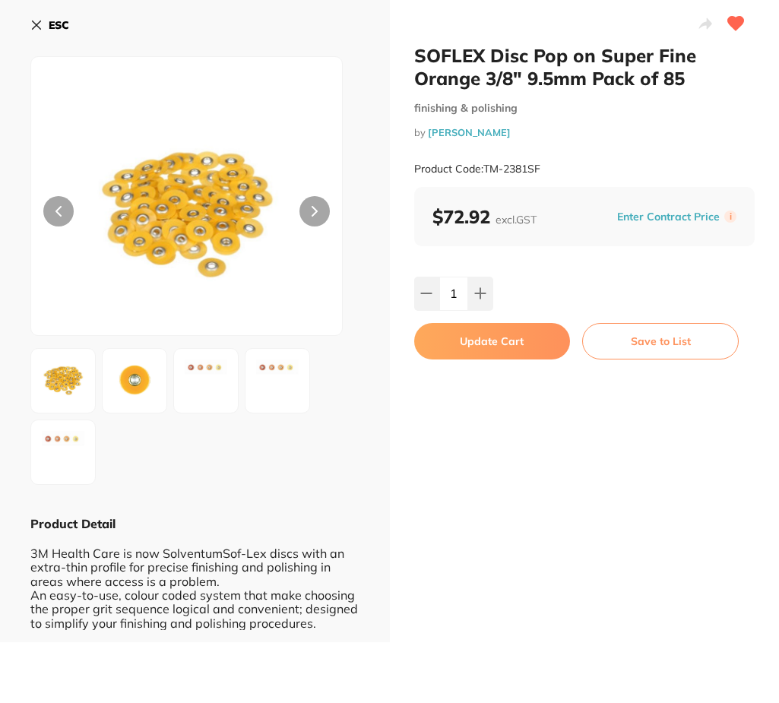
click at [505, 343] on button "Update Cart" at bounding box center [492, 341] width 156 height 36
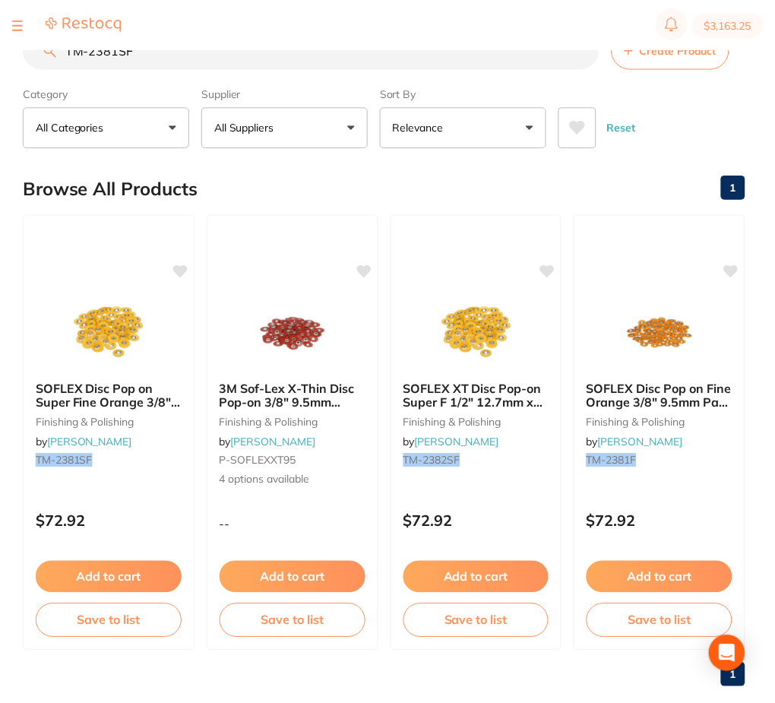
scroll to position [1, 0]
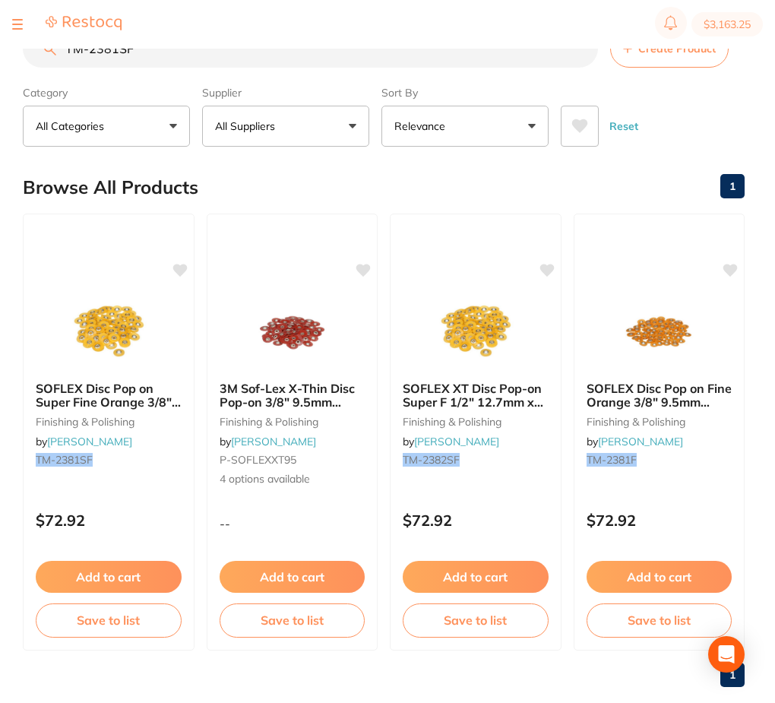
click at [228, 58] on input "TM-2381SF" at bounding box center [310, 49] width 575 height 38
paste input "search"
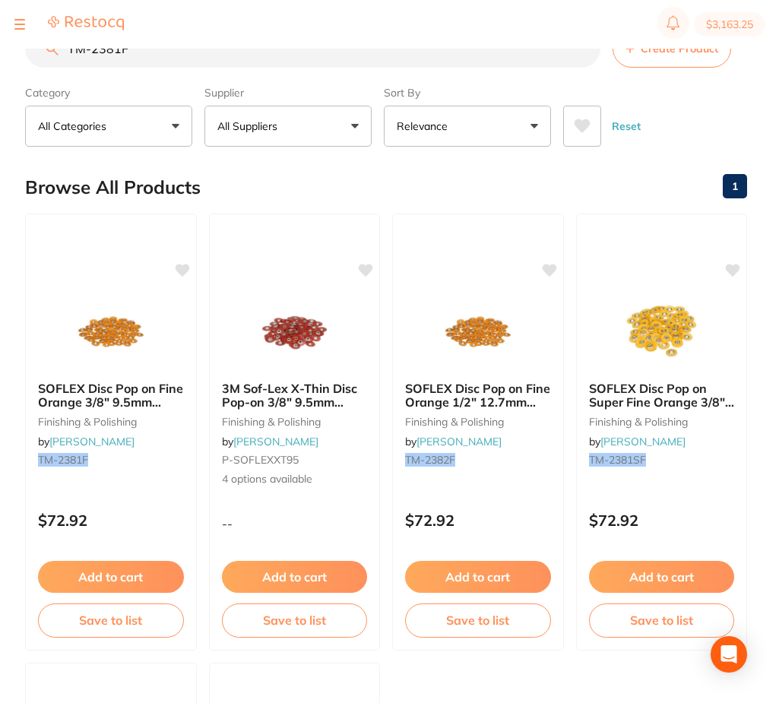
scroll to position [0, 0]
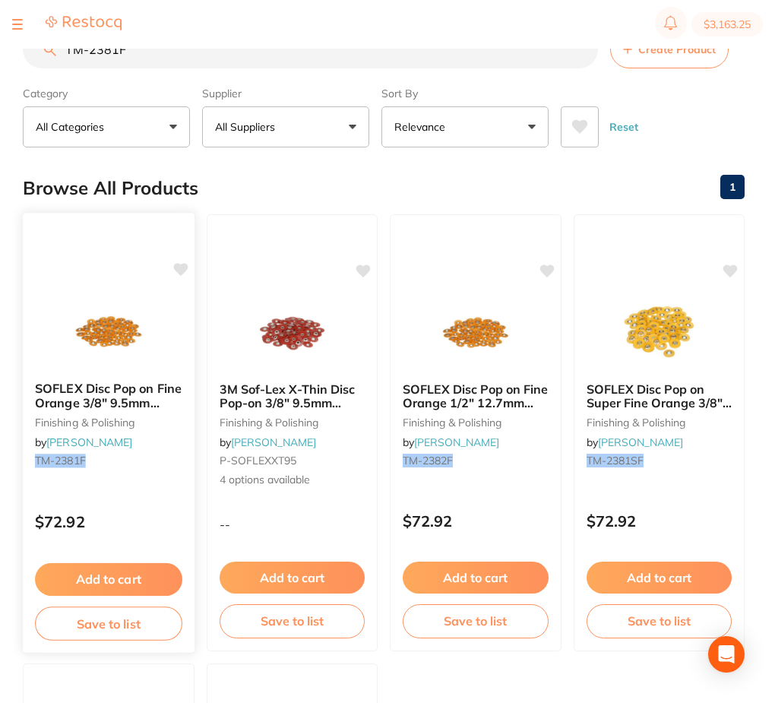
type input "TM-2381F"
click at [128, 330] on img at bounding box center [108, 330] width 100 height 77
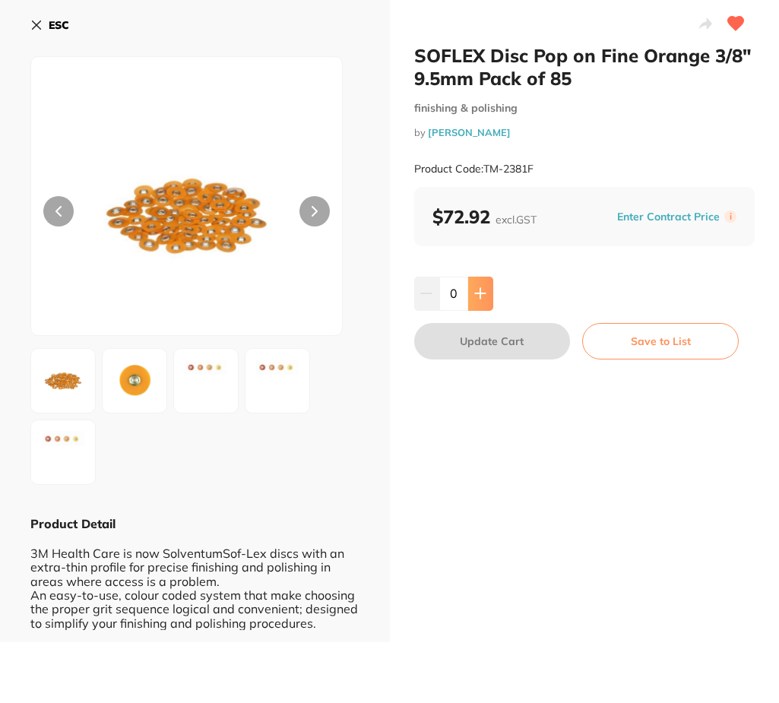
click at [479, 302] on button at bounding box center [480, 292] width 25 height 33
type input "1"
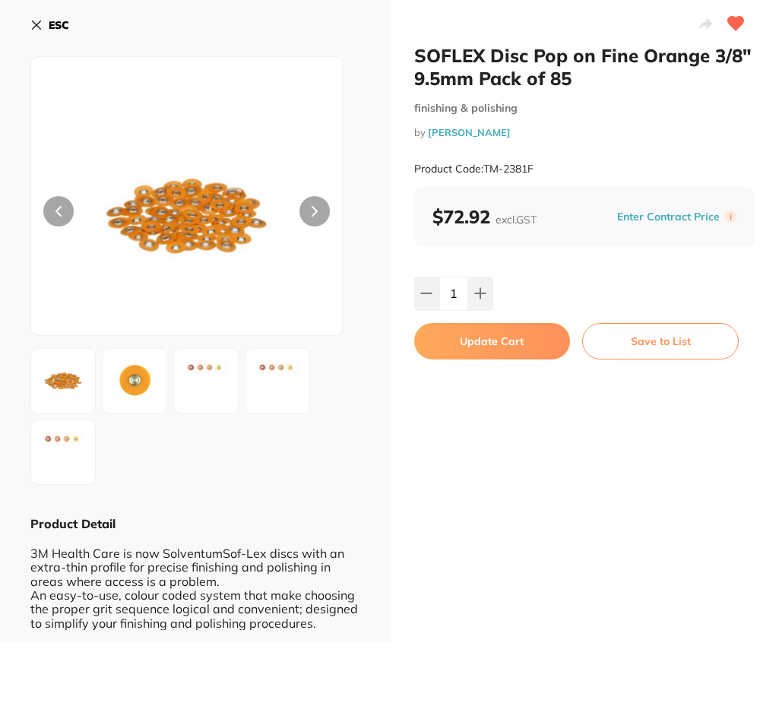
click at [510, 346] on button "Update Cart" at bounding box center [492, 341] width 156 height 36
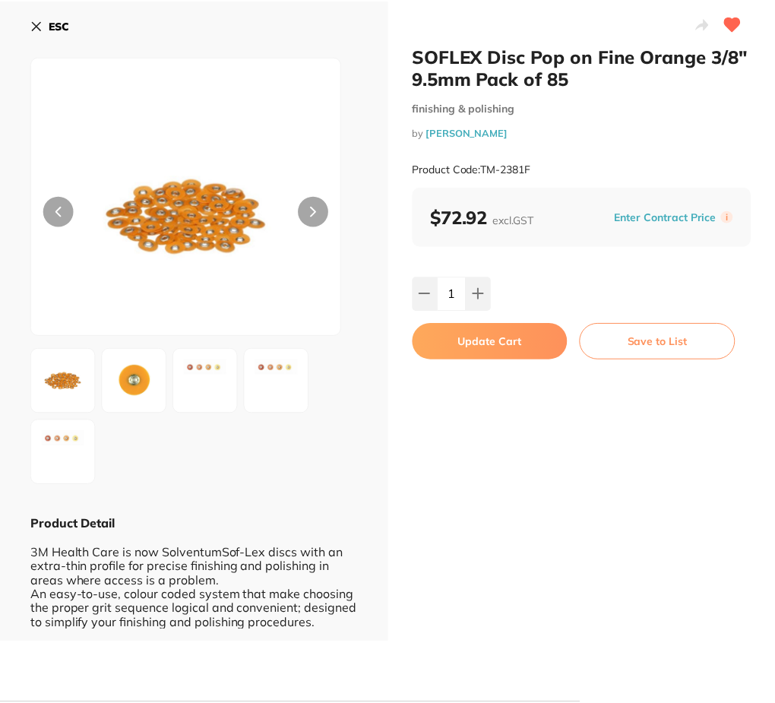
scroll to position [1, 0]
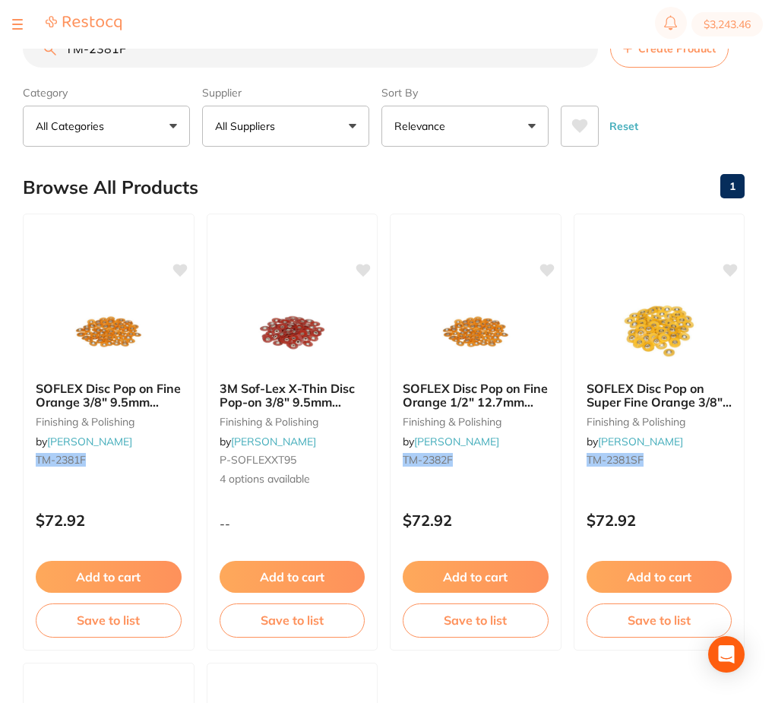
click at [257, 62] on input "TM-2381F" at bounding box center [310, 49] width 575 height 38
paste input "M"
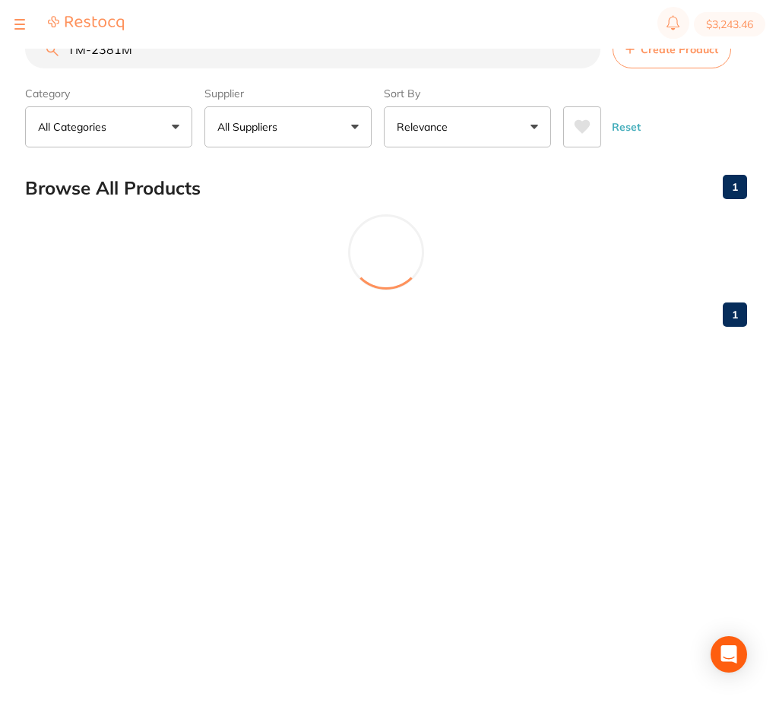
scroll to position [0, 0]
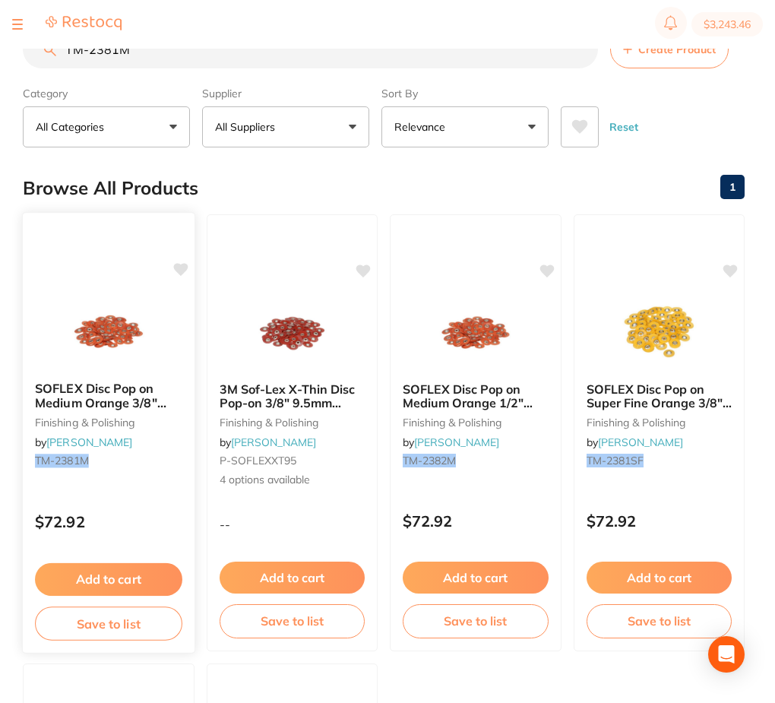
type input "TM-2381M"
click at [134, 309] on img at bounding box center [108, 330] width 100 height 77
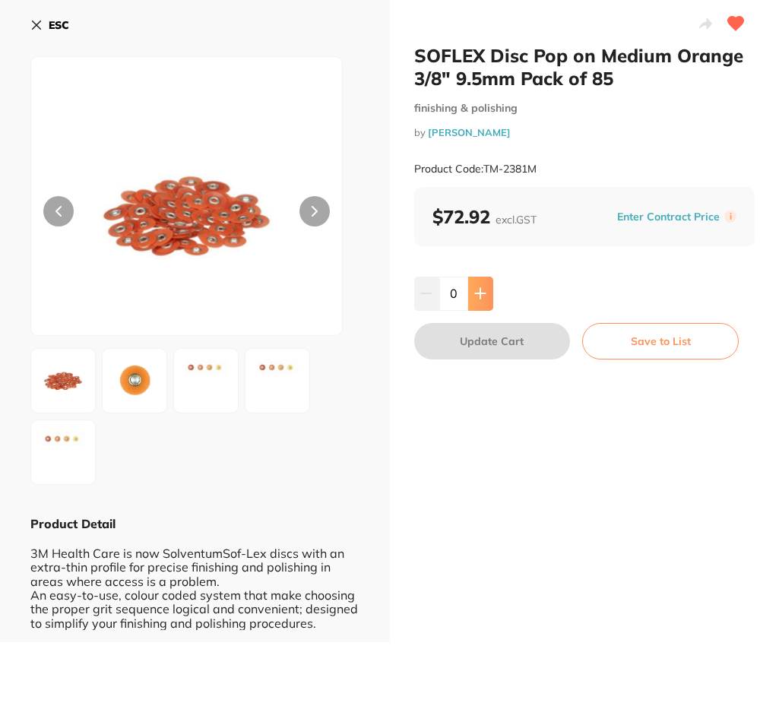
click at [485, 302] on button at bounding box center [480, 292] width 25 height 33
type input "2"
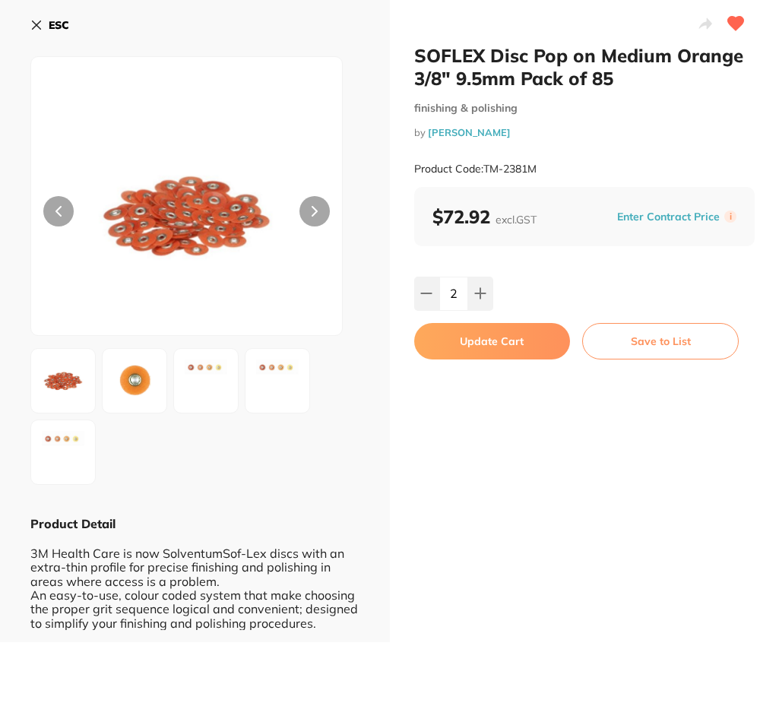
click at [498, 340] on button "Update Cart" at bounding box center [492, 341] width 156 height 36
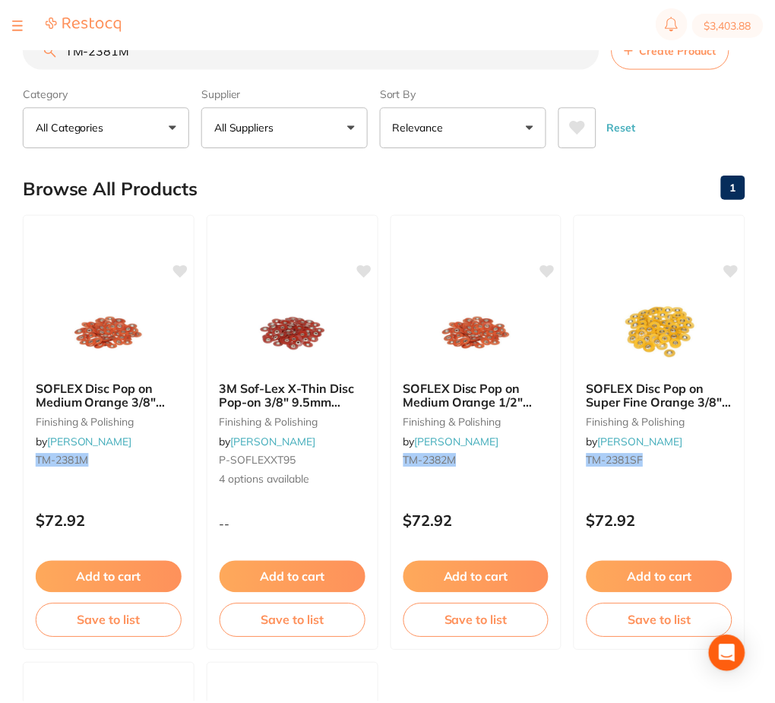
scroll to position [1, 0]
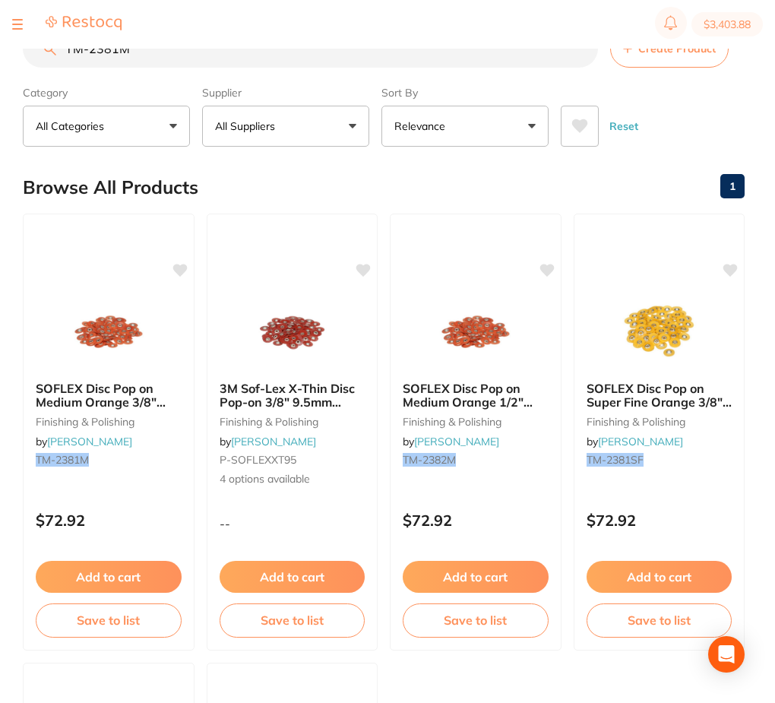
click at [201, 59] on input "TM-2381M" at bounding box center [310, 49] width 575 height 38
paste input "C"
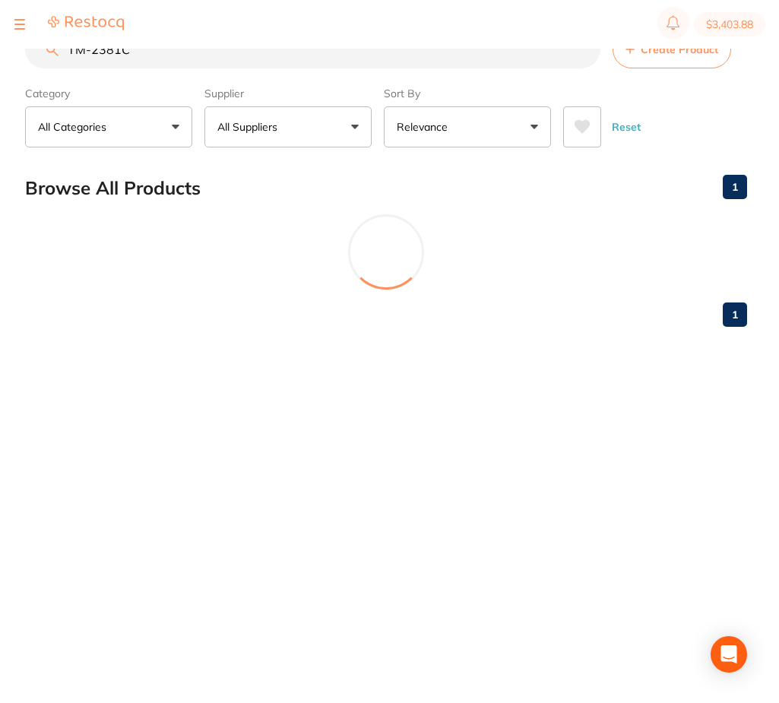
scroll to position [0, 0]
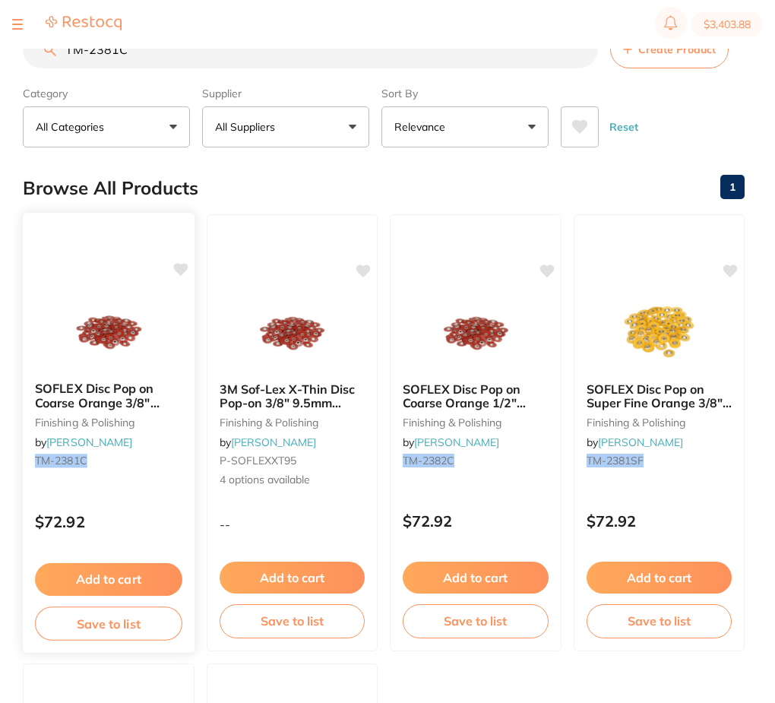
type input "TM-2381C"
click at [92, 319] on img at bounding box center [108, 330] width 100 height 77
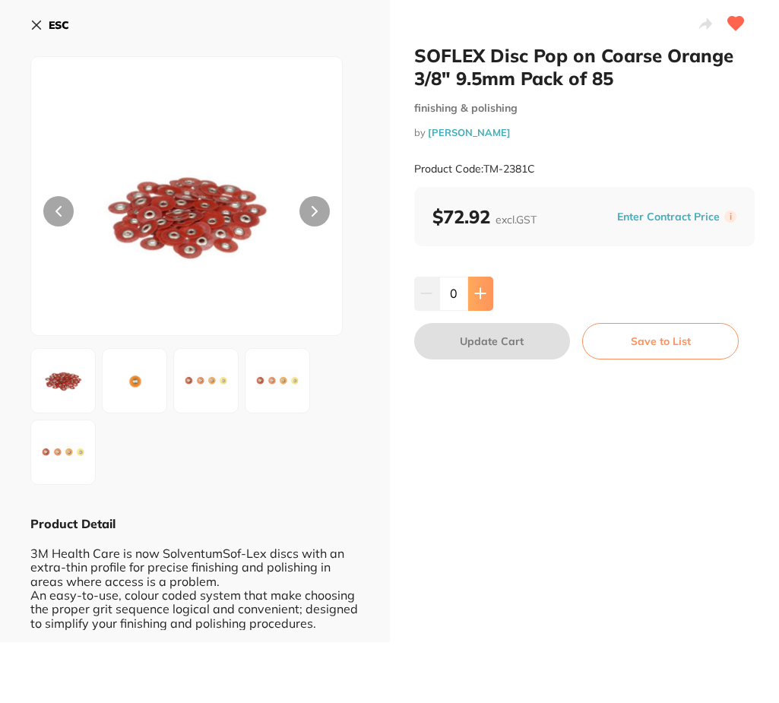
click at [487, 289] on button at bounding box center [480, 292] width 25 height 33
type input "2"
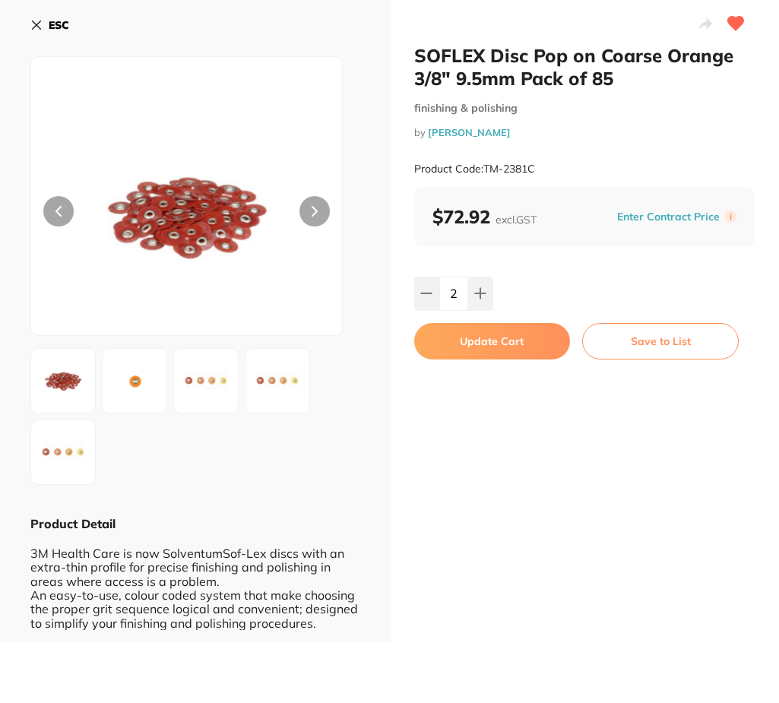
click at [499, 341] on button "Update Cart" at bounding box center [492, 341] width 156 height 36
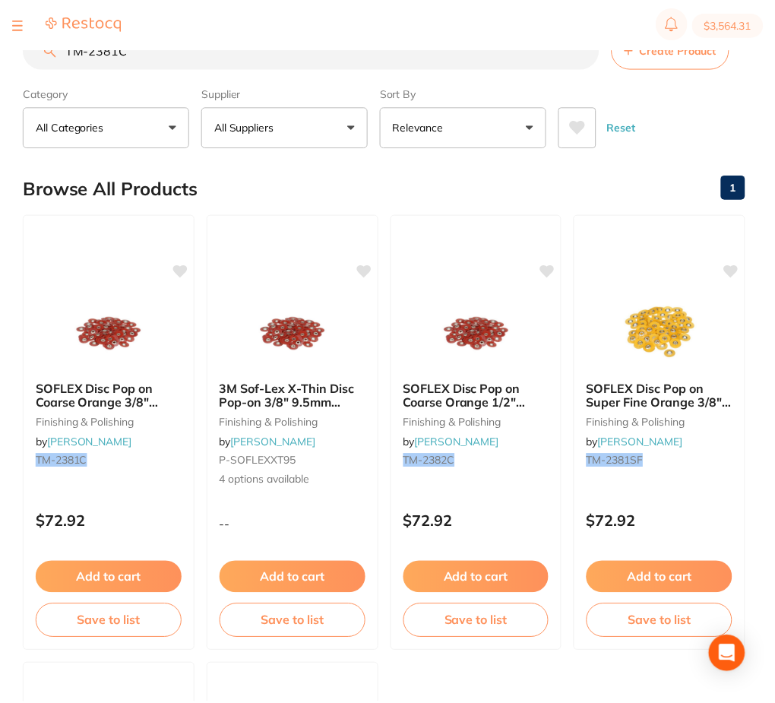
scroll to position [1, 0]
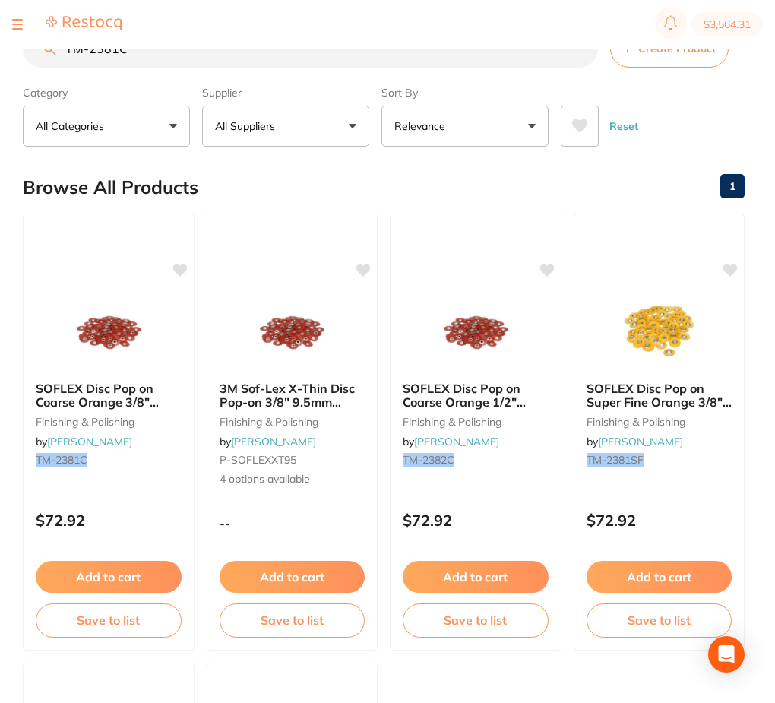
click at [162, 63] on input "TM-2381C" at bounding box center [310, 49] width 575 height 38
paste input "2"
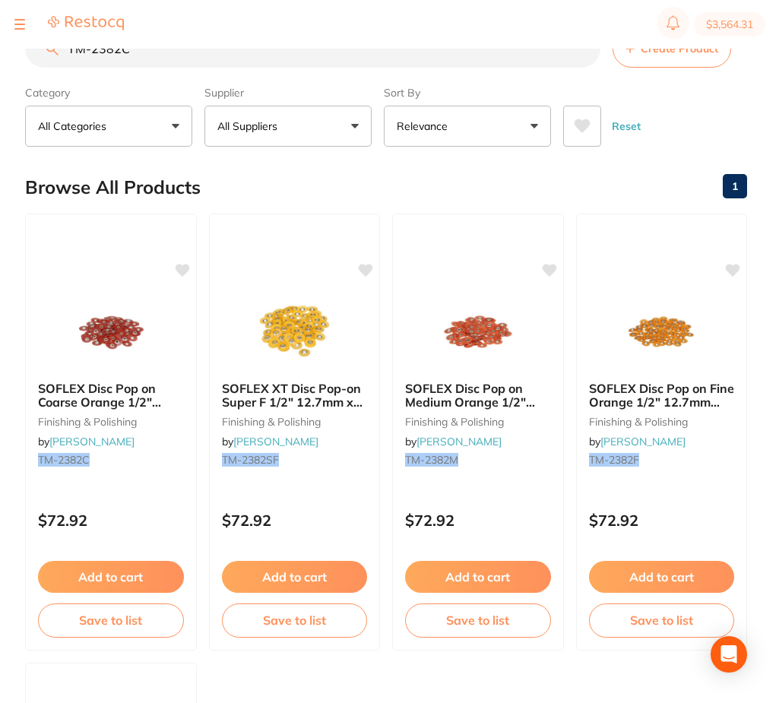
scroll to position [0, 0]
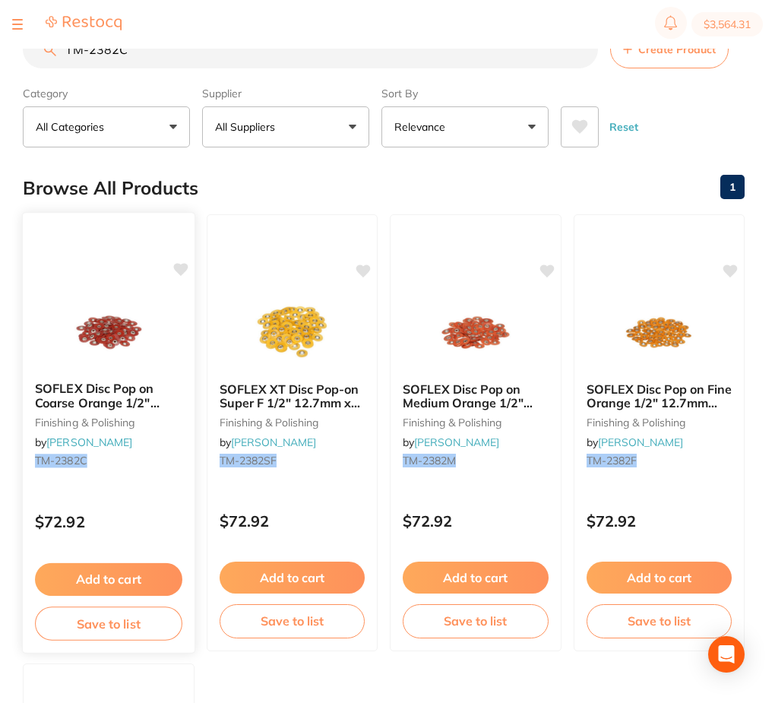
type input "TM-2382C"
click at [150, 321] on img at bounding box center [108, 330] width 100 height 77
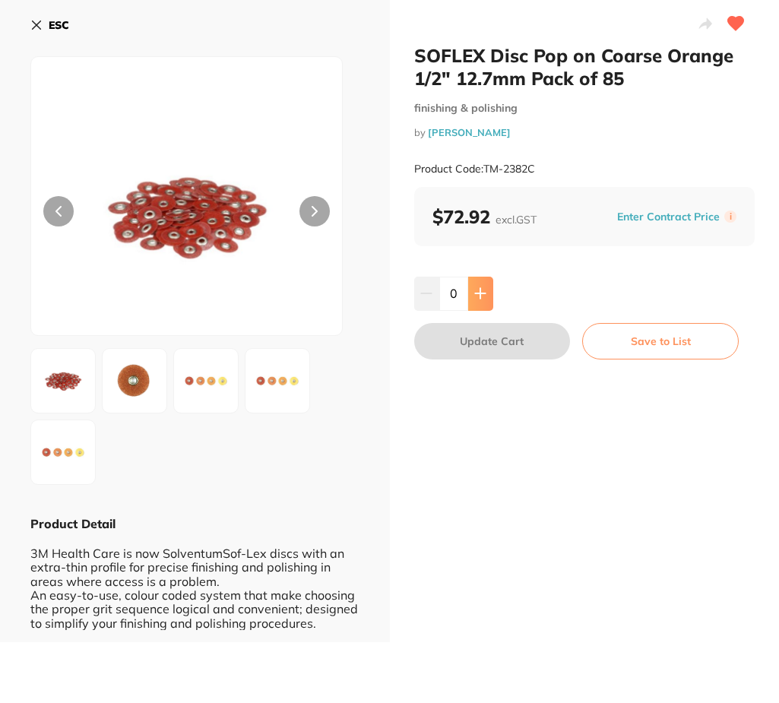
click at [481, 289] on icon at bounding box center [480, 293] width 12 height 12
type input "1"
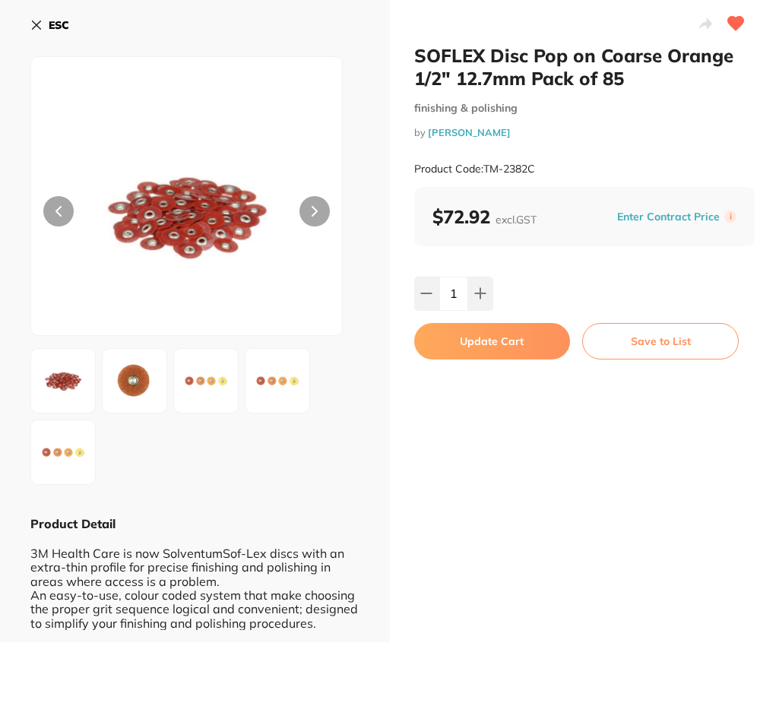
click at [499, 349] on button "Update Cart" at bounding box center [492, 341] width 156 height 36
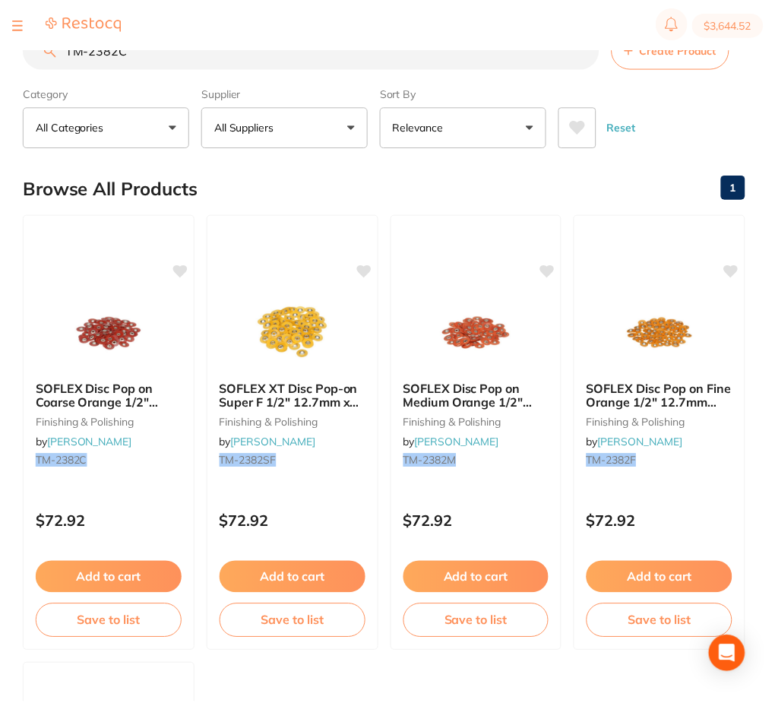
scroll to position [1, 0]
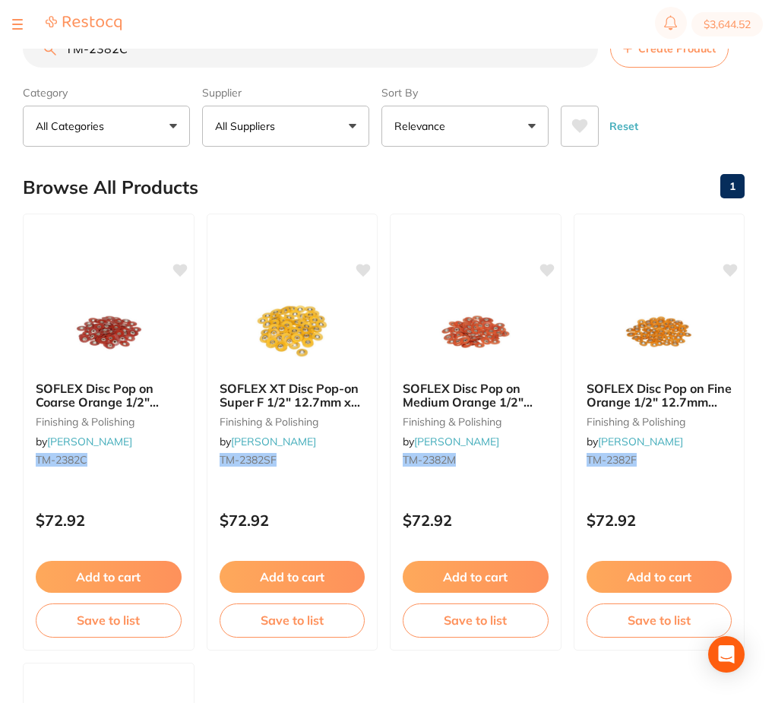
click at [141, 50] on input "TM-2382C" at bounding box center [310, 49] width 575 height 38
paste input "M"
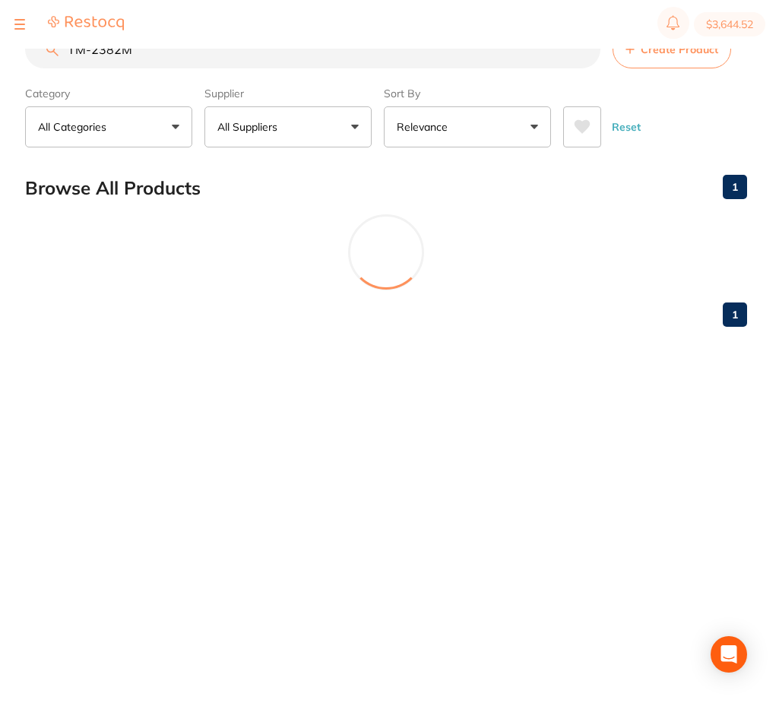
scroll to position [0, 0]
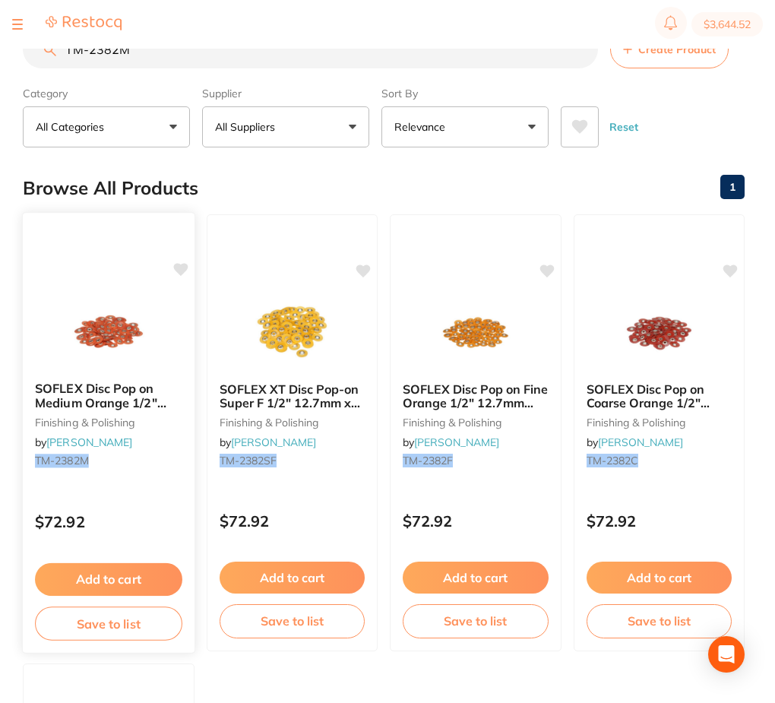
type input "TM-2382M"
click at [100, 342] on img at bounding box center [108, 330] width 100 height 77
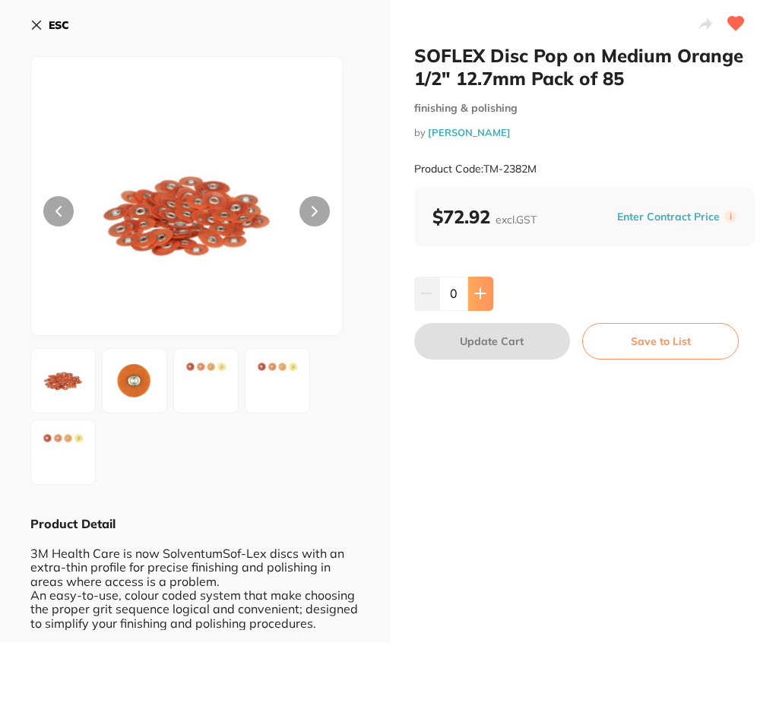
click at [468, 293] on button at bounding box center [480, 292] width 25 height 33
type input "1"
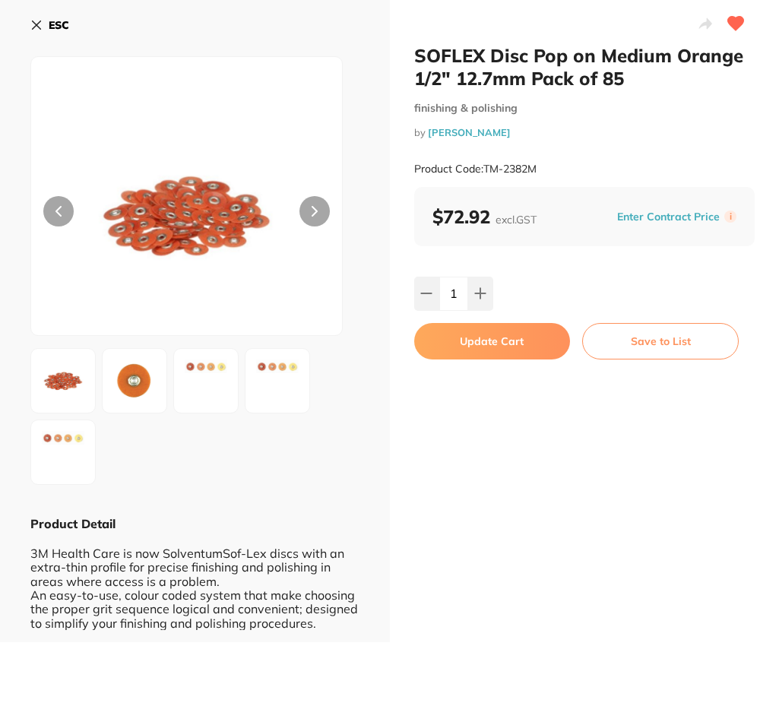
click at [507, 351] on button "Update Cart" at bounding box center [492, 341] width 156 height 36
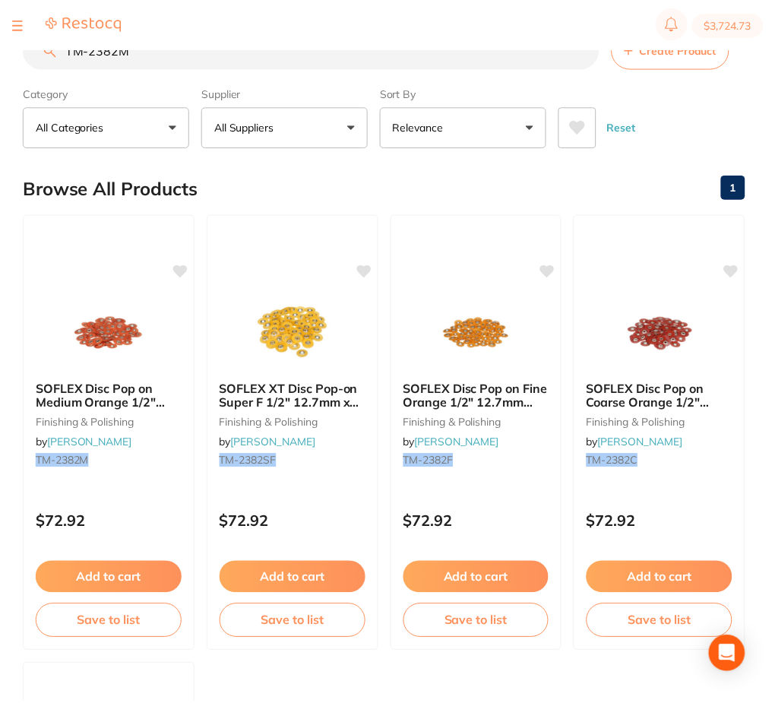
scroll to position [1, 0]
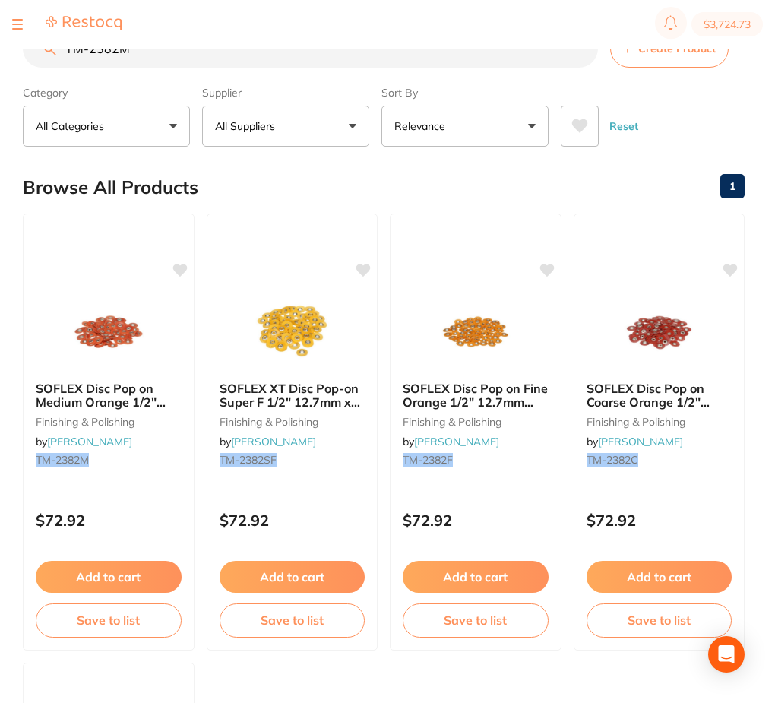
click at [89, 49] on input "TM-2382M" at bounding box center [310, 49] width 575 height 38
paste input "BABK09"
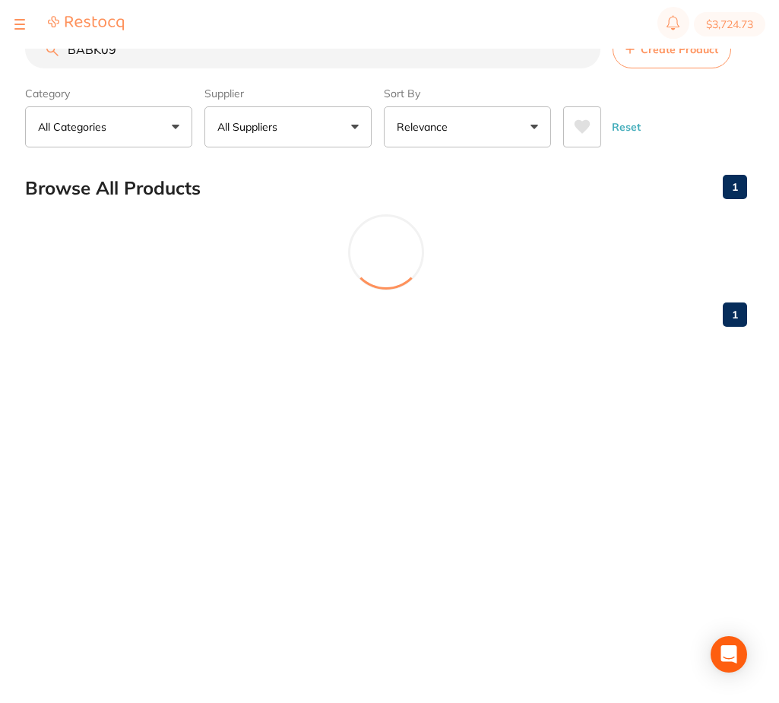
scroll to position [0, 0]
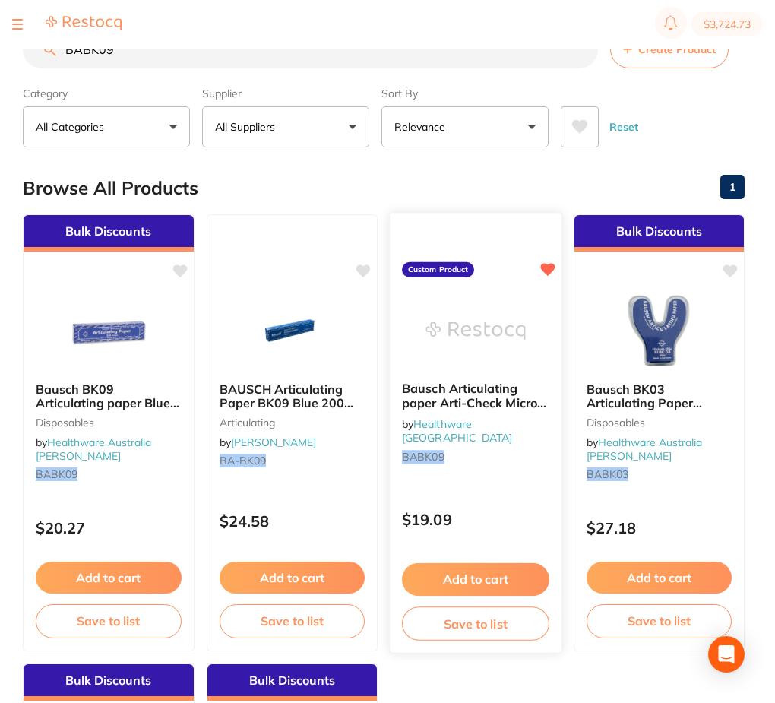
type input "BABK09"
click at [473, 336] on img at bounding box center [475, 330] width 100 height 77
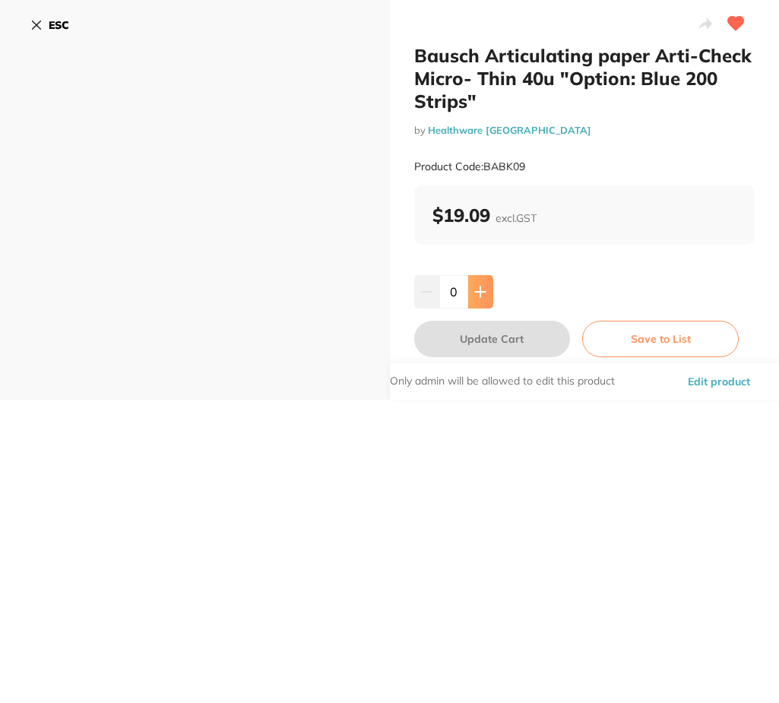
click at [485, 289] on button at bounding box center [480, 291] width 25 height 33
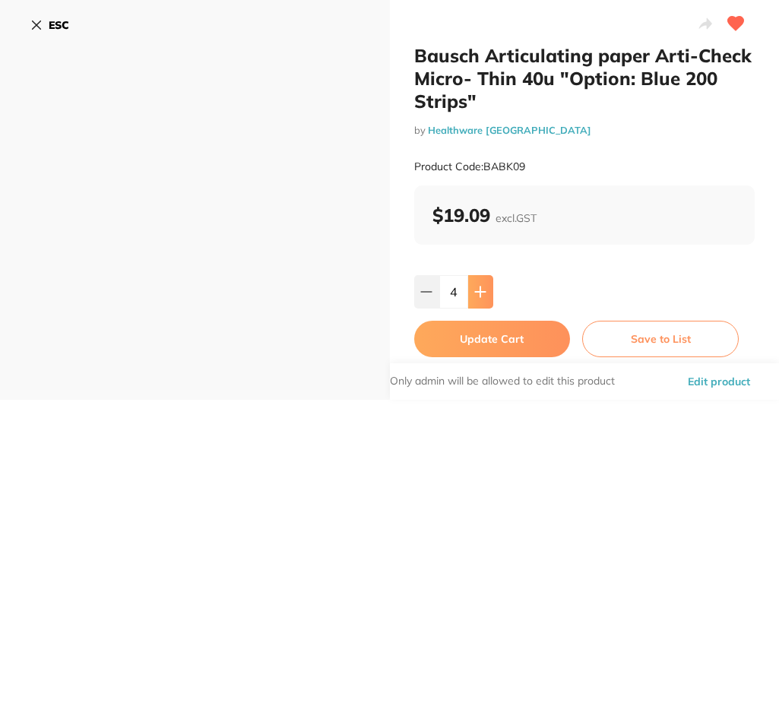
type input "5"
click at [505, 340] on button "Update Cart" at bounding box center [492, 339] width 156 height 36
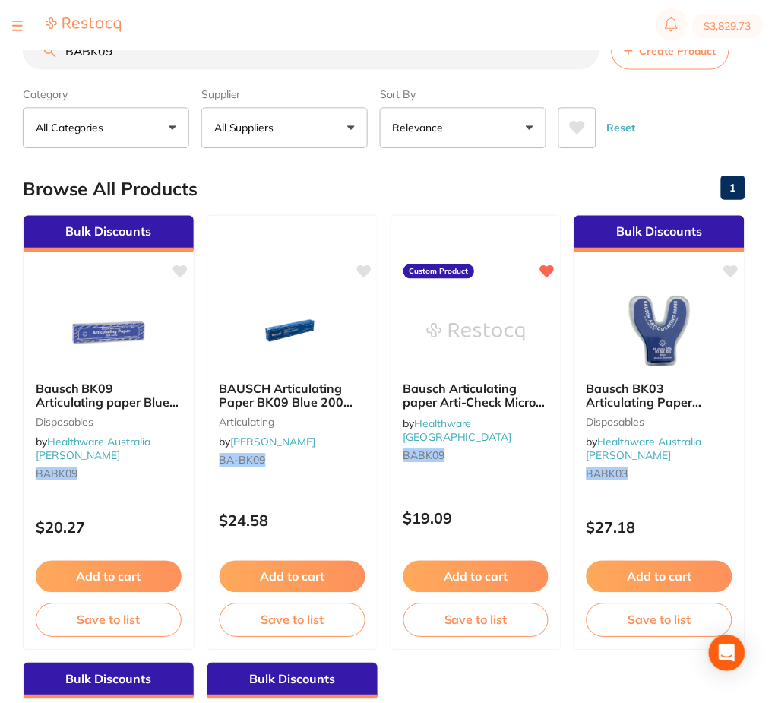
scroll to position [1, 0]
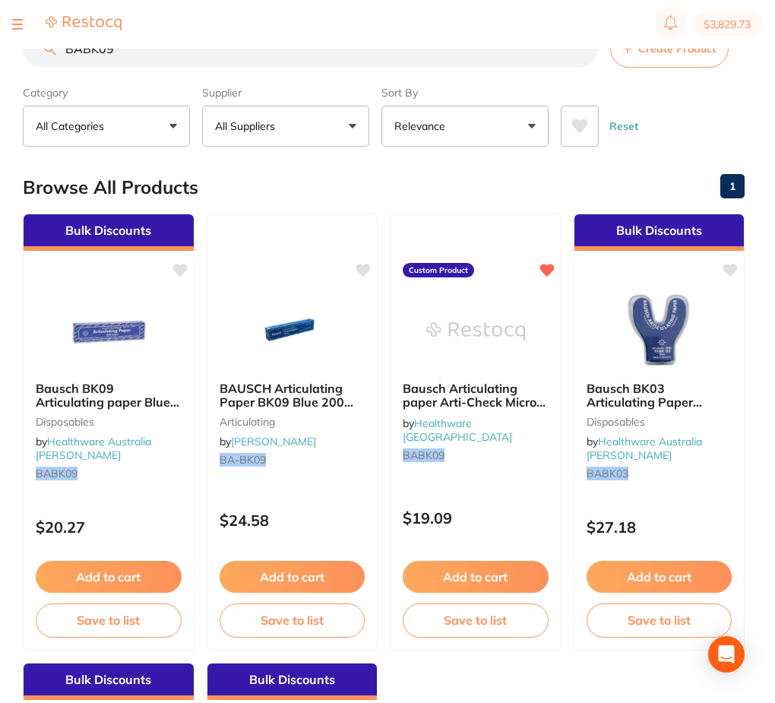
click at [195, 51] on input "BABK09" at bounding box center [310, 49] width 575 height 38
click at [194, 50] on input "BABK09" at bounding box center [310, 49] width 575 height 38
paste input "IV-590850"
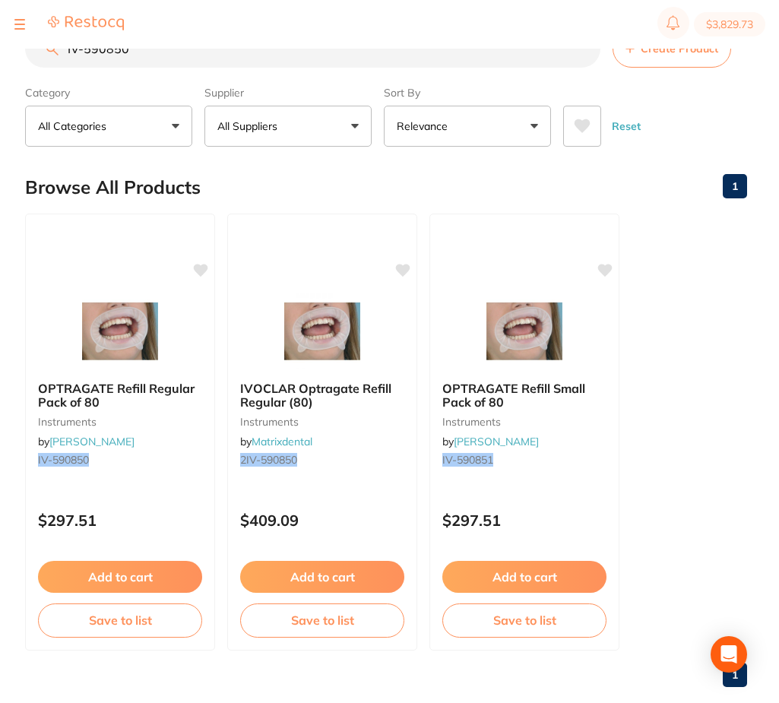
scroll to position [0, 0]
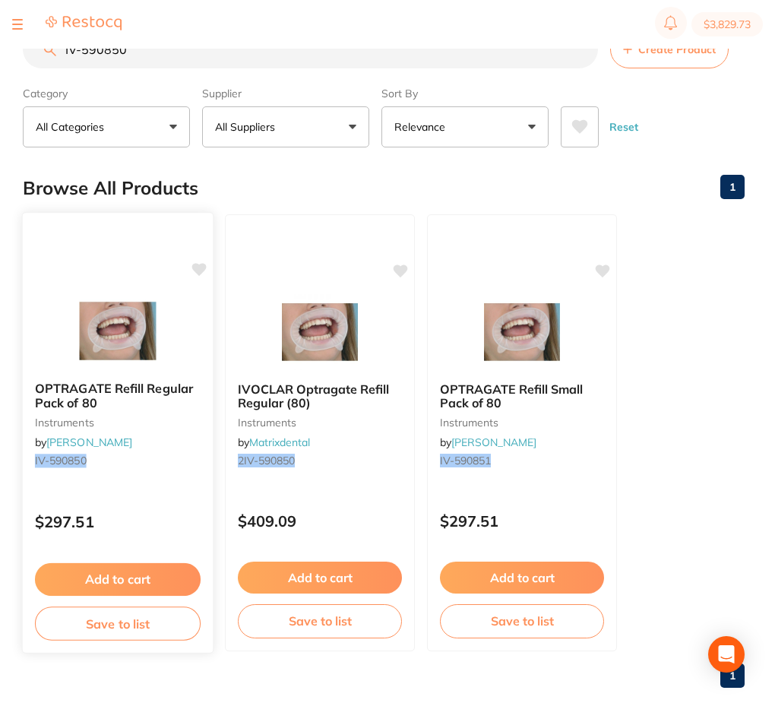
type input "IV-590850"
click at [115, 299] on img at bounding box center [117, 332] width 99 height 76
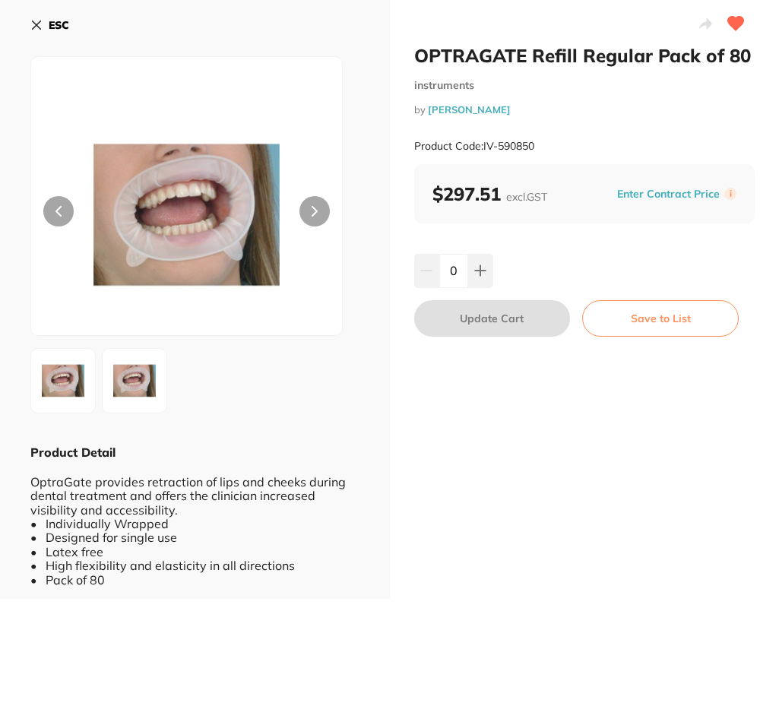
click at [39, 27] on icon at bounding box center [37, 25] width 8 height 8
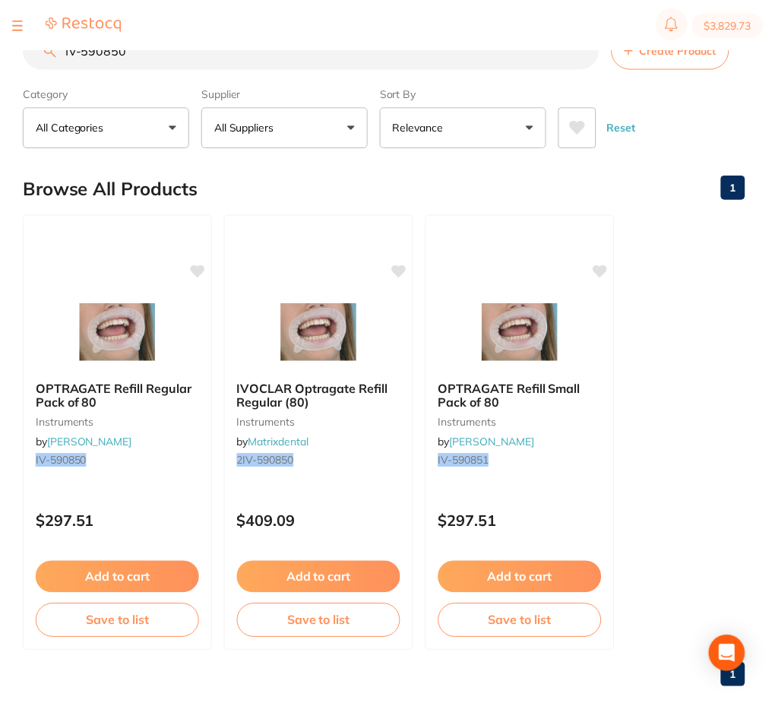
scroll to position [1, 0]
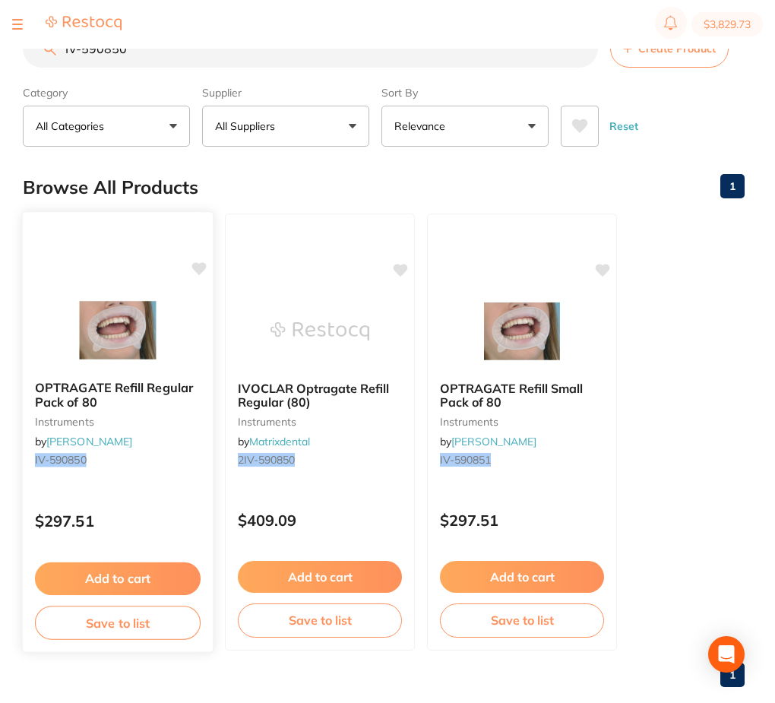
click at [65, 368] on div at bounding box center [118, 330] width 190 height 77
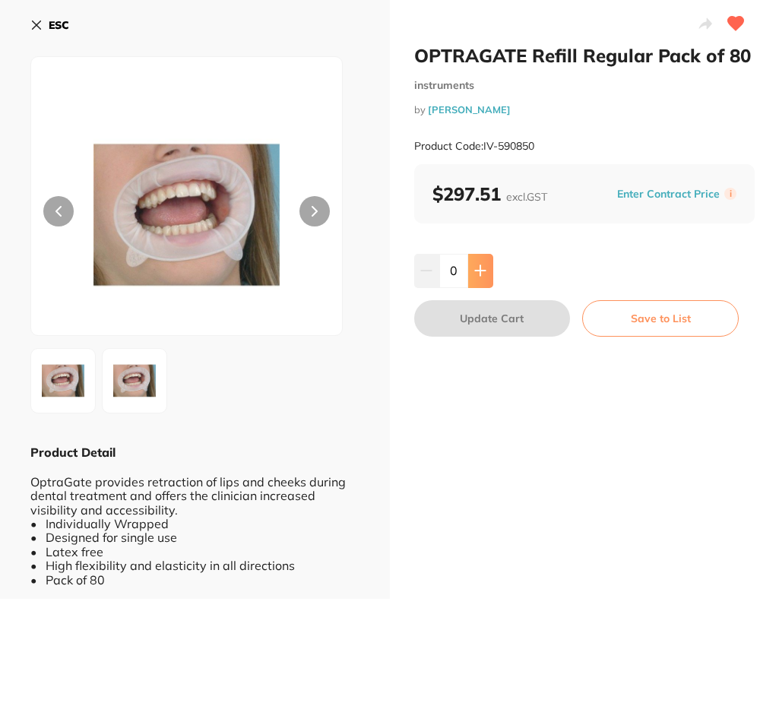
click at [475, 280] on button at bounding box center [480, 270] width 25 height 33
type input "2"
click at [482, 316] on button "Update Cart" at bounding box center [492, 318] width 156 height 36
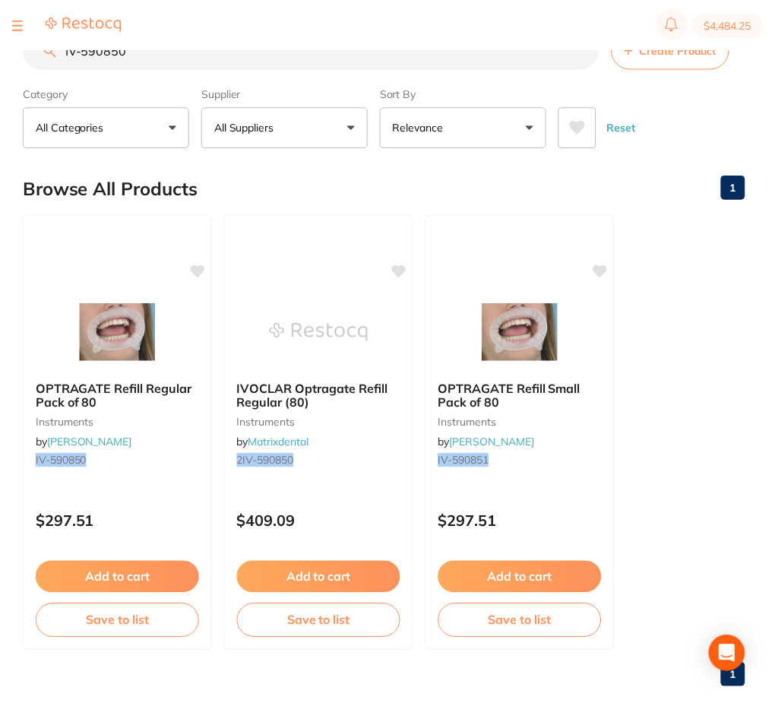
scroll to position [1, 0]
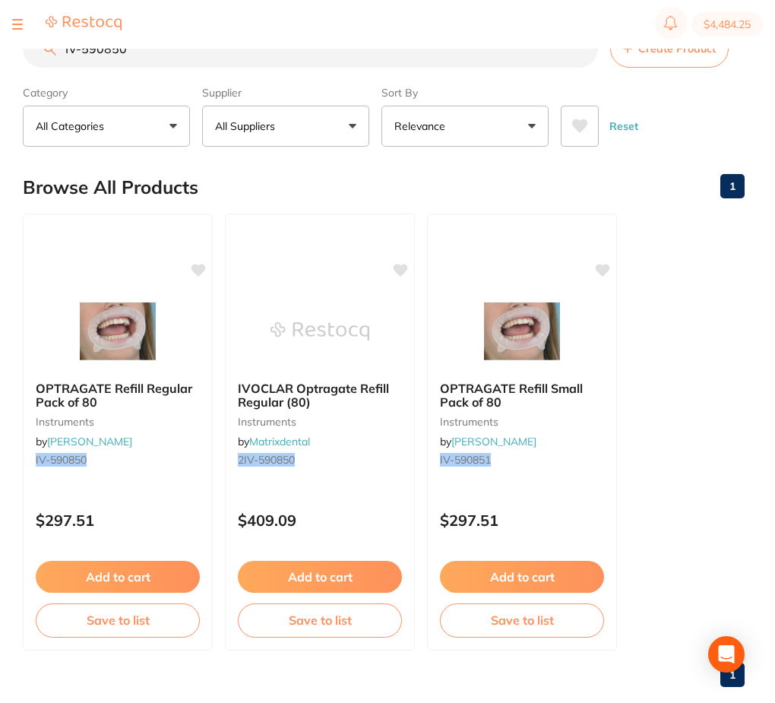
click at [498, 60] on input "IV-590850" at bounding box center [310, 49] width 575 height 38
paste input ".PKRP0004"
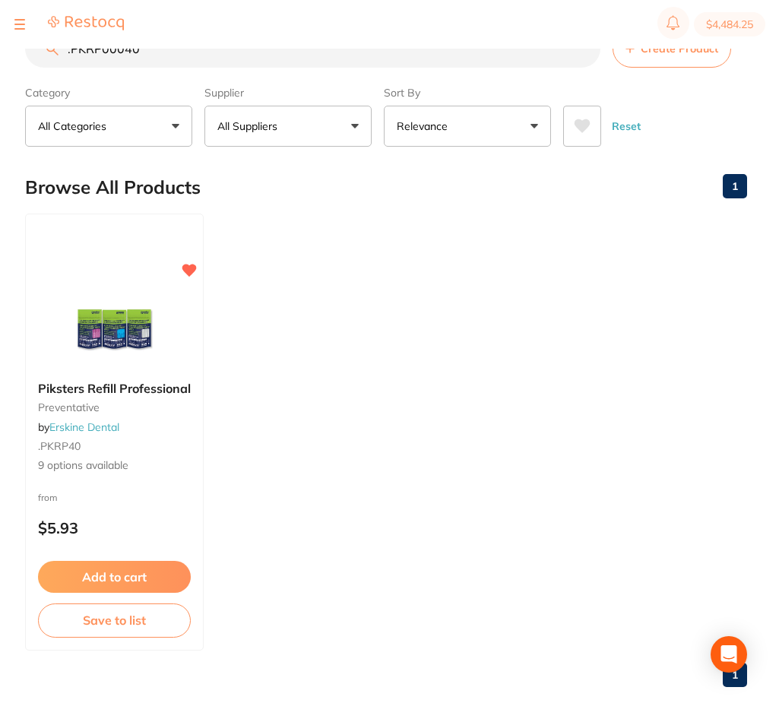
scroll to position [0, 0]
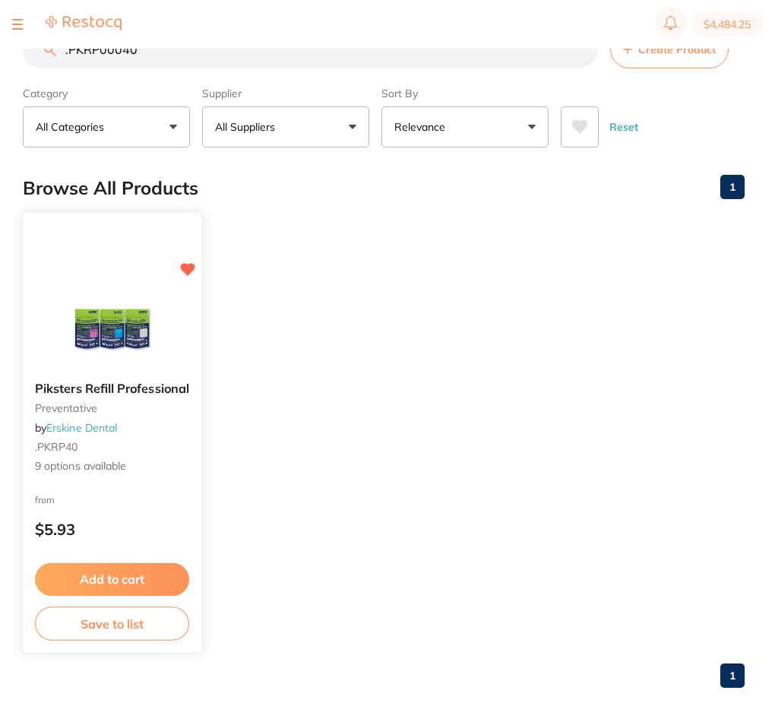
type input ".PKRP00040"
click at [88, 322] on img at bounding box center [112, 330] width 100 height 77
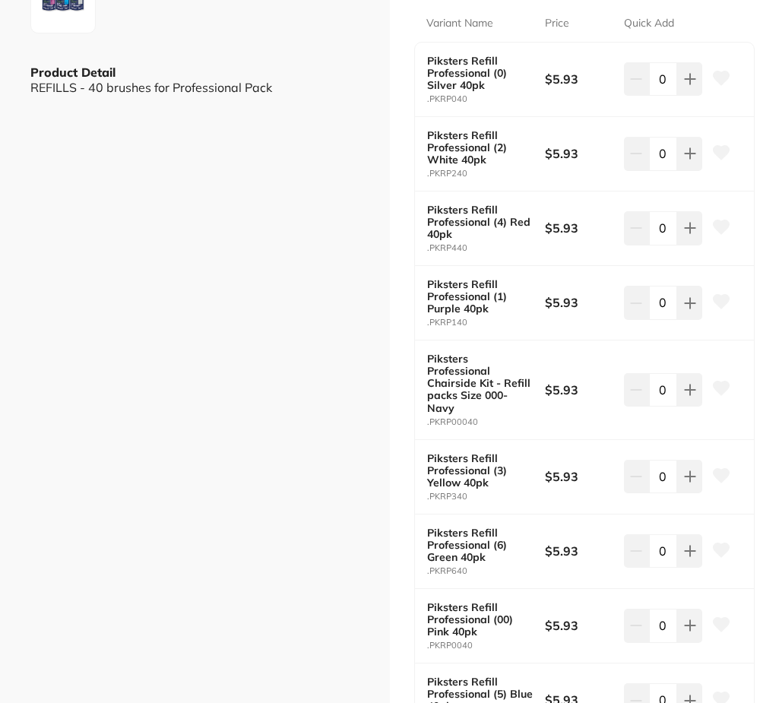
scroll to position [456, 0]
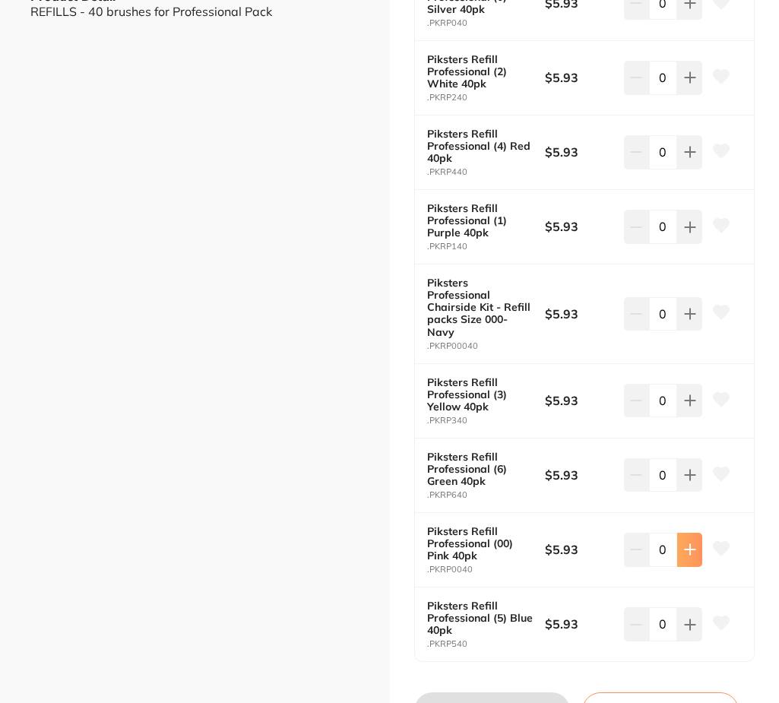
click at [689, 543] on icon at bounding box center [690, 549] width 12 height 12
type input "1"
click at [695, 314] on button at bounding box center [689, 313] width 25 height 33
type input "1"
click at [684, 229] on icon at bounding box center [690, 227] width 12 height 12
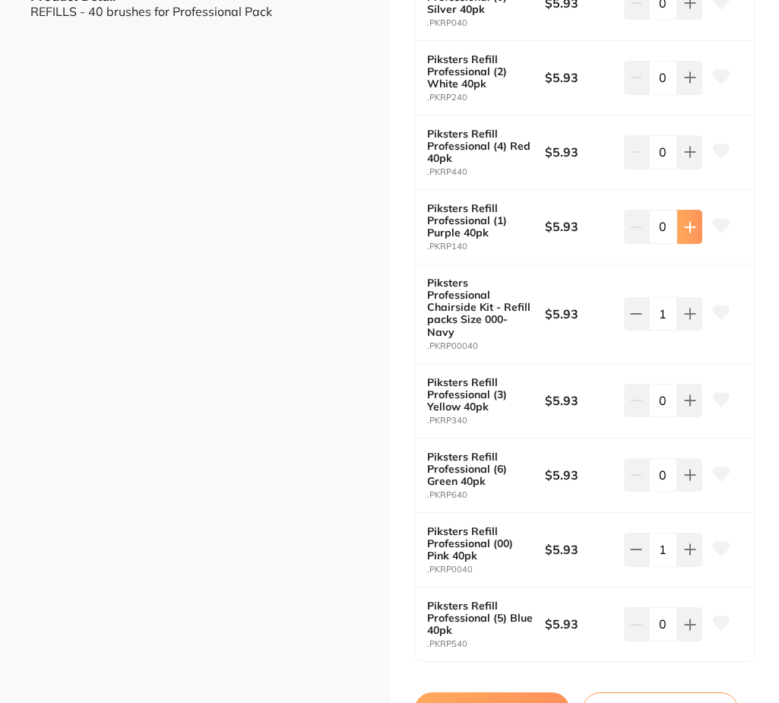
type input "1"
click at [677, 156] on button at bounding box center [689, 151] width 25 height 33
type input "1"
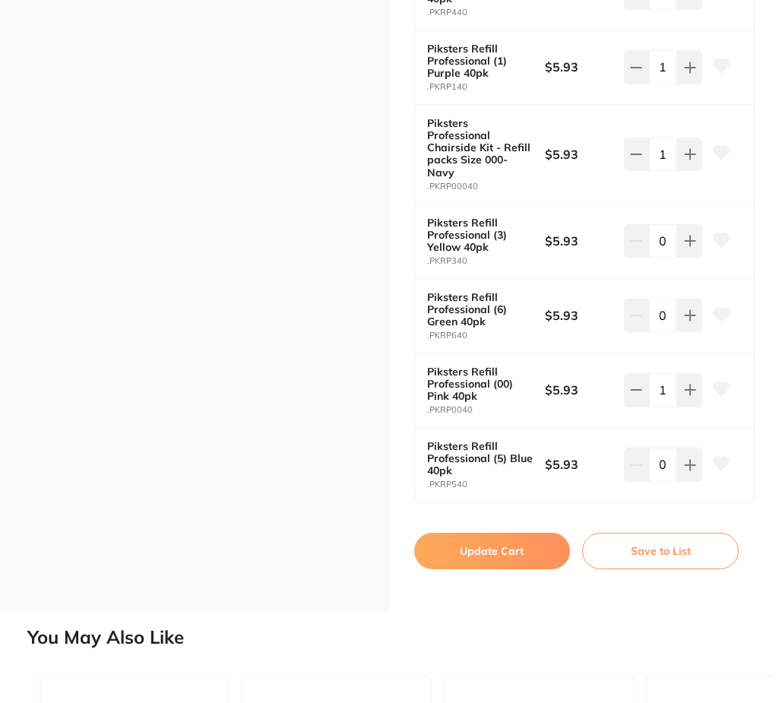
scroll to position [684, 0]
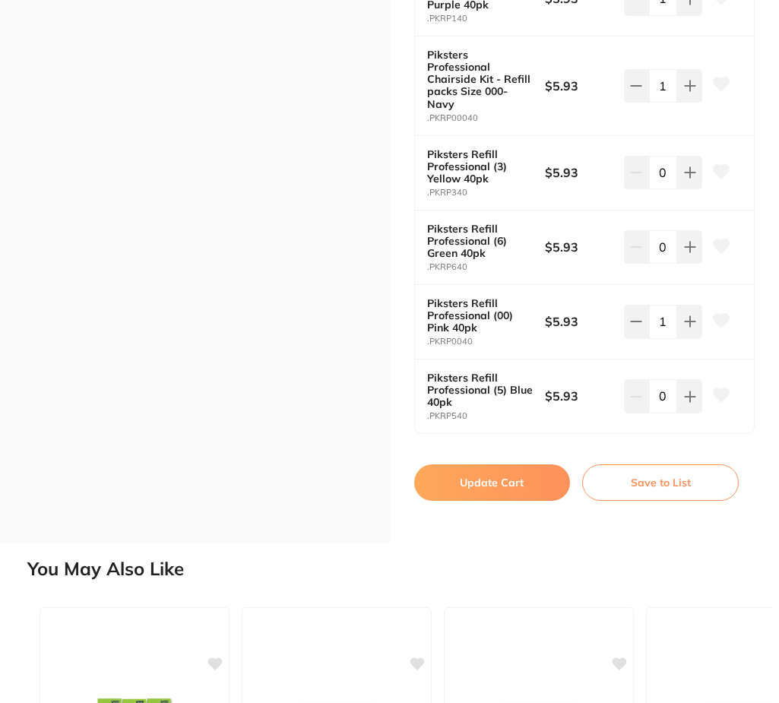
click at [488, 464] on button "Update Cart" at bounding box center [492, 482] width 156 height 36
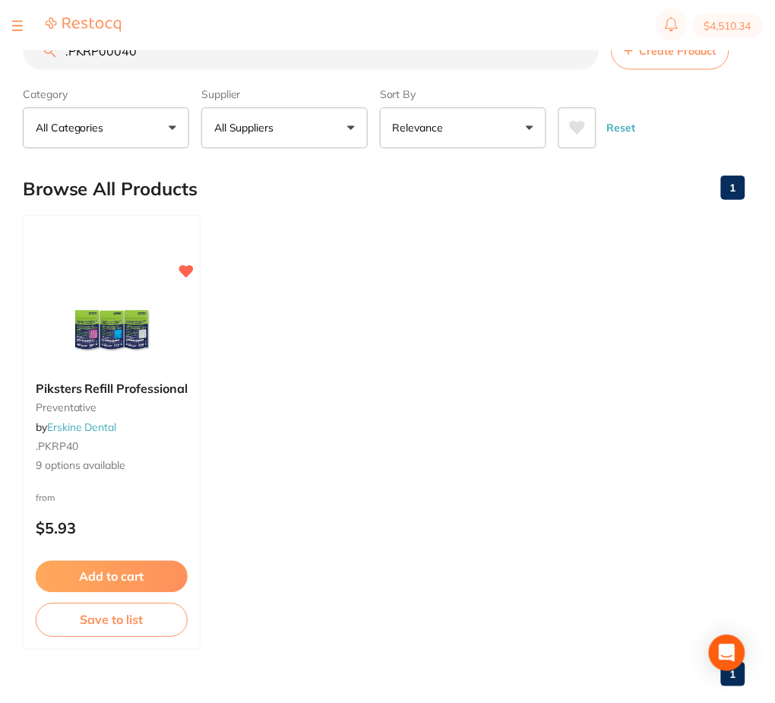
scroll to position [1, 0]
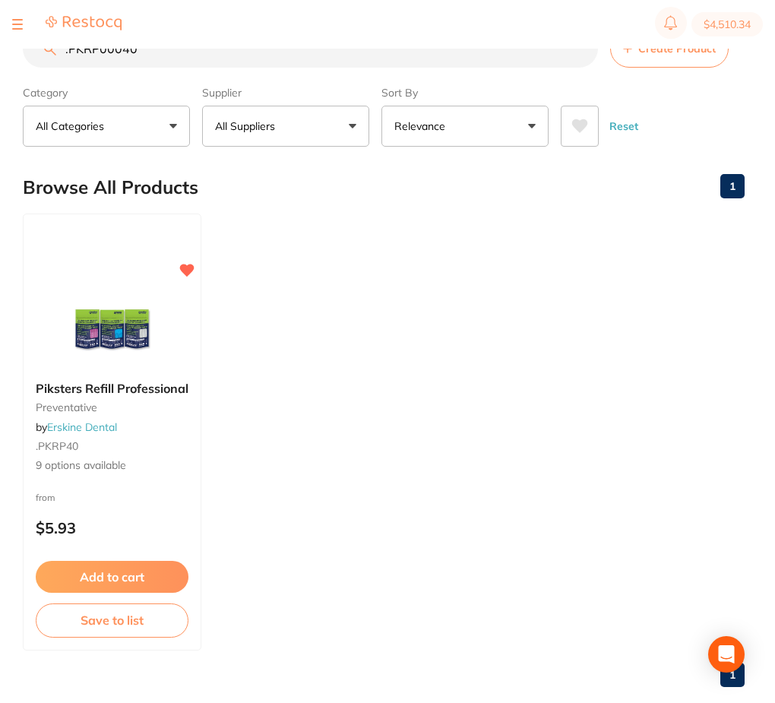
click at [197, 58] on input ".PKRP00040" at bounding box center [310, 49] width 575 height 38
paste input "11"
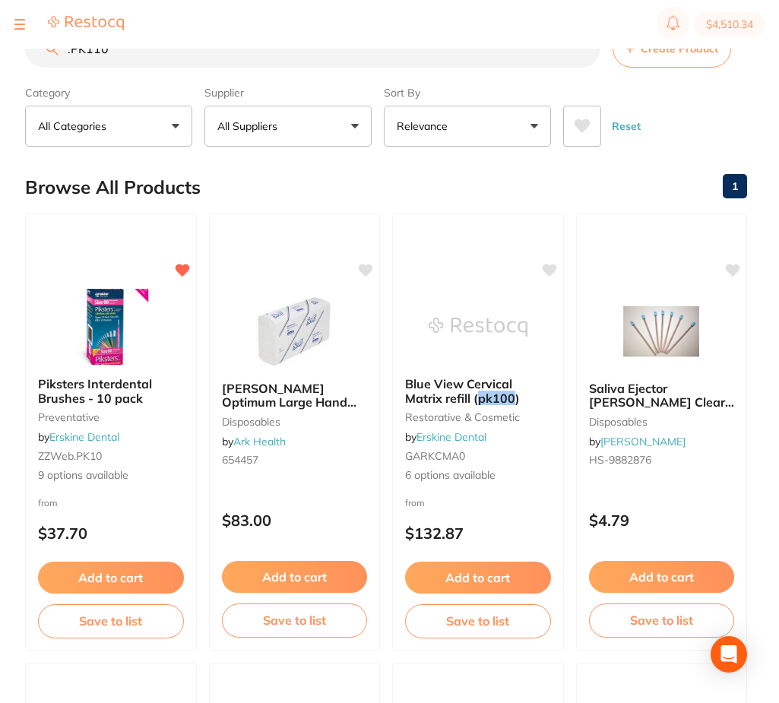
scroll to position [0, 0]
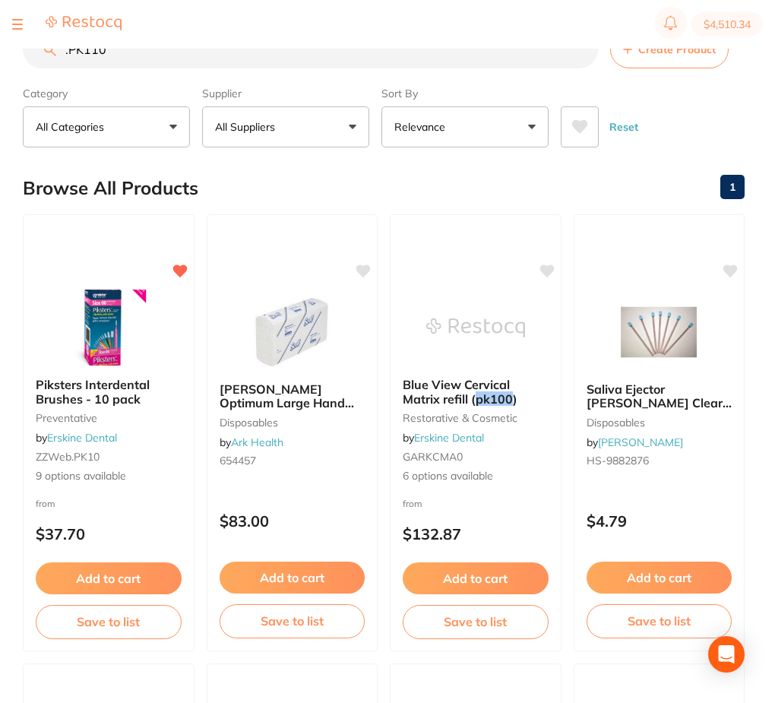
type input ".PK110"
click at [62, 321] on img at bounding box center [108, 327] width 99 height 76
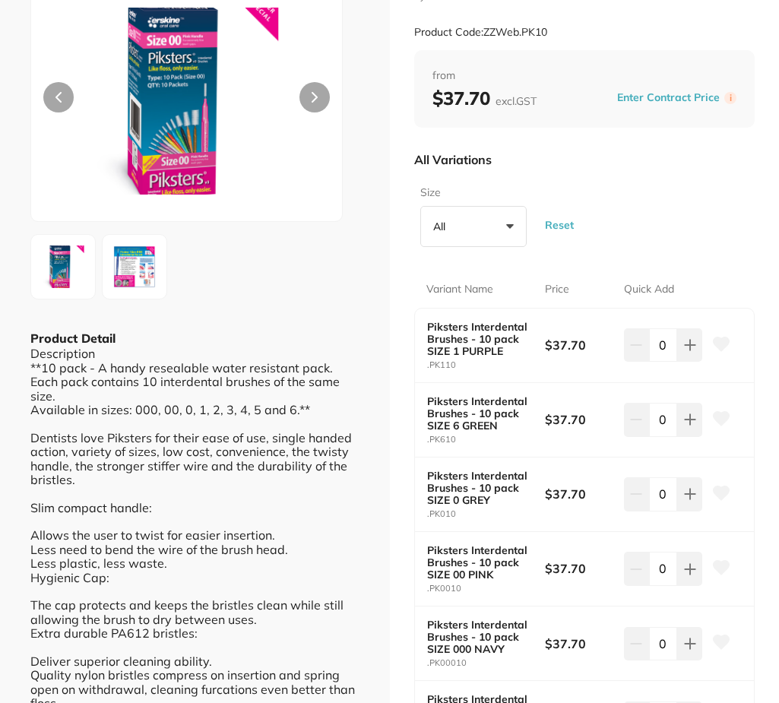
scroll to position [152, 0]
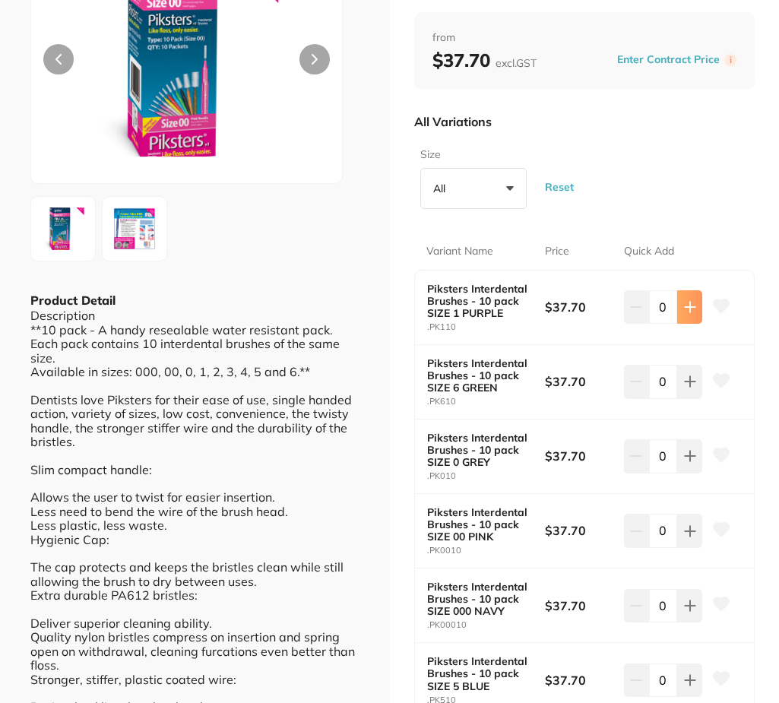
click at [685, 314] on button at bounding box center [689, 306] width 25 height 33
type input "1"
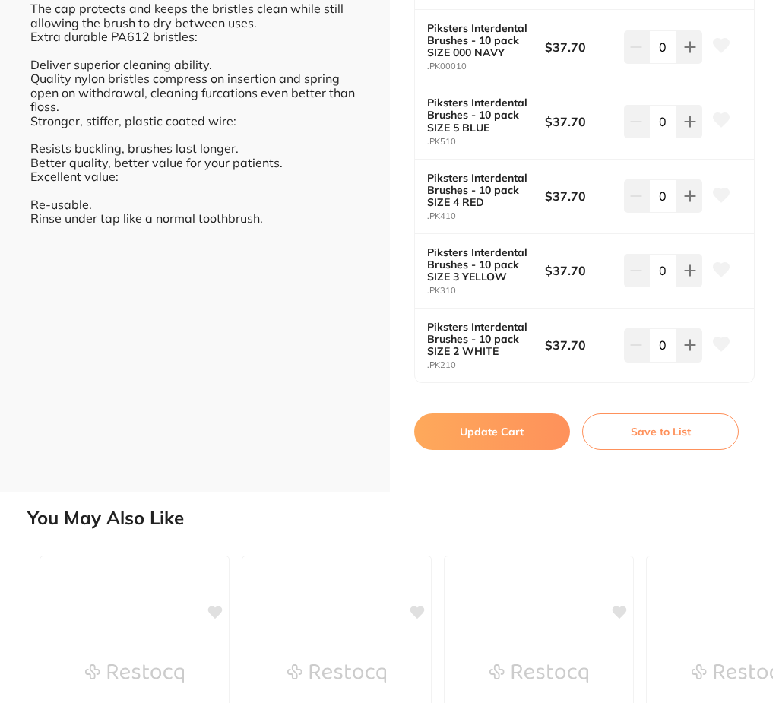
scroll to position [836, 0]
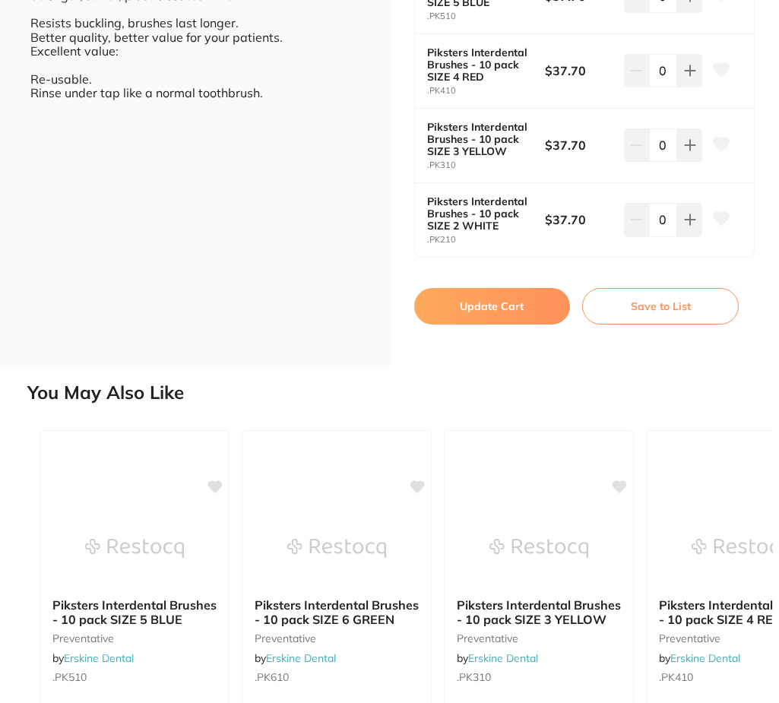
click at [508, 311] on button "Update Cart" at bounding box center [492, 306] width 156 height 36
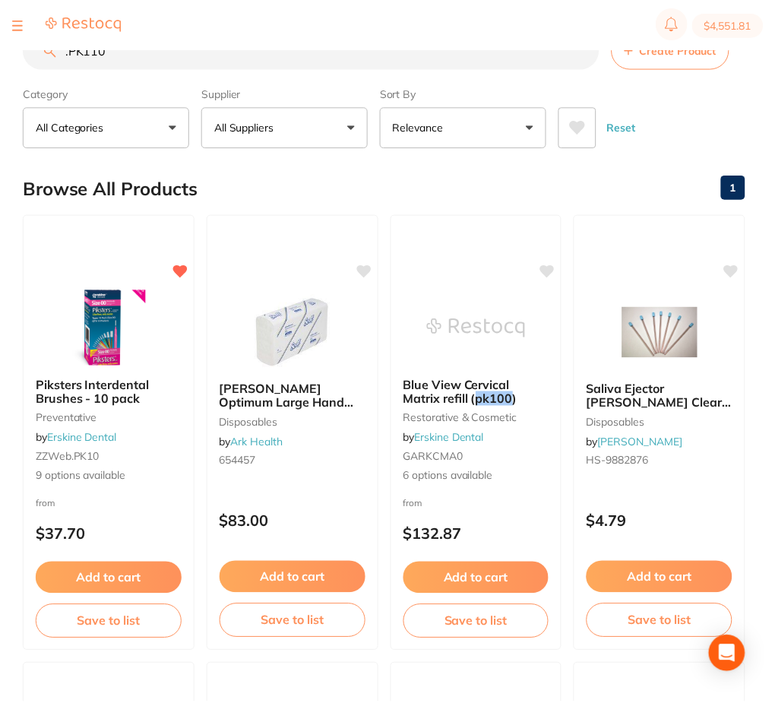
scroll to position [1, 0]
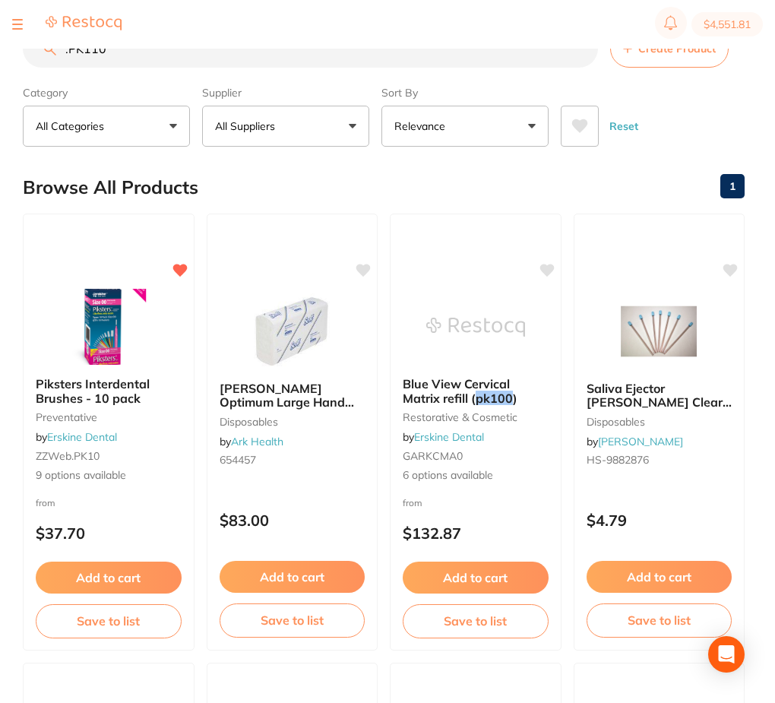
click at [185, 49] on input ".PK110" at bounding box center [310, 49] width 575 height 38
paste input "CG-1224451"
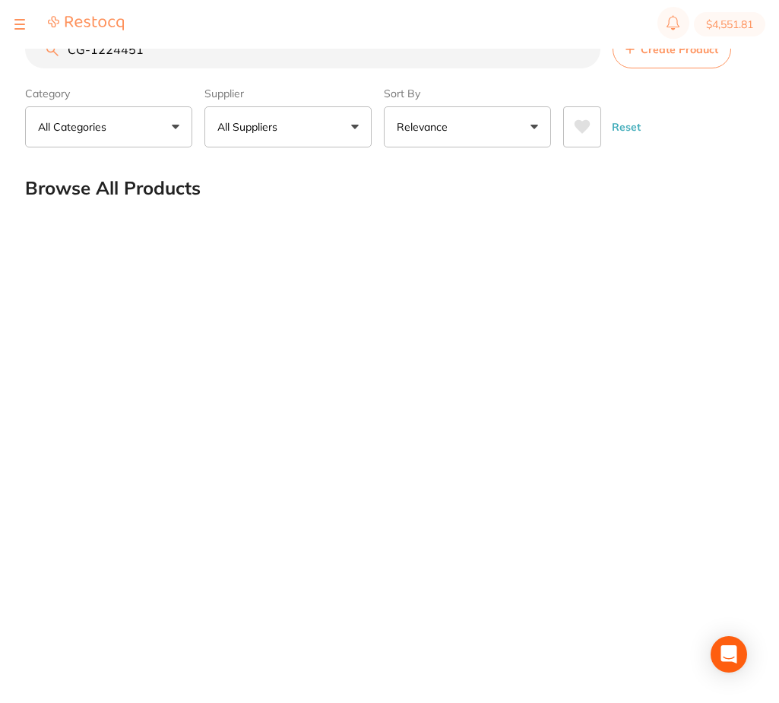
scroll to position [0, 0]
click at [183, 56] on input "CG-1224451" at bounding box center [312, 49] width 579 height 38
type input "C"
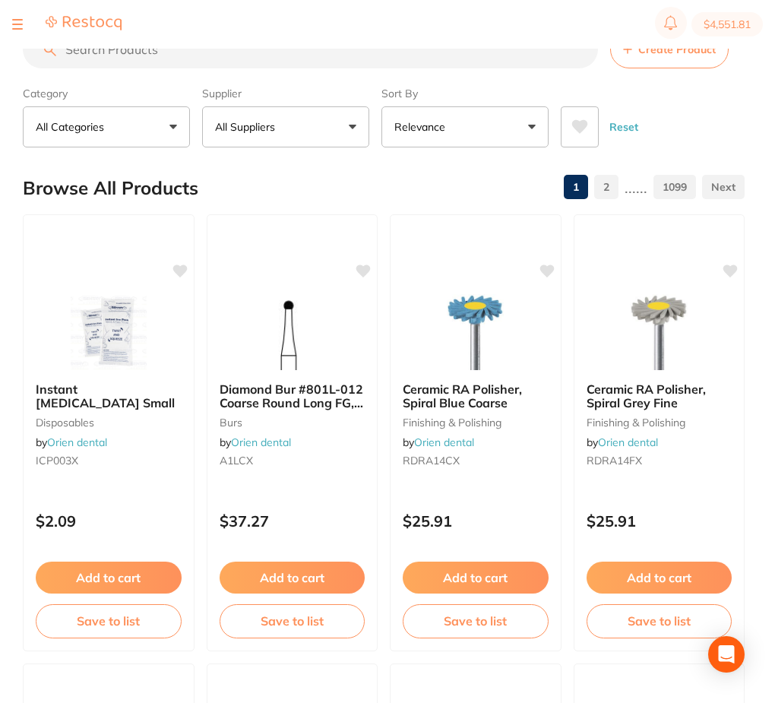
click at [164, 52] on input "search" at bounding box center [310, 49] width 575 height 38
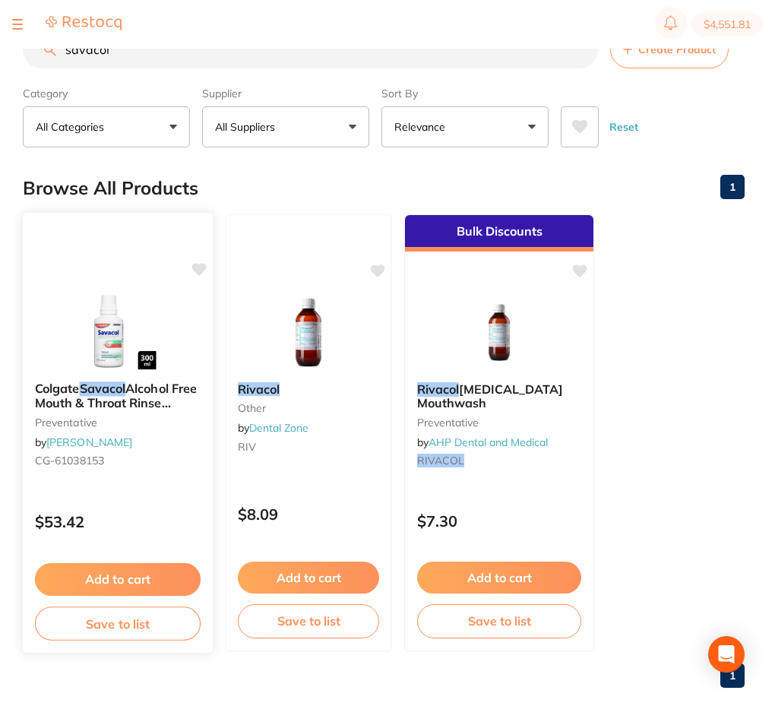
type input "savacol"
click at [114, 324] on img at bounding box center [118, 330] width 100 height 77
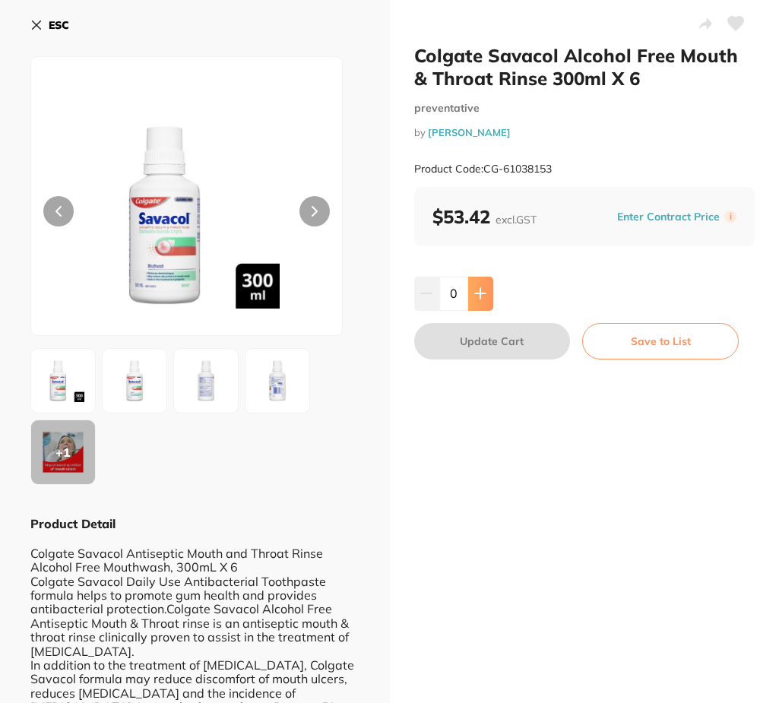
click at [482, 299] on icon at bounding box center [480, 293] width 12 height 12
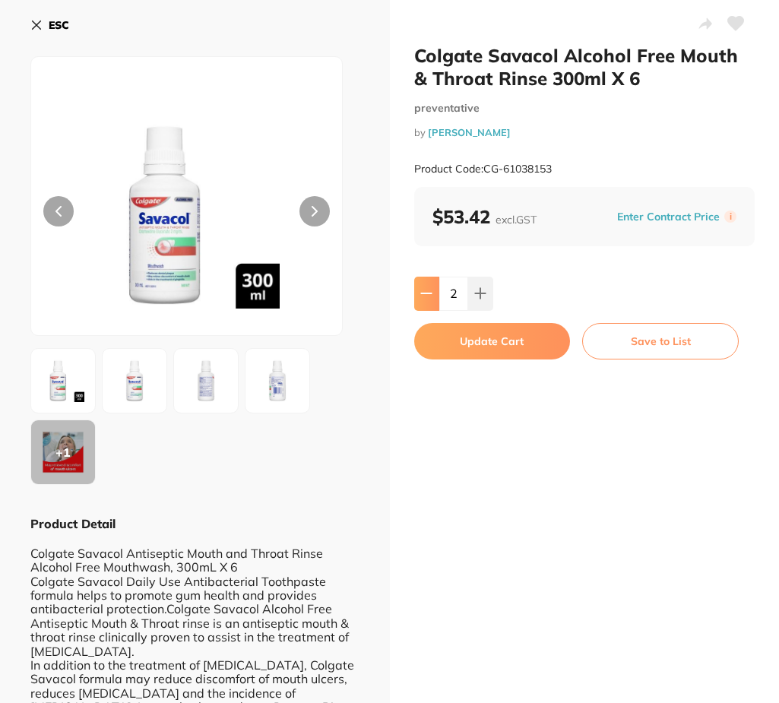
click at [414, 291] on button at bounding box center [426, 292] width 25 height 33
type input "1"
click at [459, 343] on button "Update Cart" at bounding box center [492, 341] width 156 height 36
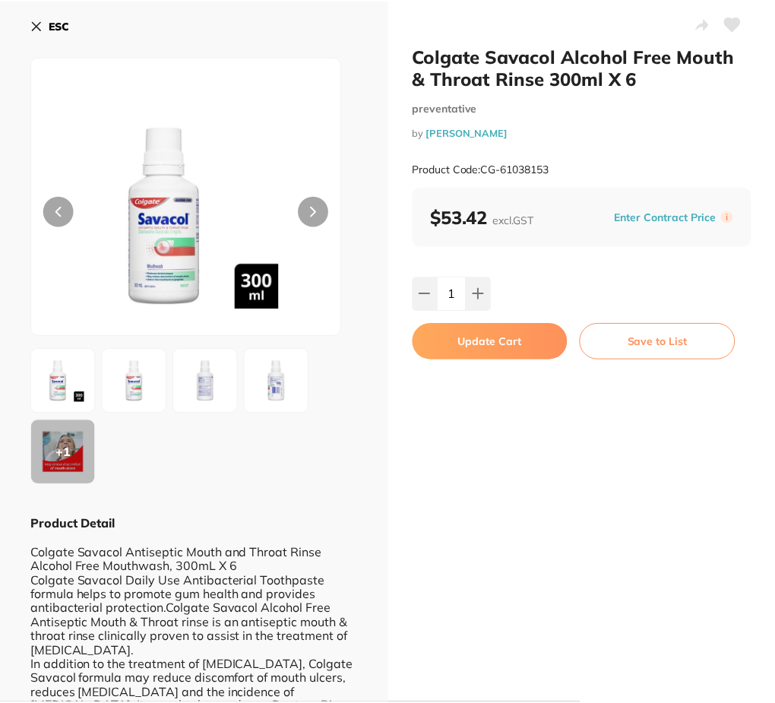
scroll to position [1, 0]
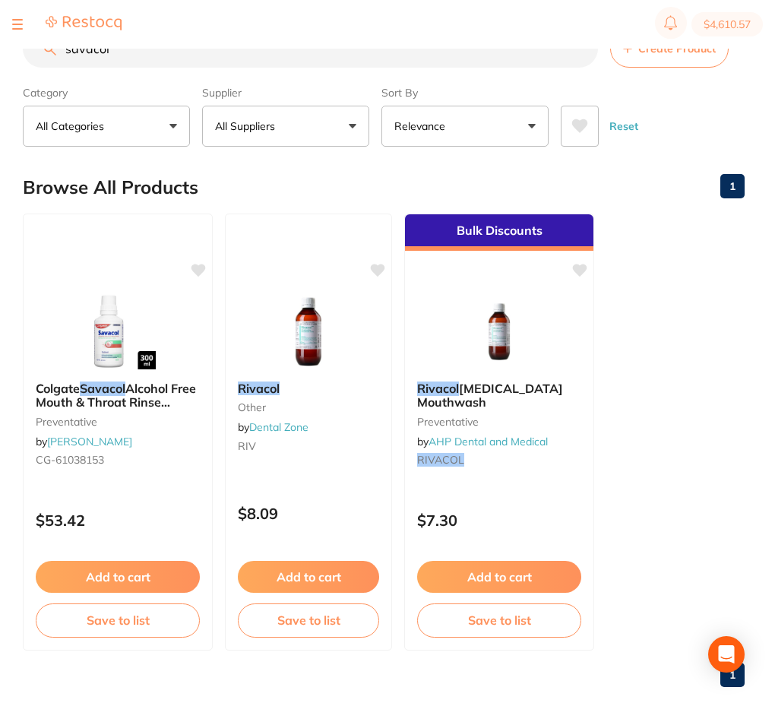
click at [118, 54] on input "savacol" at bounding box center [310, 49] width 575 height 38
paste input "DFTDAG5"
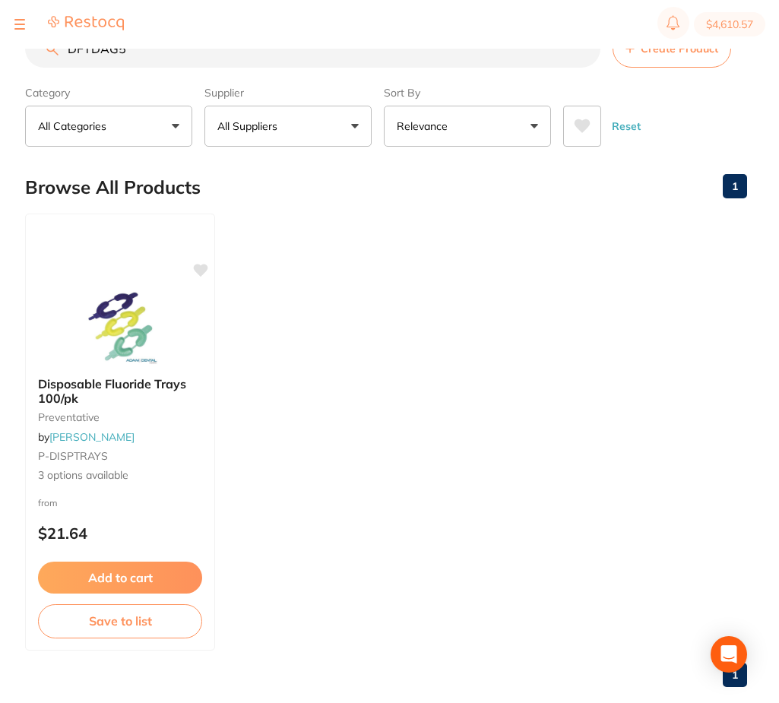
scroll to position [0, 0]
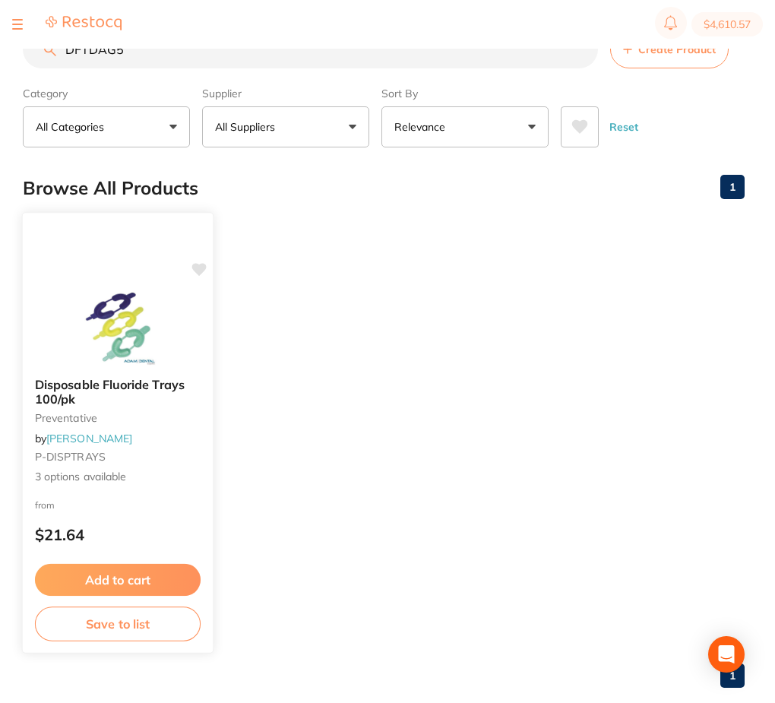
type input "DFTDAG5"
click at [74, 348] on img at bounding box center [118, 327] width 100 height 77
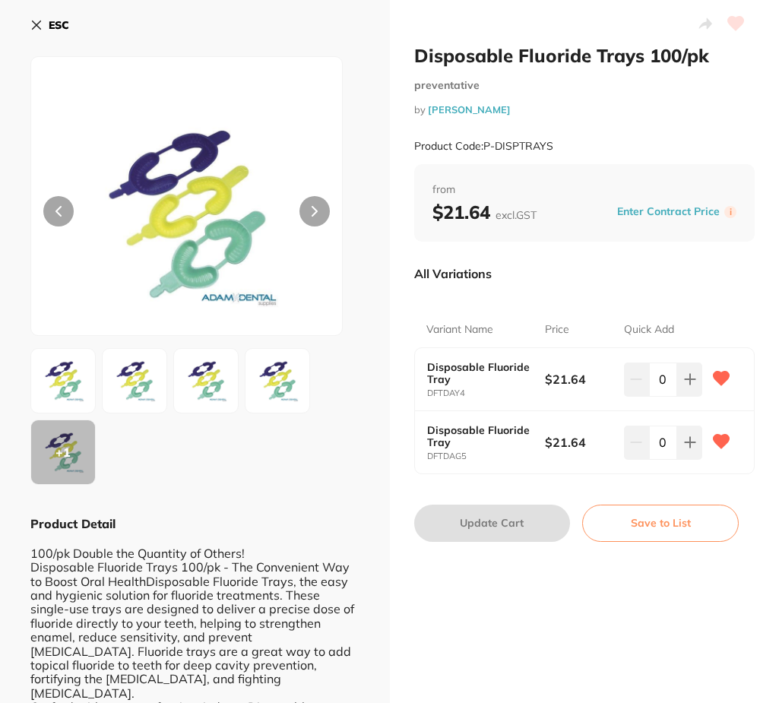
click at [37, 33] on button "ESC" at bounding box center [49, 25] width 39 height 26
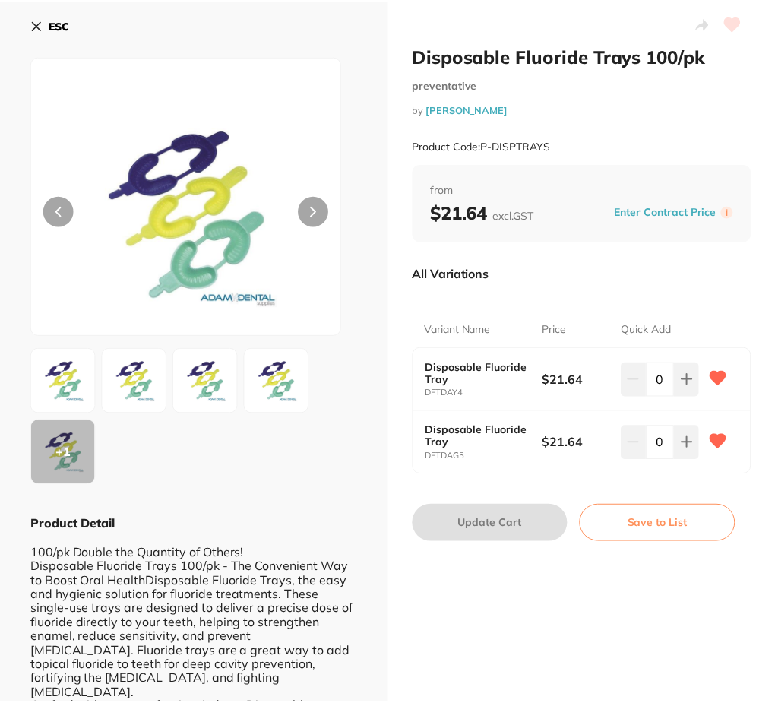
scroll to position [1, 0]
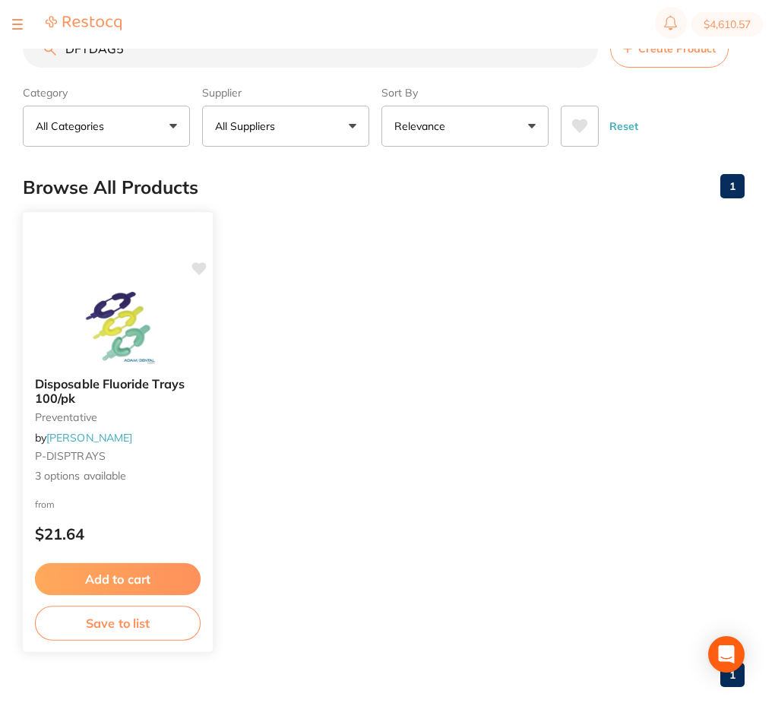
click at [137, 315] on img at bounding box center [118, 326] width 100 height 77
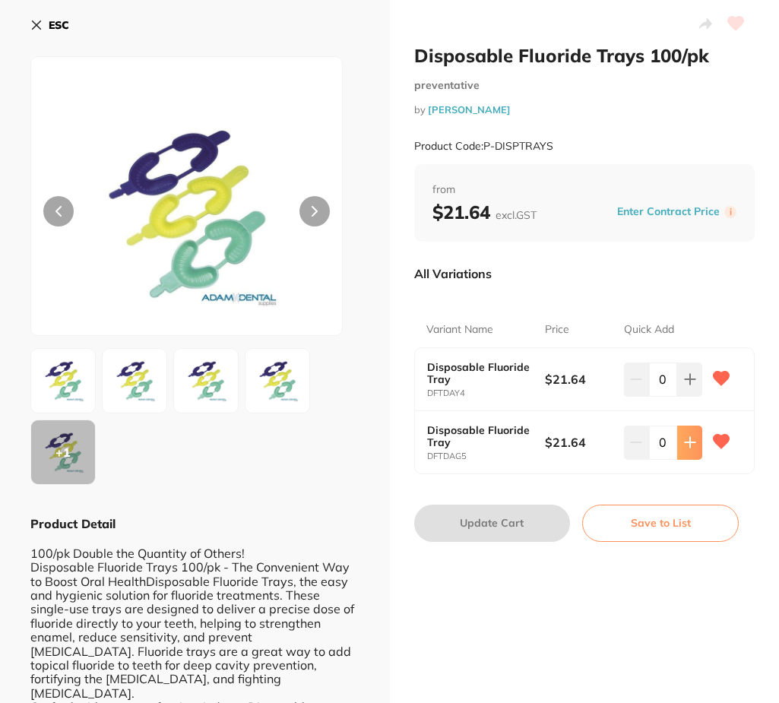
click at [684, 438] on icon at bounding box center [690, 442] width 12 height 12
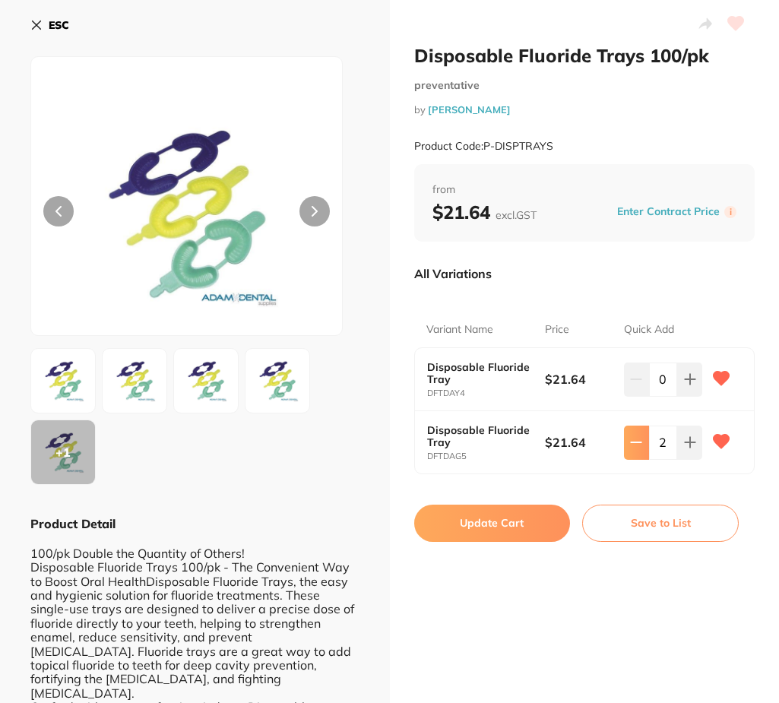
click at [634, 451] on button at bounding box center [636, 441] width 25 height 33
type input "1"
click at [546, 513] on button "Update Cart" at bounding box center [492, 522] width 156 height 36
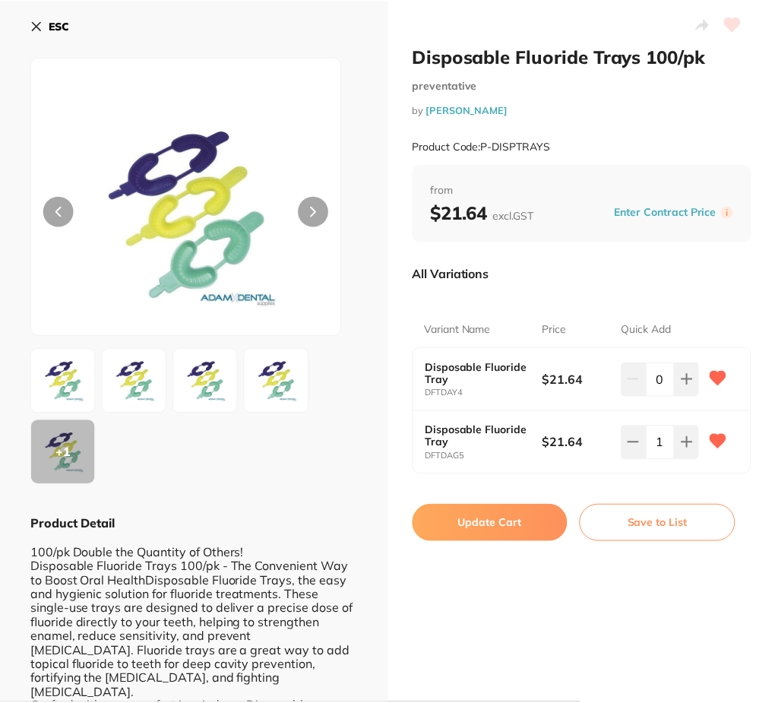
scroll to position [1, 0]
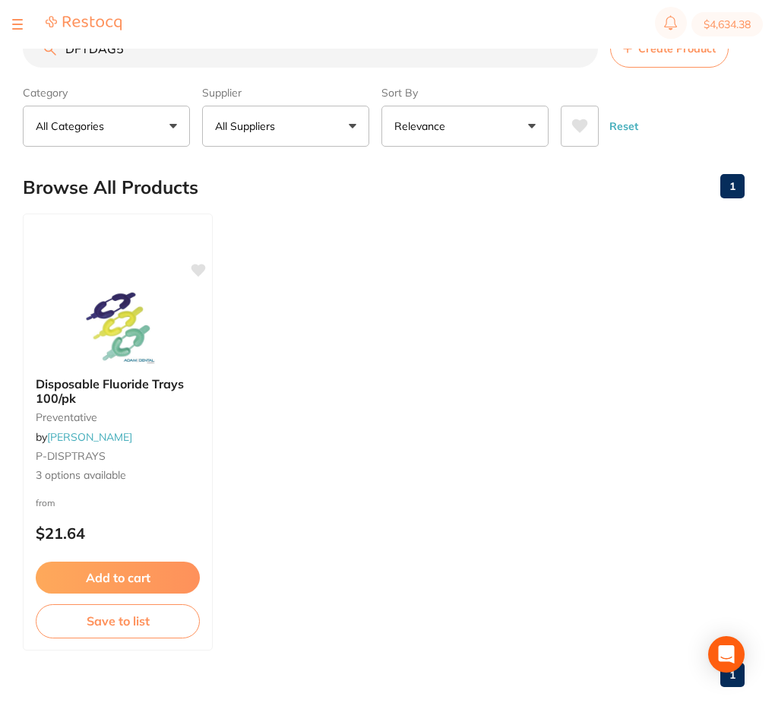
click at [143, 58] on input "DFTDAG5" at bounding box center [310, 49] width 575 height 38
paste input "Y4"
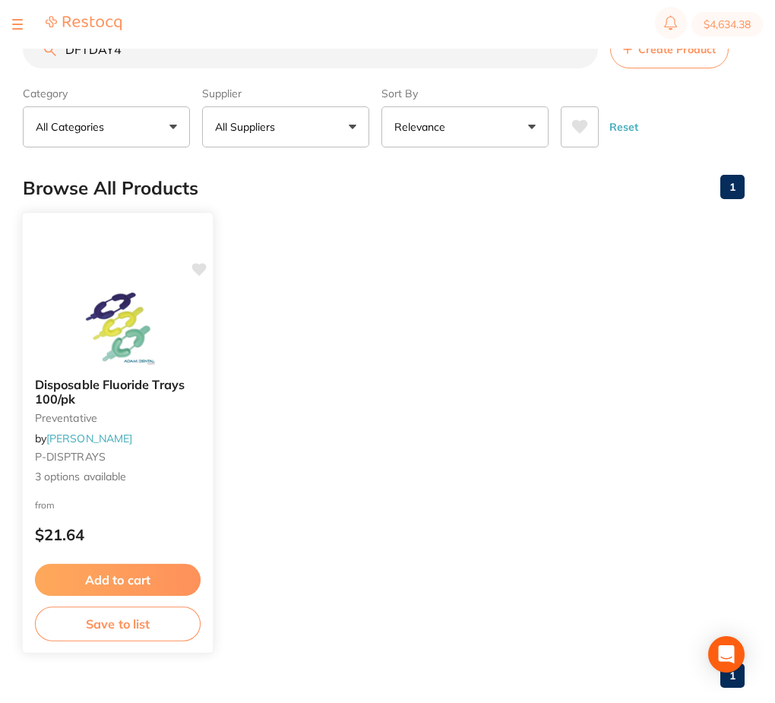
type input "DFTDAY4"
click at [100, 363] on img at bounding box center [118, 327] width 100 height 77
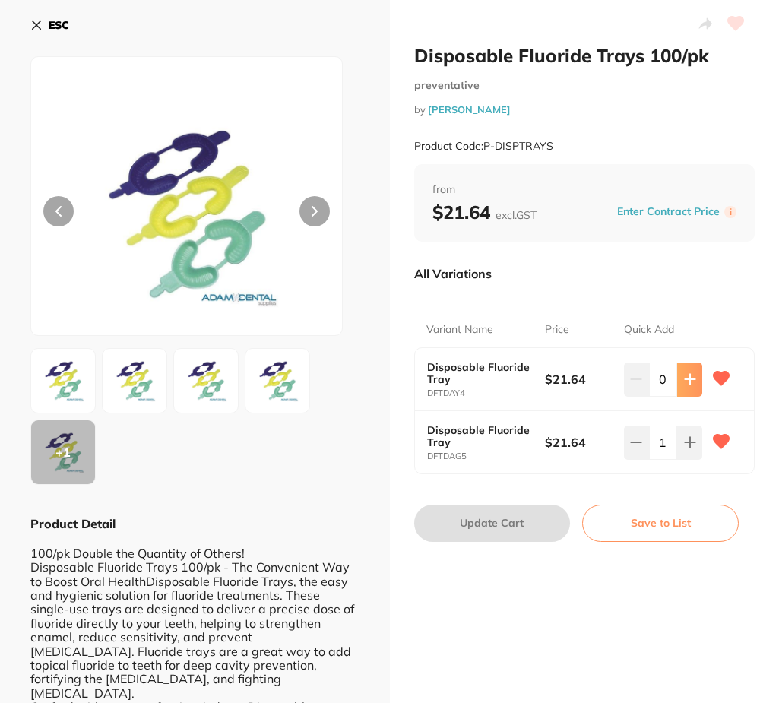
click at [690, 385] on icon at bounding box center [690, 379] width 12 height 12
type input "4"
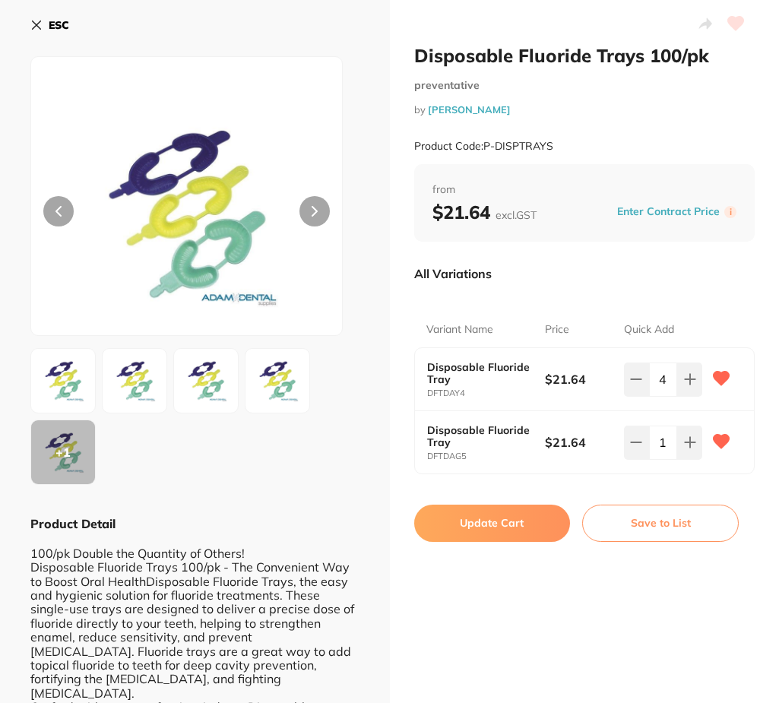
click at [537, 517] on button "Update Cart" at bounding box center [492, 522] width 156 height 36
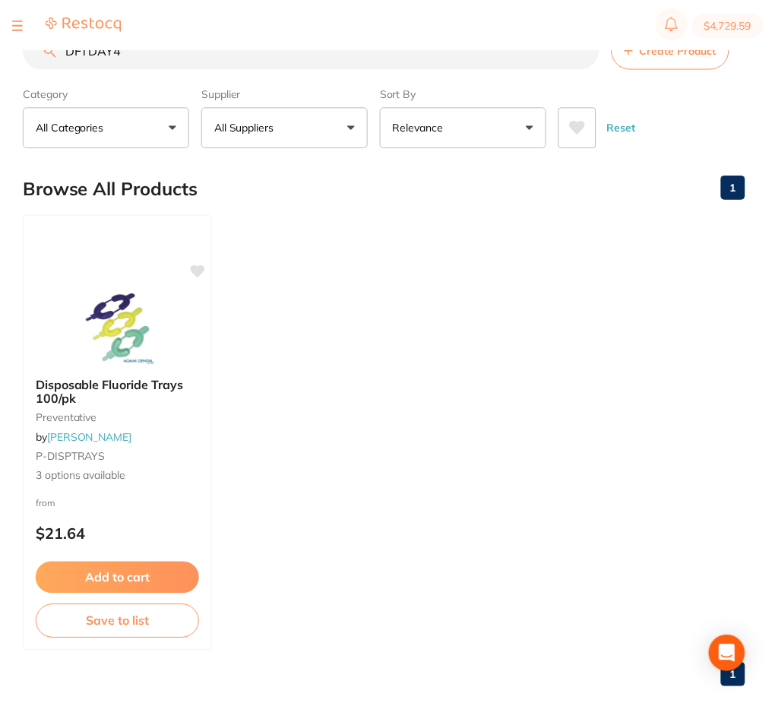
scroll to position [1, 0]
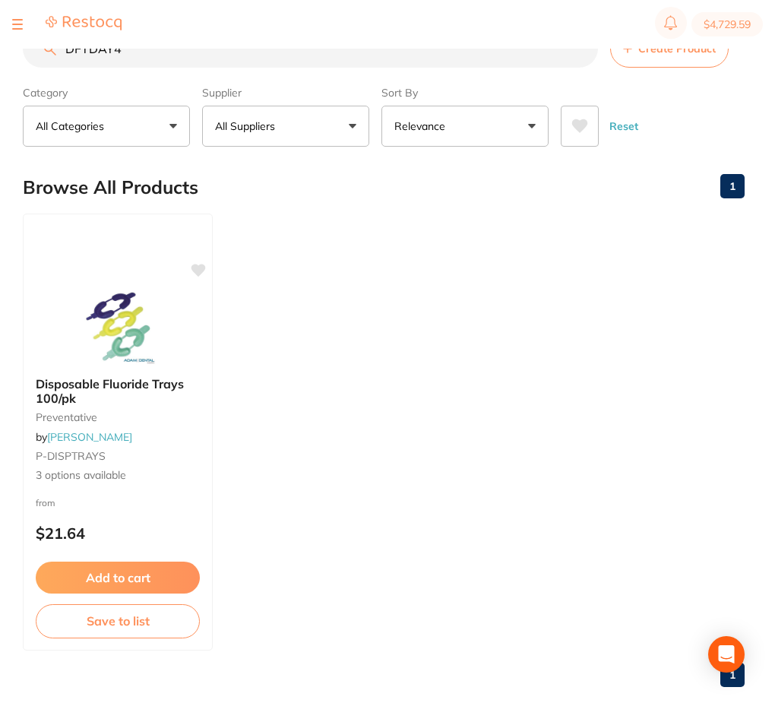
click at [84, 56] on input "DFTDAY4" at bounding box center [310, 49] width 575 height 38
paste input "SCH0373"
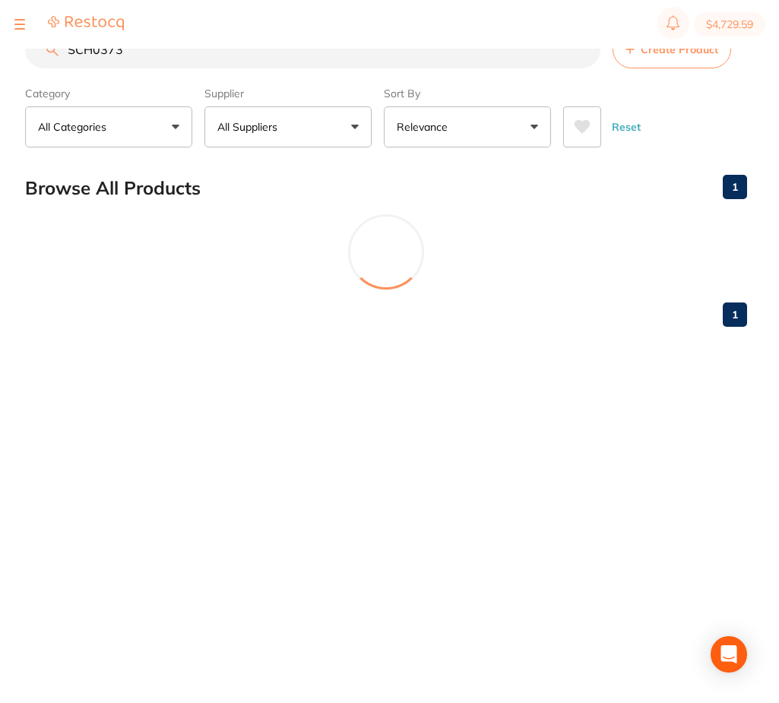
scroll to position [0, 0]
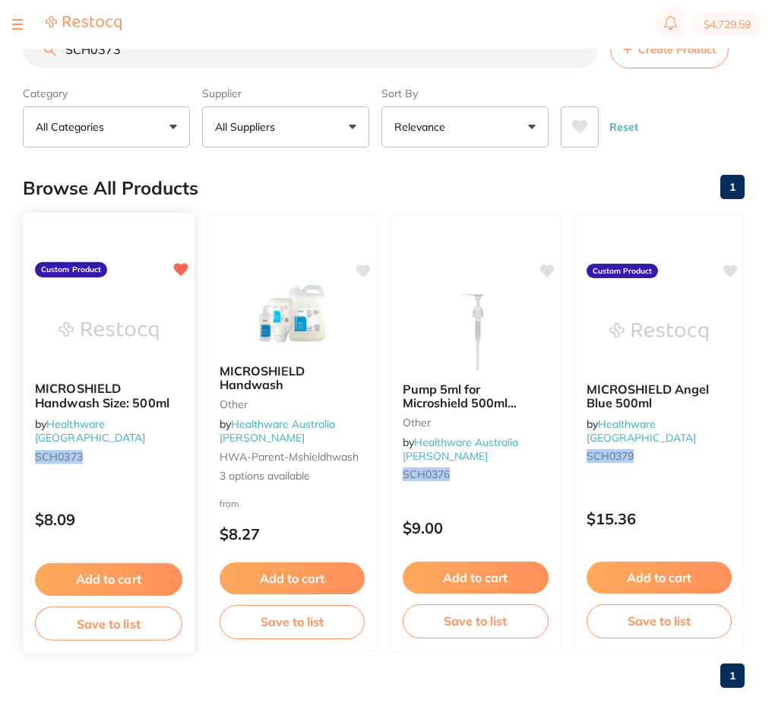
type input "SCH0373"
click at [149, 336] on img at bounding box center [108, 330] width 100 height 77
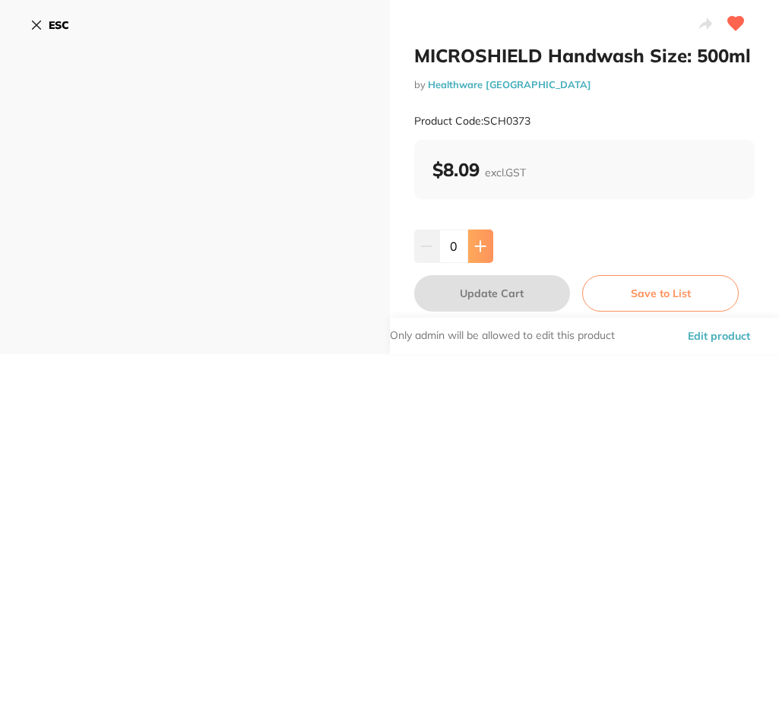
click at [485, 253] on button at bounding box center [480, 245] width 25 height 33
type input "3"
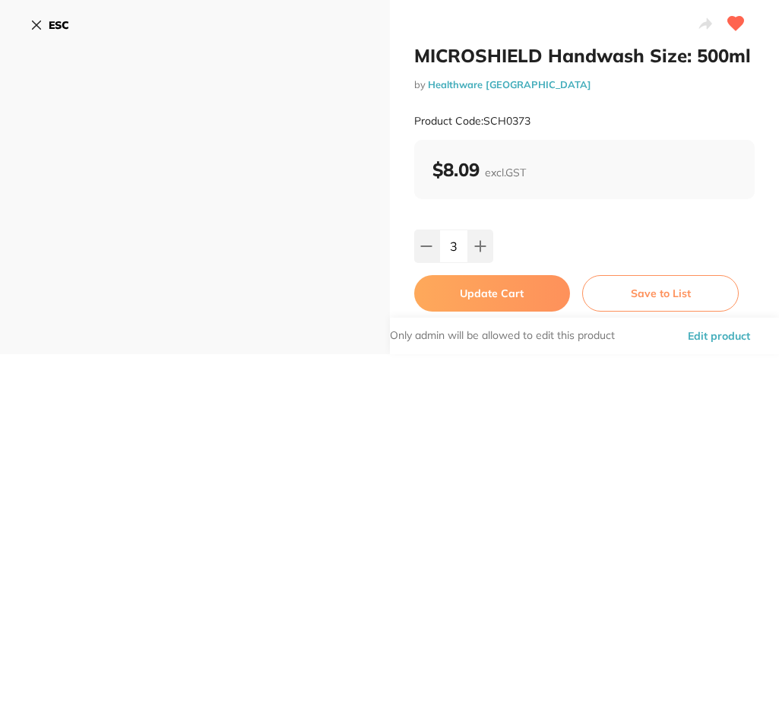
click at [503, 299] on button "Update Cart" at bounding box center [492, 293] width 156 height 36
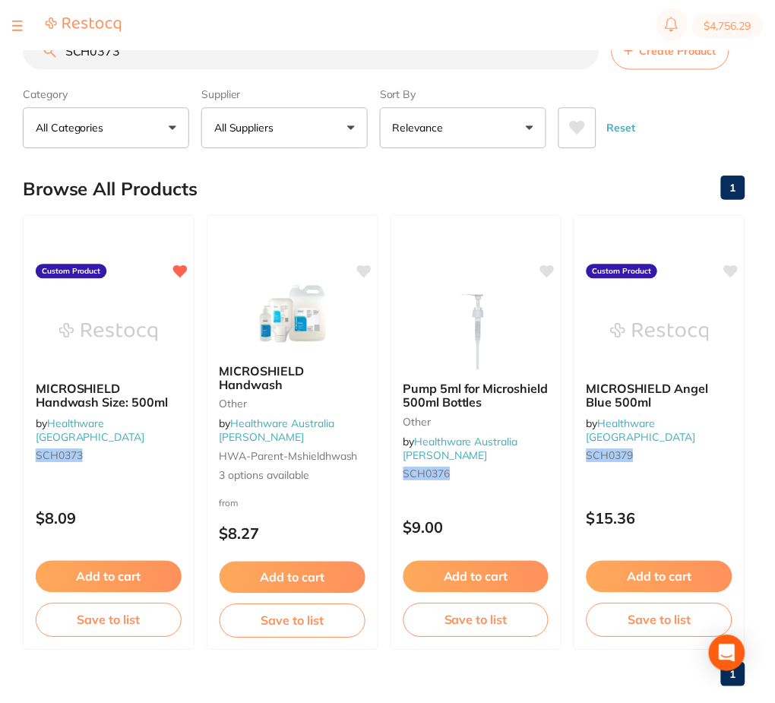
scroll to position [1, 0]
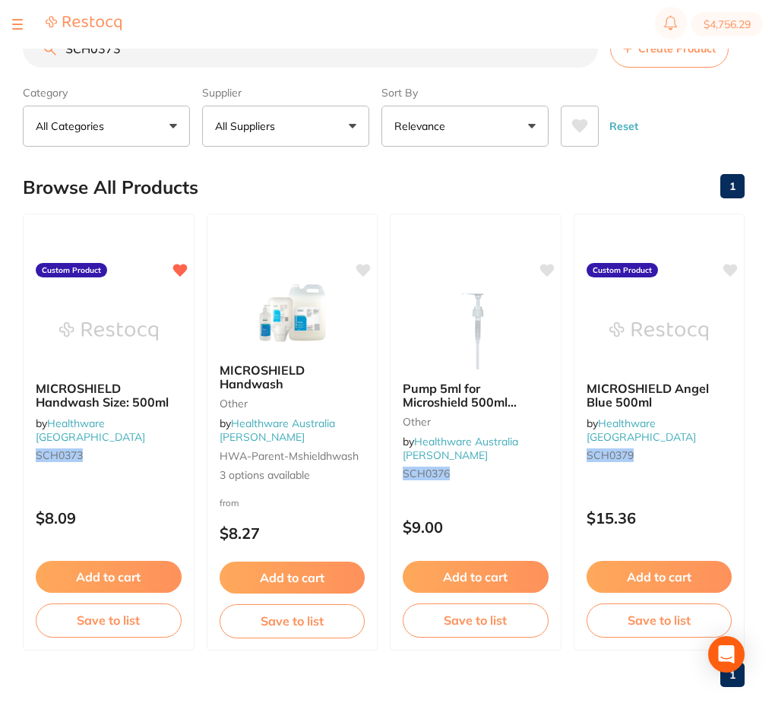
click at [305, 37] on section "$4,756.29" at bounding box center [387, 24] width 775 height 49
click at [299, 49] on input "SCH0373" at bounding box center [310, 49] width 575 height 38
paste input "DNLDL1409"
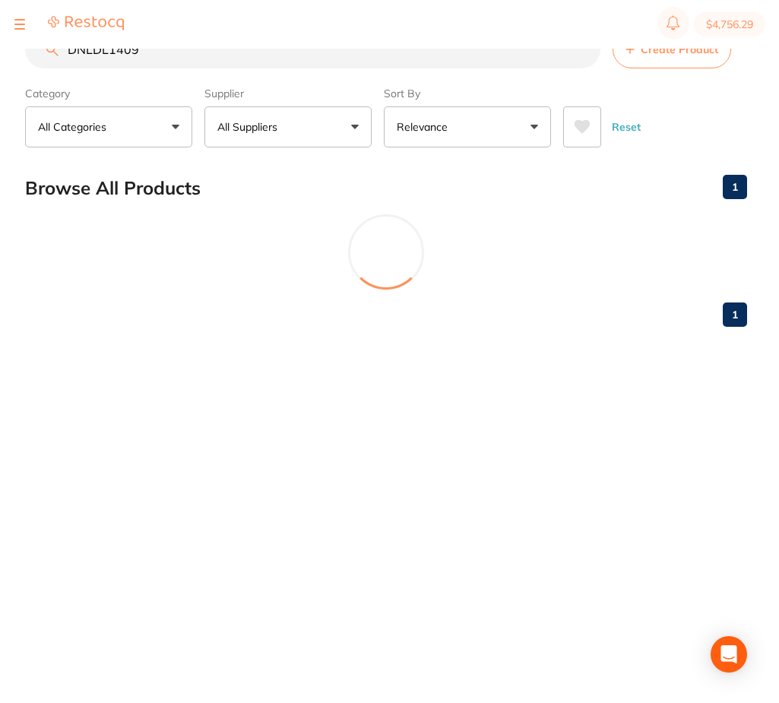
scroll to position [0, 0]
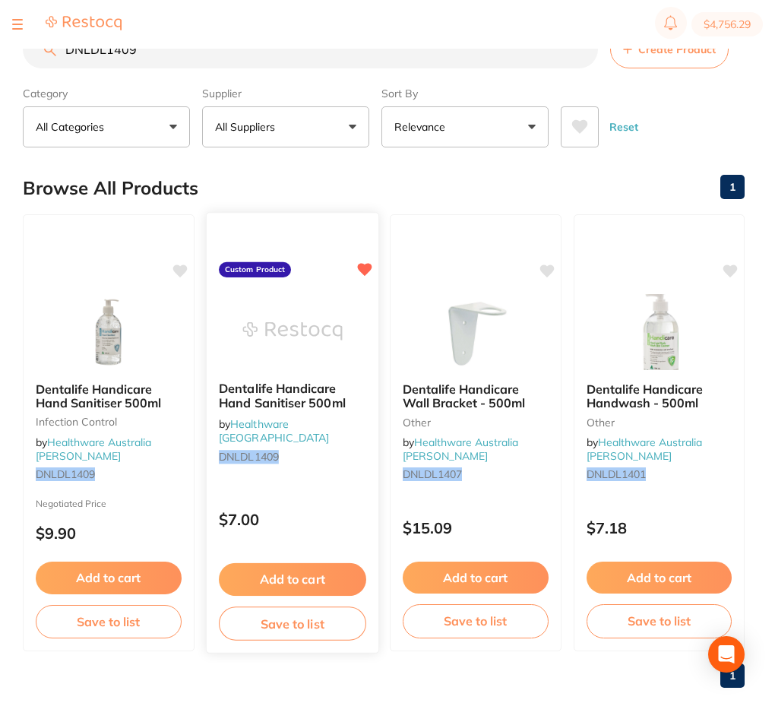
type input "DNLDL1409"
click at [311, 358] on img at bounding box center [292, 330] width 100 height 77
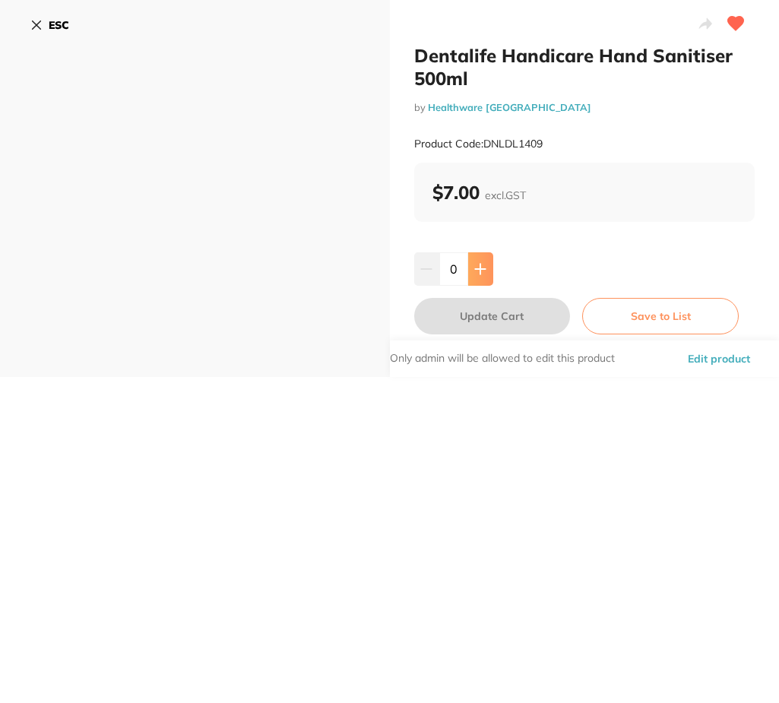
click at [483, 266] on icon at bounding box center [480, 269] width 12 height 12
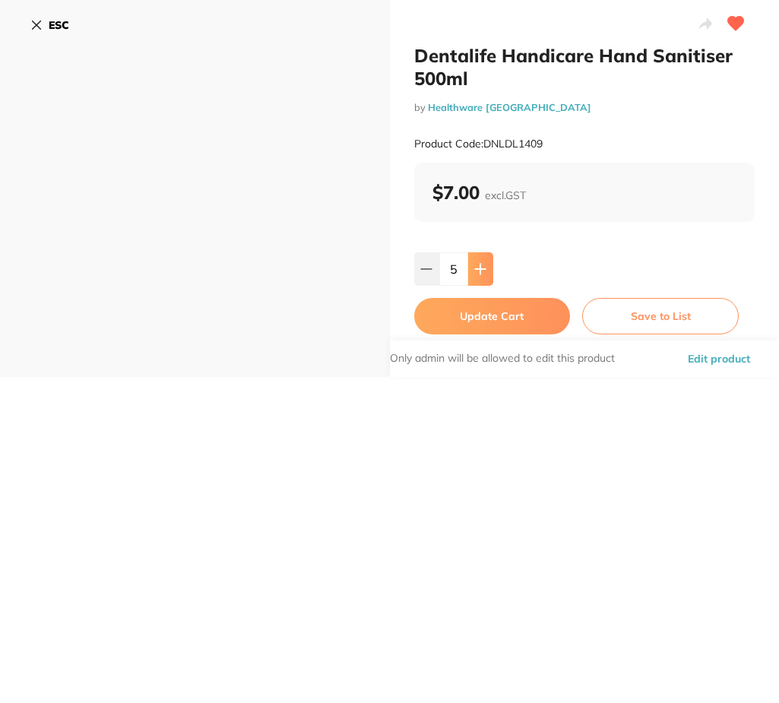
click at [483, 266] on icon at bounding box center [480, 269] width 12 height 12
type input "6"
click at [523, 311] on button "Update Cart" at bounding box center [492, 316] width 156 height 36
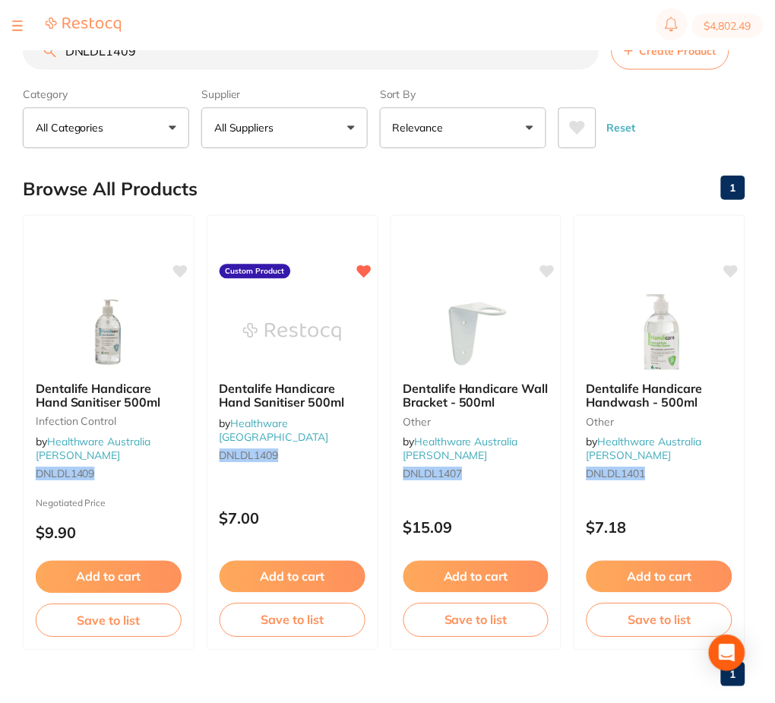
scroll to position [1, 0]
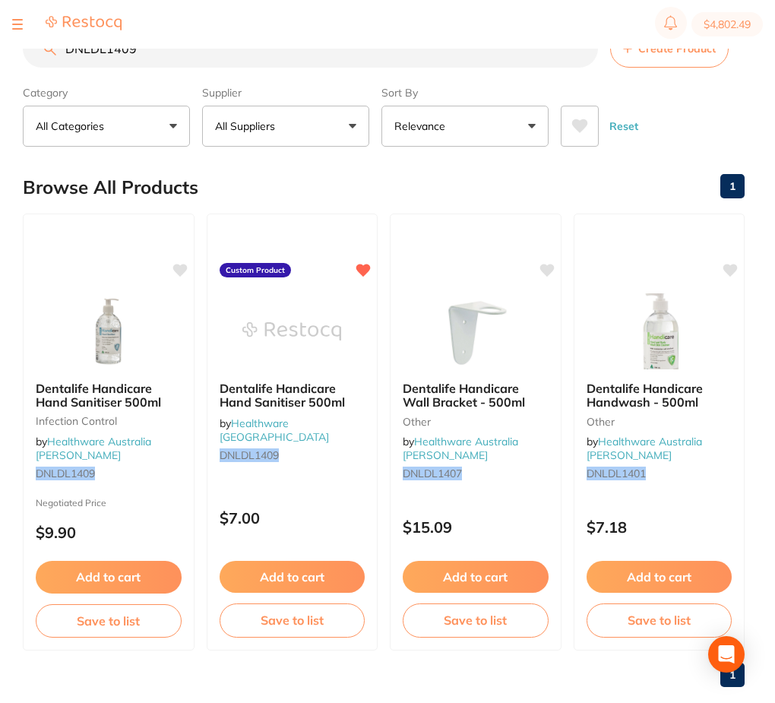
click at [150, 49] on input "DNLDL1409" at bounding box center [310, 49] width 575 height 38
paste input "MSAT116"
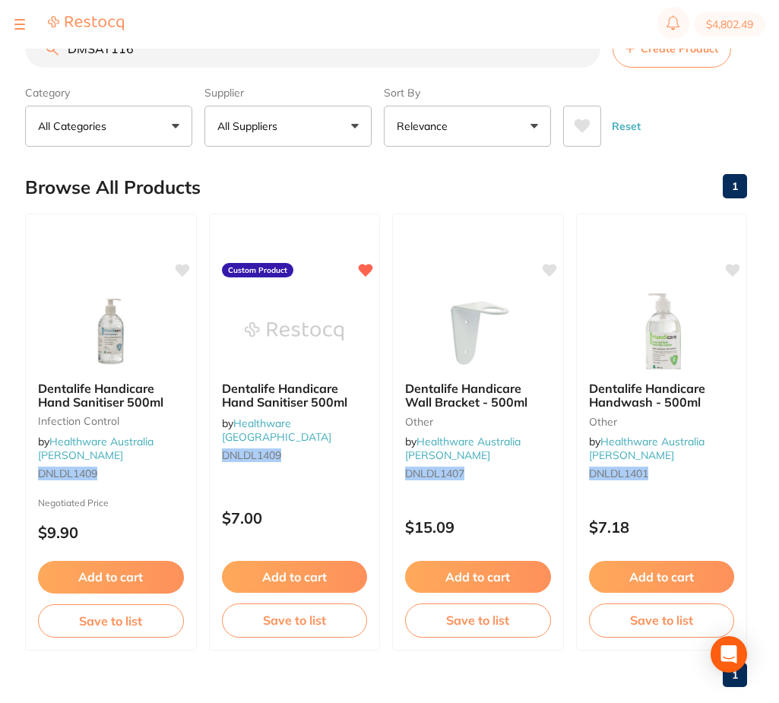
scroll to position [0, 0]
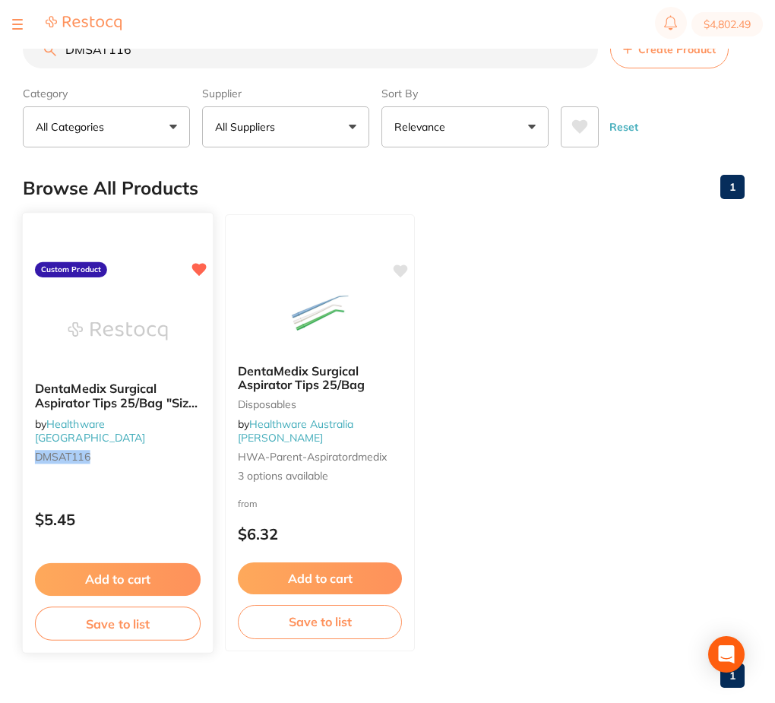
type input "DMSAT116"
click at [137, 337] on img at bounding box center [118, 330] width 100 height 77
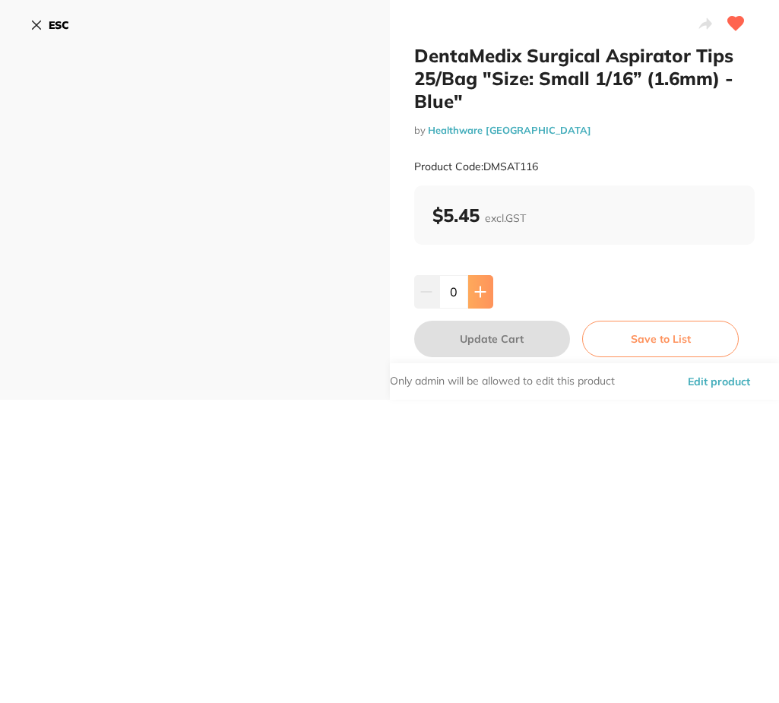
click at [485, 294] on button at bounding box center [480, 291] width 25 height 33
type input "2"
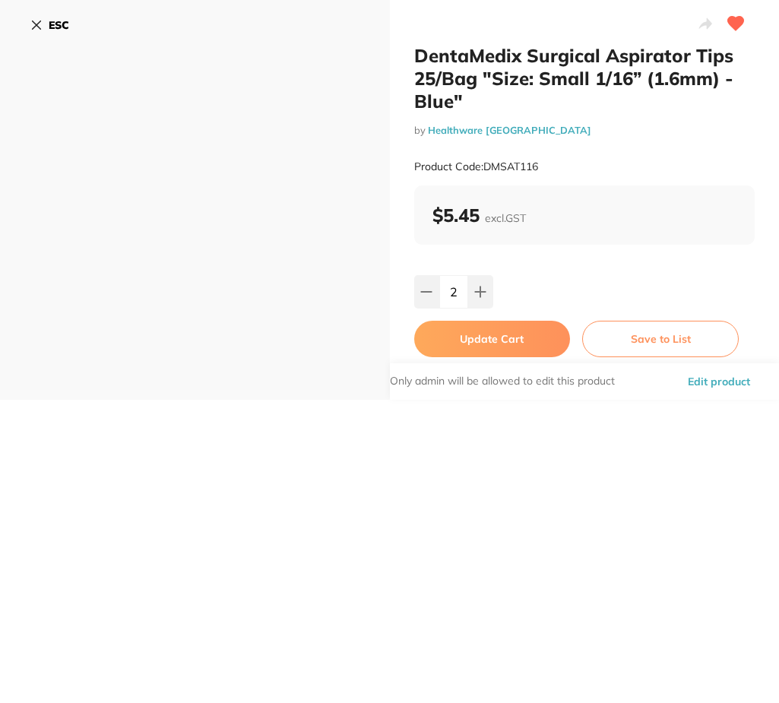
click at [517, 345] on button "Update Cart" at bounding box center [492, 339] width 156 height 36
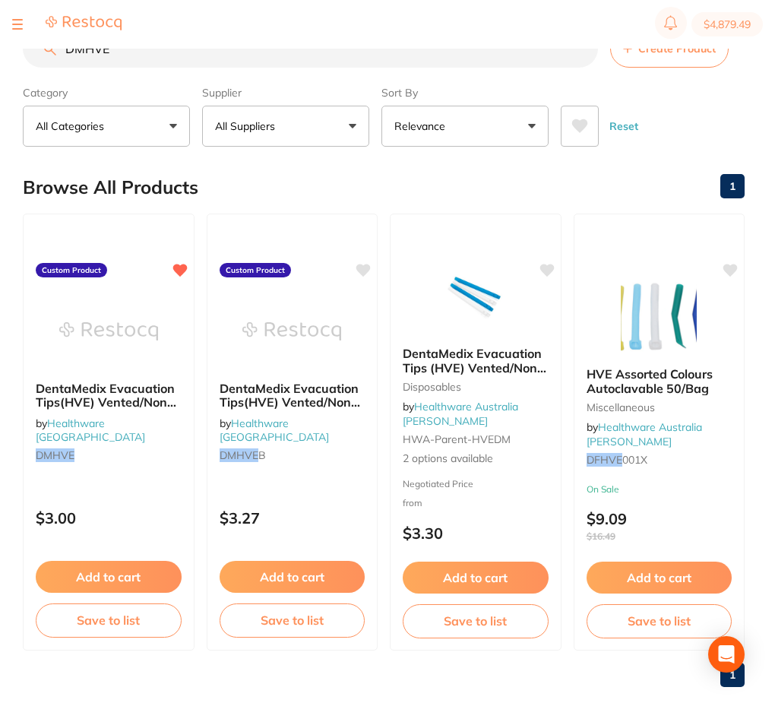
click at [274, 55] on input "DMHVE" at bounding box center [310, 49] width 575 height 38
paste input "NLDL0920R"
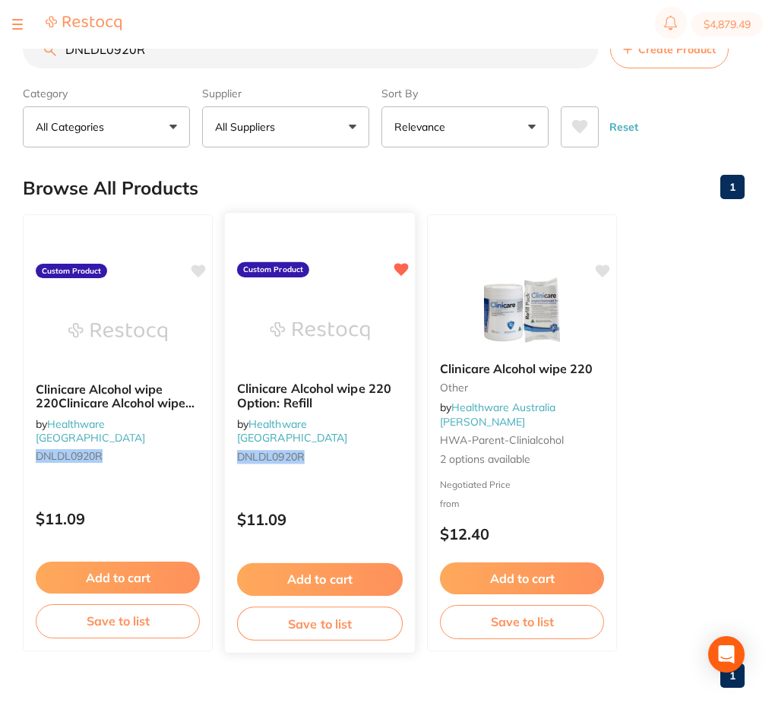
type input "DNLDL0920R"
click at [325, 344] on img at bounding box center [320, 330] width 100 height 77
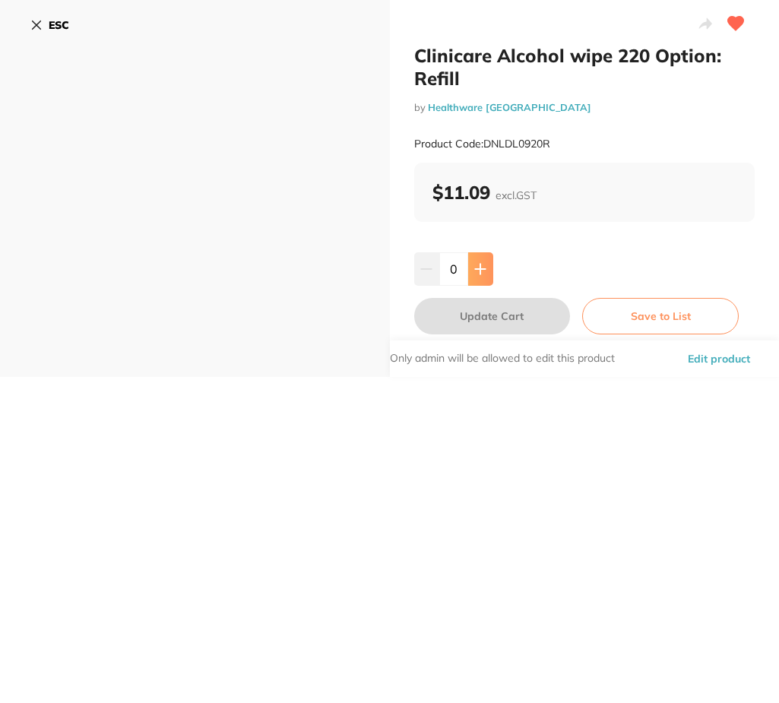
click at [483, 266] on icon at bounding box center [480, 269] width 12 height 12
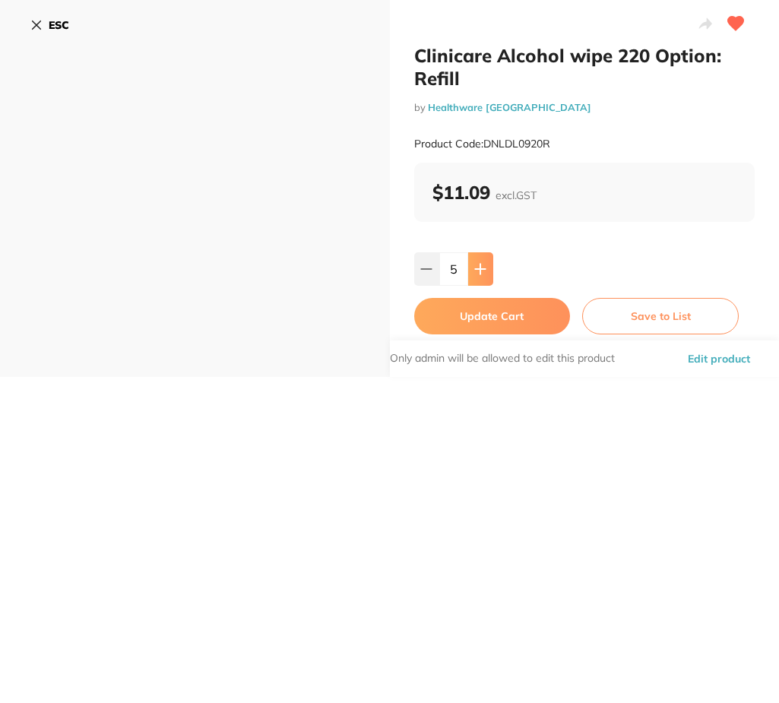
click at [483, 266] on icon at bounding box center [480, 269] width 12 height 12
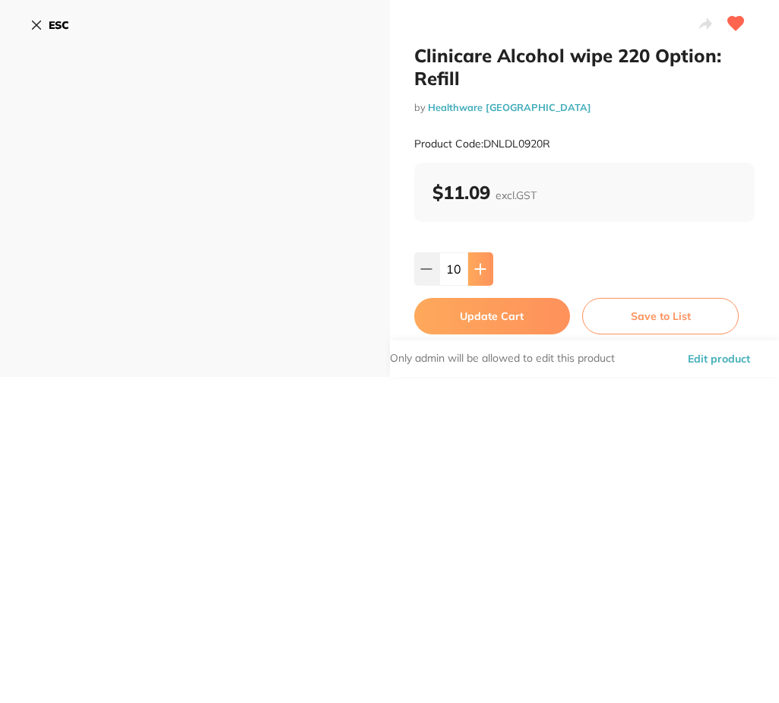
click at [483, 266] on icon at bounding box center [480, 269] width 12 height 12
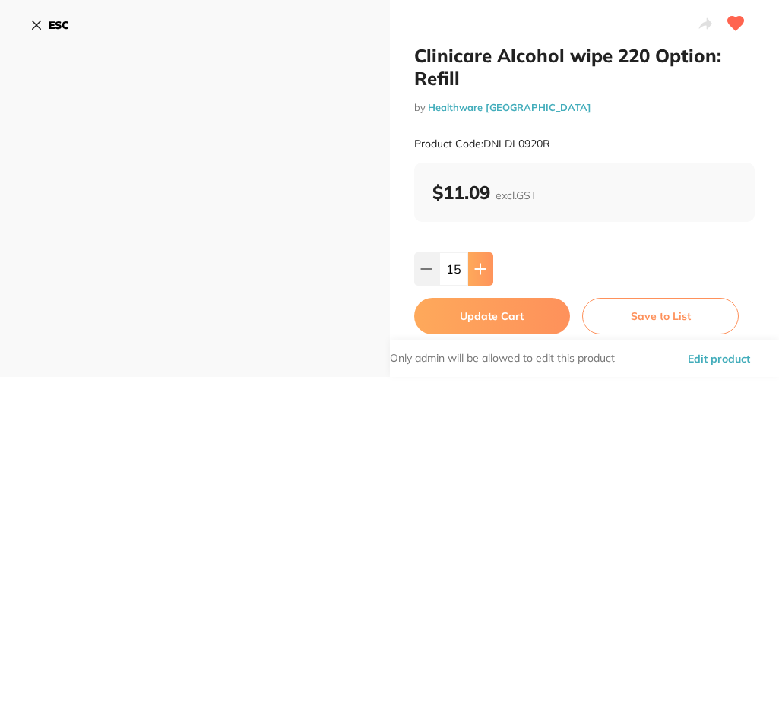
click at [483, 266] on icon at bounding box center [480, 269] width 12 height 12
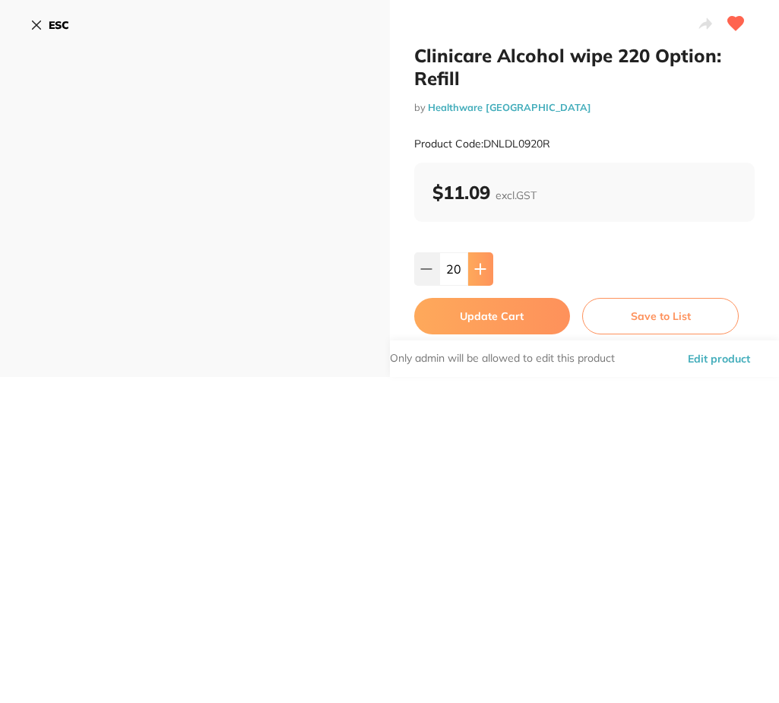
click at [483, 266] on icon at bounding box center [480, 269] width 12 height 12
type input "24"
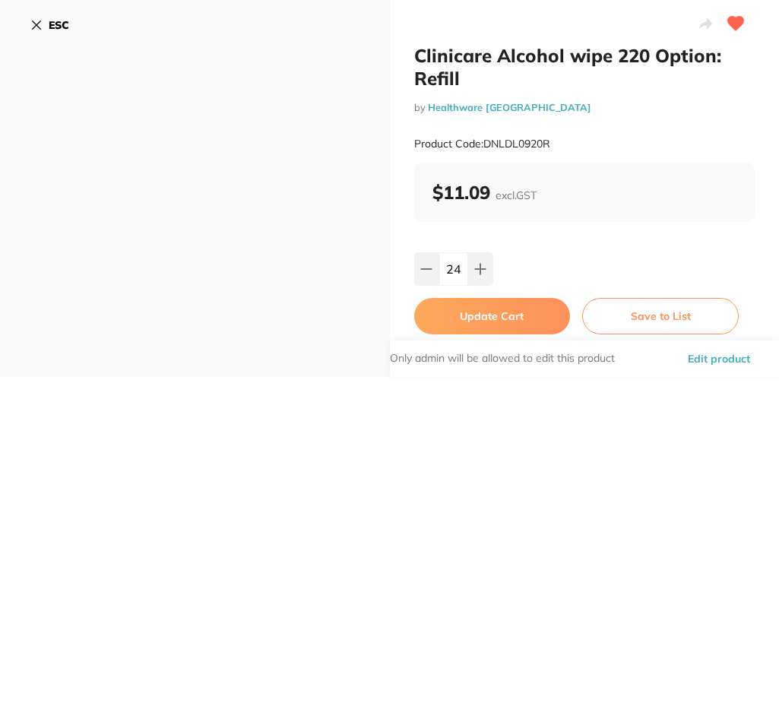
click at [479, 321] on button "Update Cart" at bounding box center [492, 316] width 156 height 36
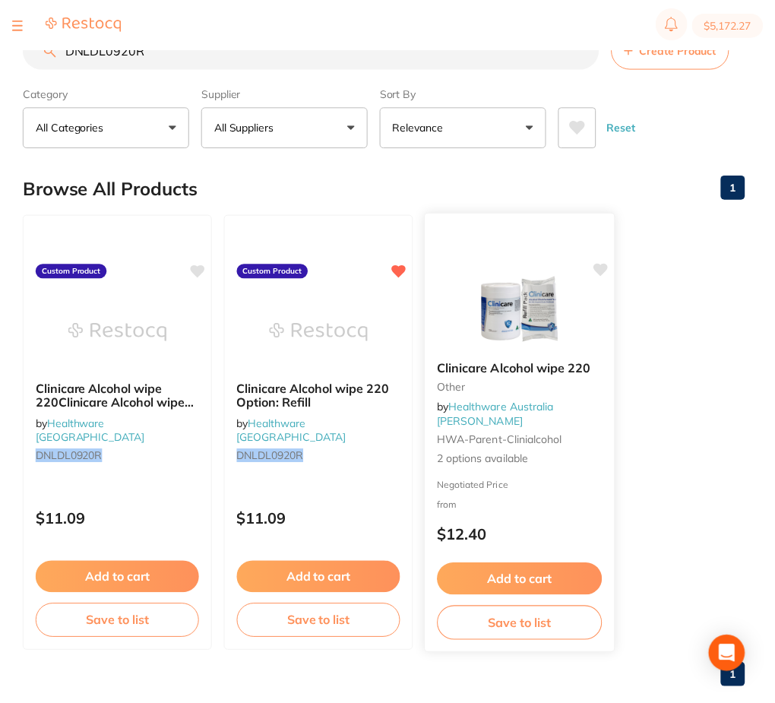
scroll to position [1, 0]
